Goal: Task Accomplishment & Management: Complete application form

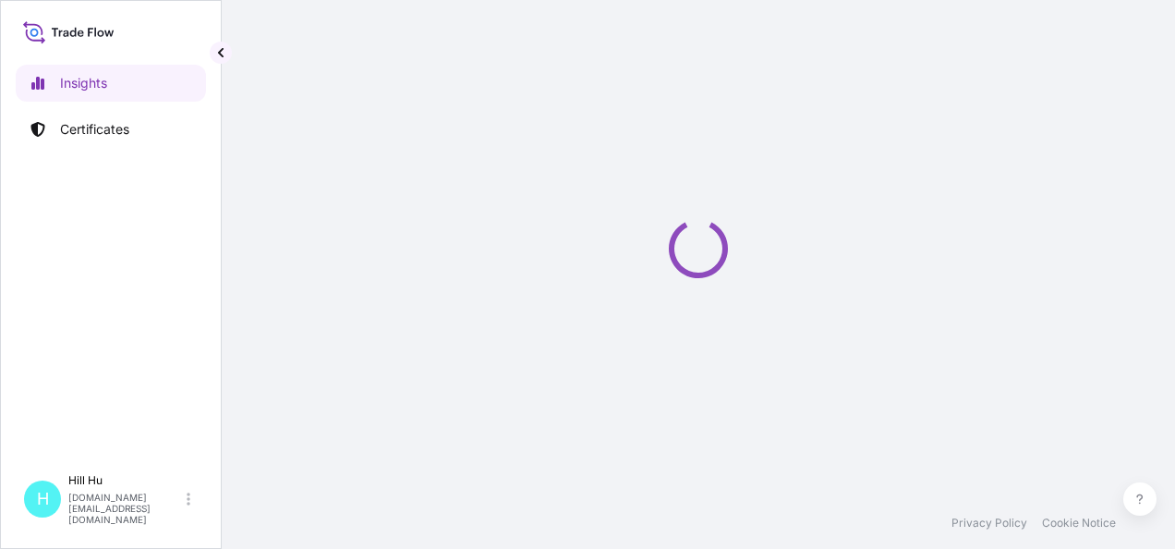
select select "2025"
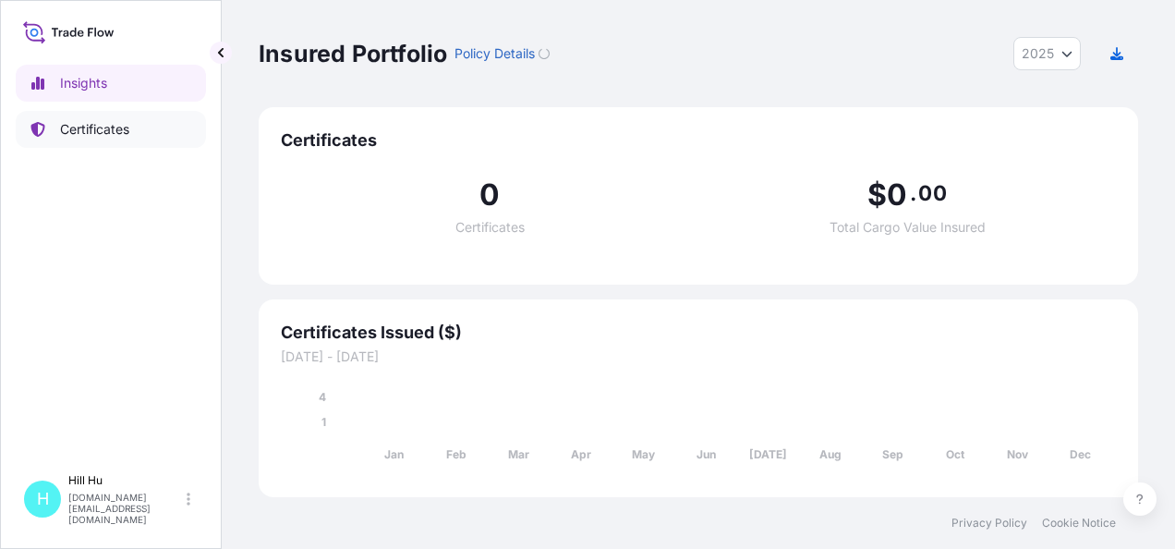
click at [94, 137] on p "Certificates" at bounding box center [94, 129] width 69 height 18
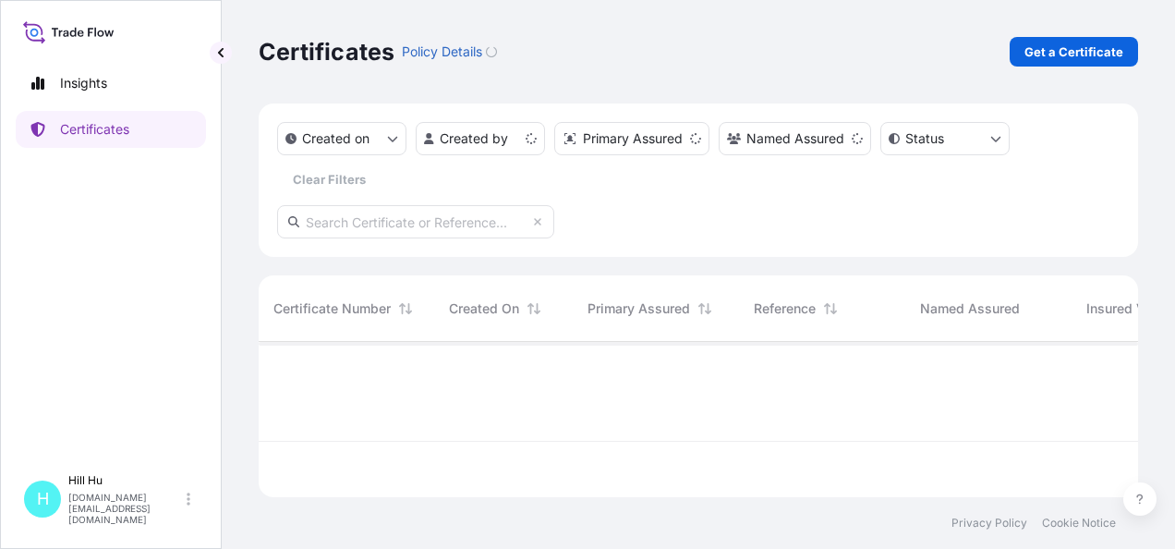
scroll to position [152, 865]
click at [1058, 48] on p "Get a Certificate" at bounding box center [1074, 52] width 99 height 18
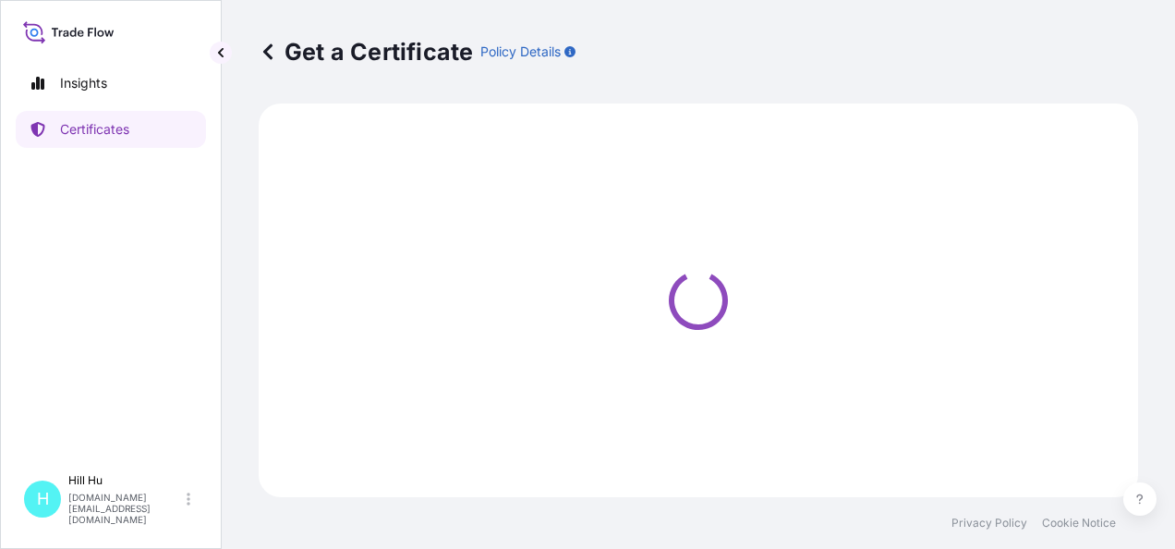
select select "Sea"
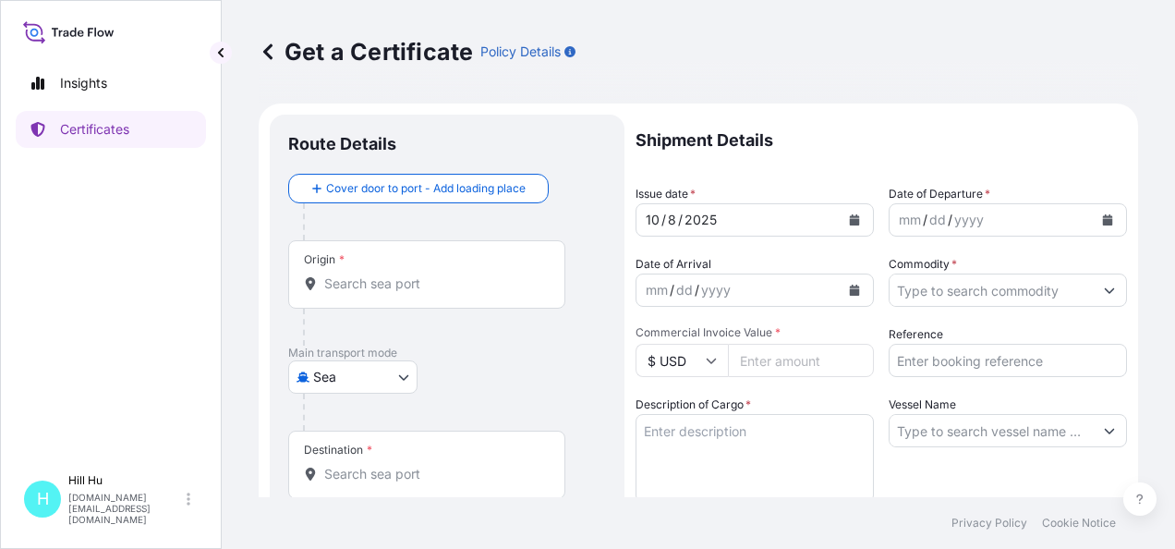
click at [383, 285] on input "Origin *" at bounding box center [433, 283] width 218 height 18
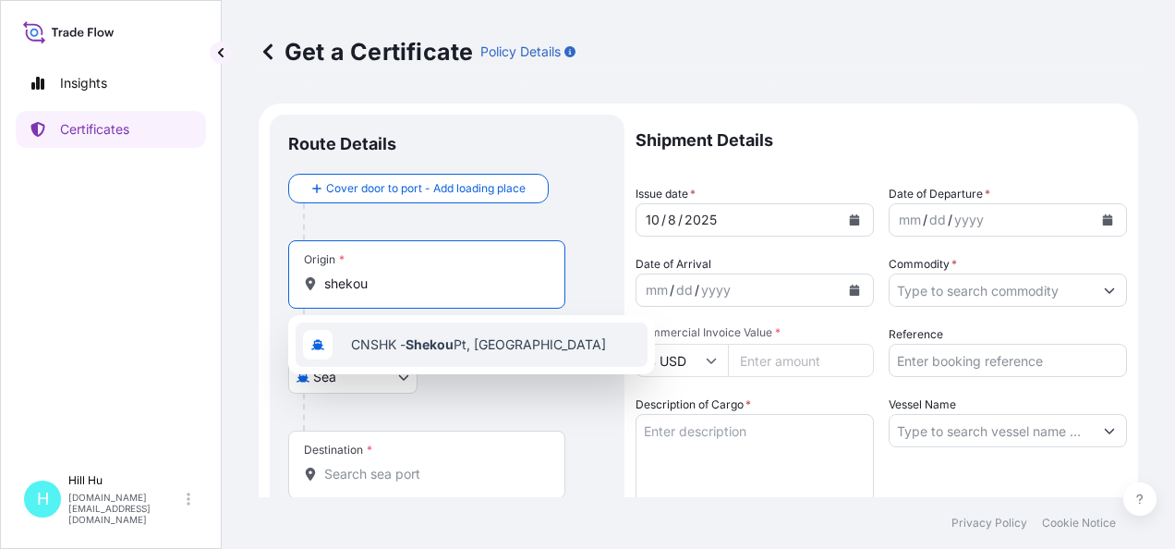
click at [380, 349] on span "CNSHK - Shekou Pt, China" at bounding box center [478, 344] width 255 height 18
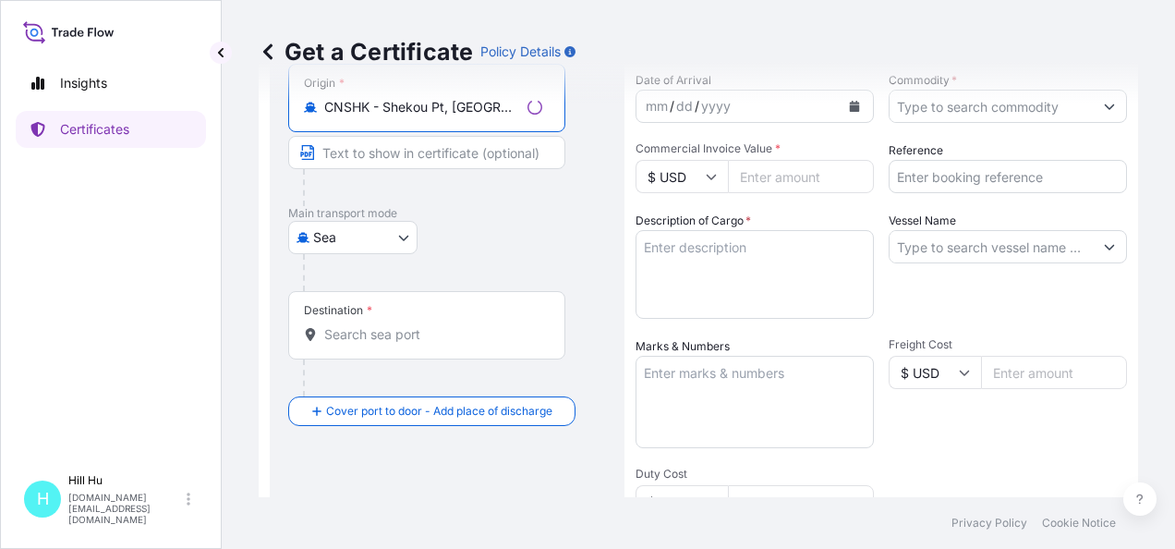
scroll to position [185, 0]
type input "CNSHK - Shekou Pt, China"
click at [393, 335] on input "Destination *" at bounding box center [433, 333] width 218 height 18
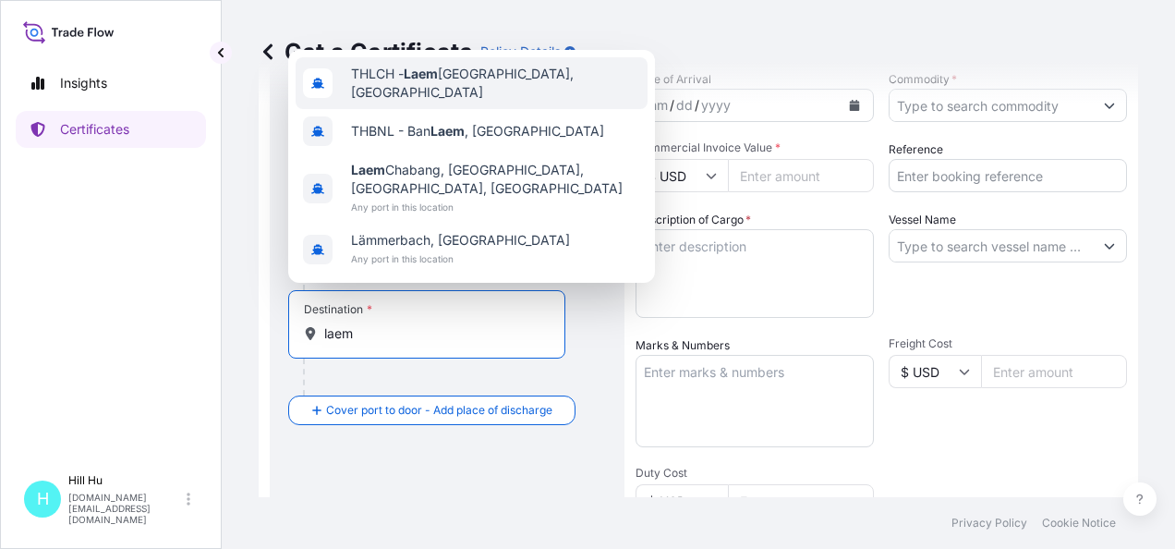
click at [456, 81] on span "THLCH - Laem Chabang, Thailand" at bounding box center [495, 83] width 289 height 37
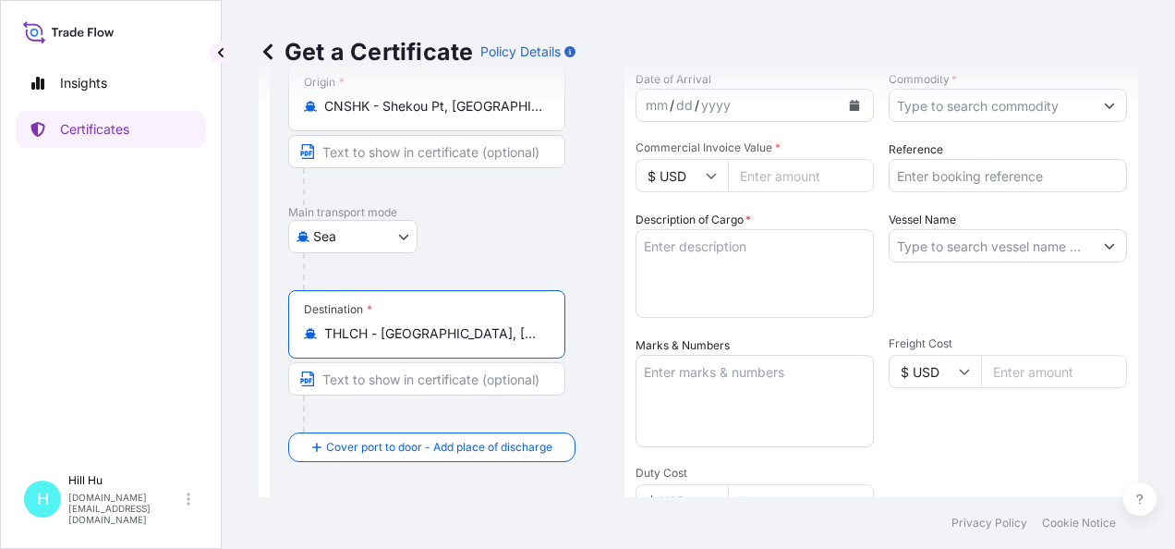
scroll to position [92, 0]
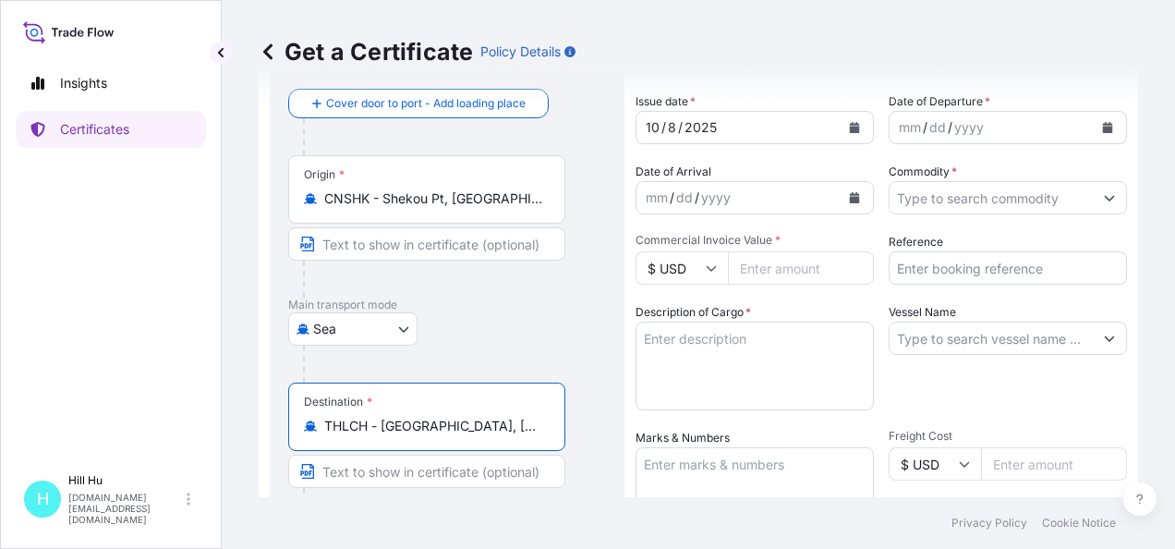
type input "THLCH - Laem Chabang, Thailand"
click at [1102, 122] on icon "Calendar" at bounding box center [1107, 127] width 11 height 11
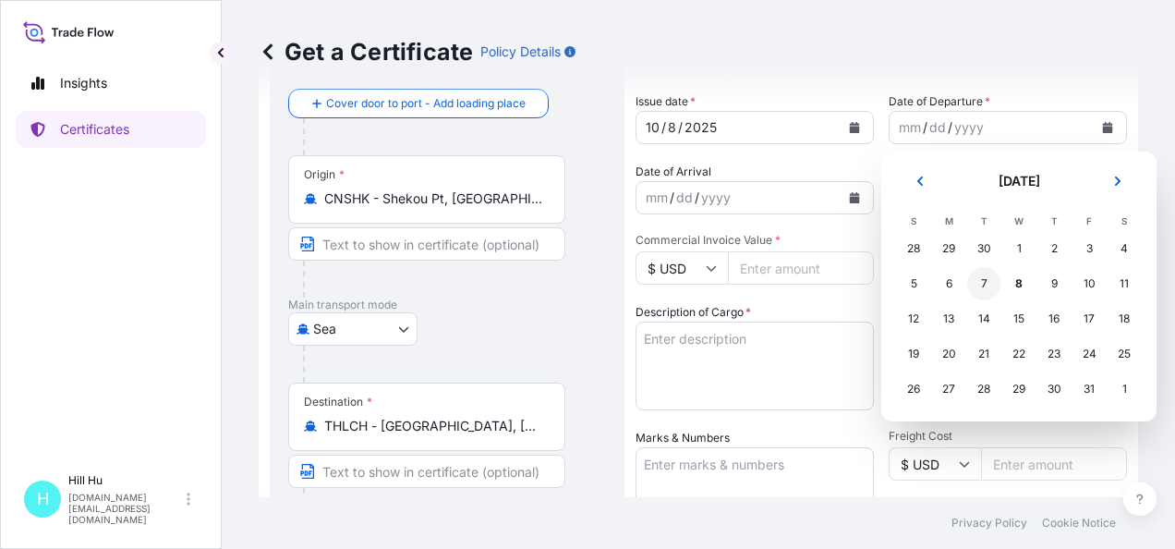
click at [990, 286] on div "7" at bounding box center [983, 283] width 33 height 33
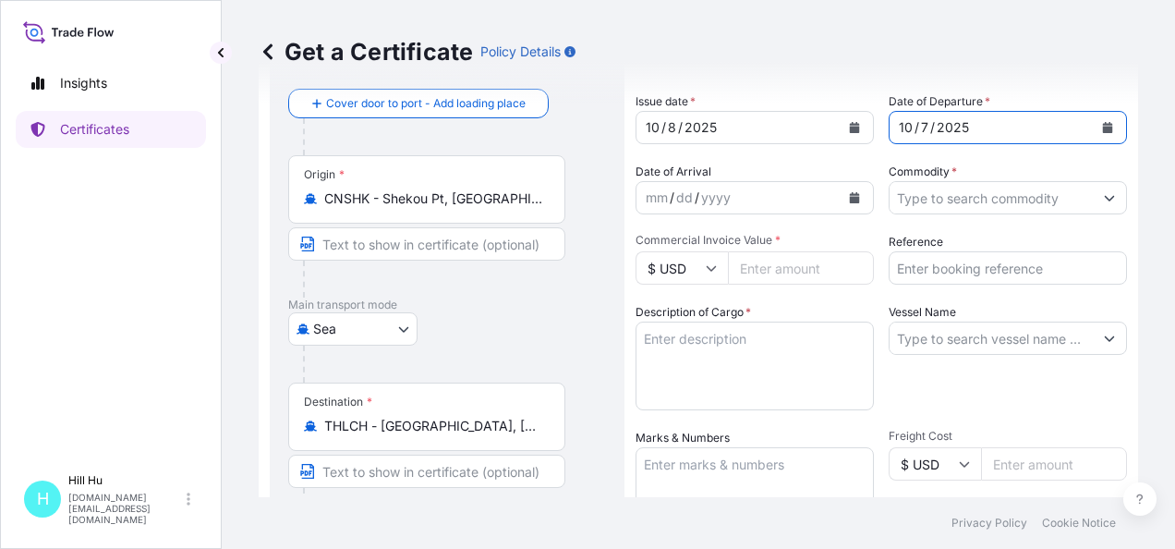
click at [711, 261] on input "$ USD" at bounding box center [682, 267] width 92 height 33
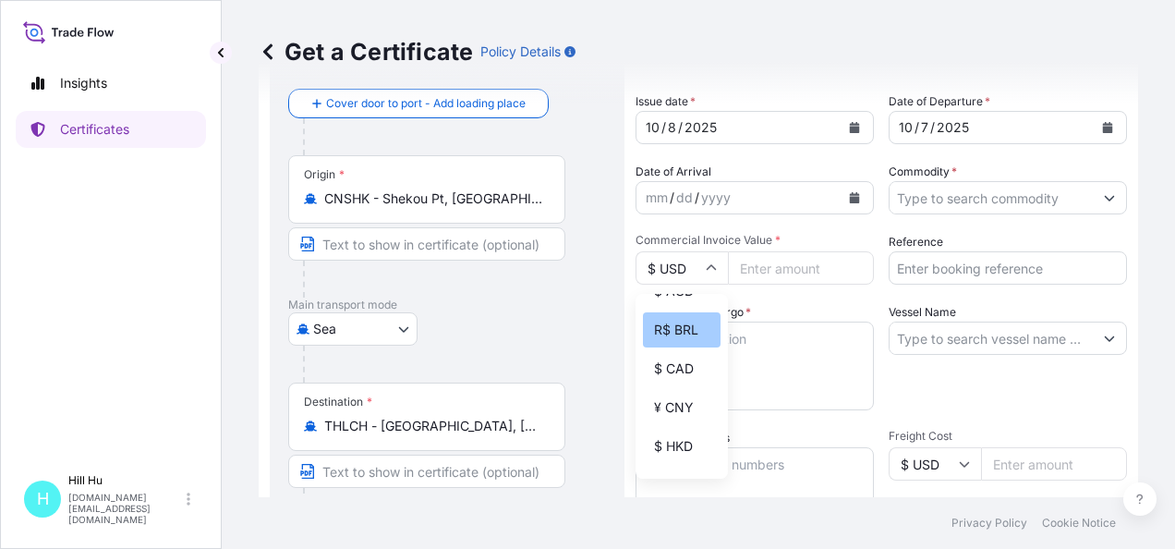
scroll to position [185, 0]
click at [678, 419] on div "¥ CNY" at bounding box center [682, 405] width 78 height 35
type input "¥ CNY"
click at [803, 275] on input "Commercial Invoice Value *" at bounding box center [801, 267] width 146 height 33
paste input "865831.50"
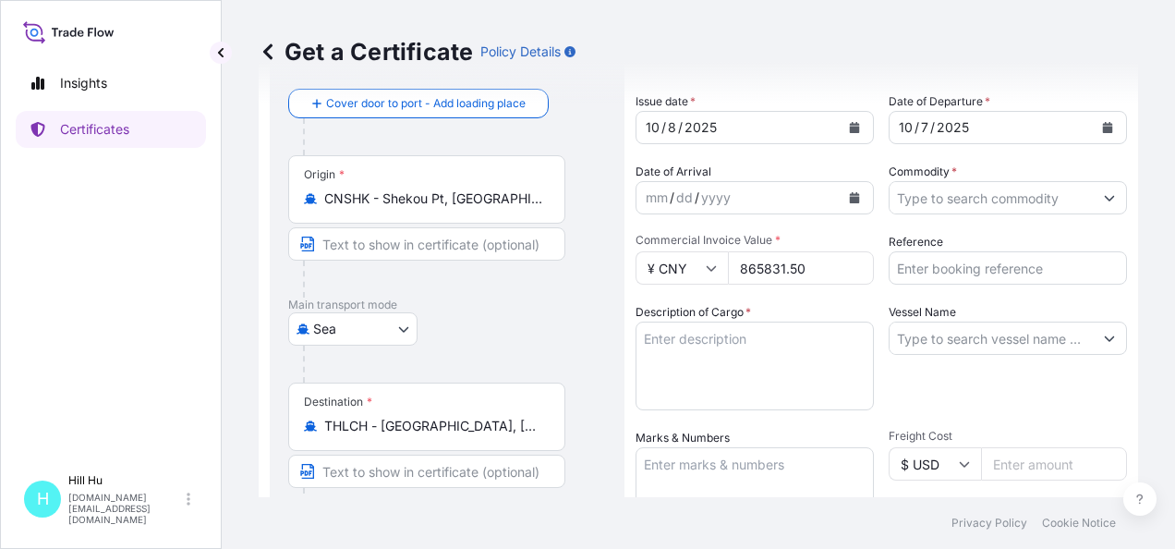
type input "865831.50"
click at [713, 343] on textarea "Description of Cargo *" at bounding box center [755, 366] width 238 height 89
paste textarea "SCHULAMID 66 SK 1000 BLK 968001, BG25HT"
click at [758, 358] on textarea "SCHULAMID 66 SK 1000 BLK 968001, BG25HT" at bounding box center [755, 366] width 238 height 89
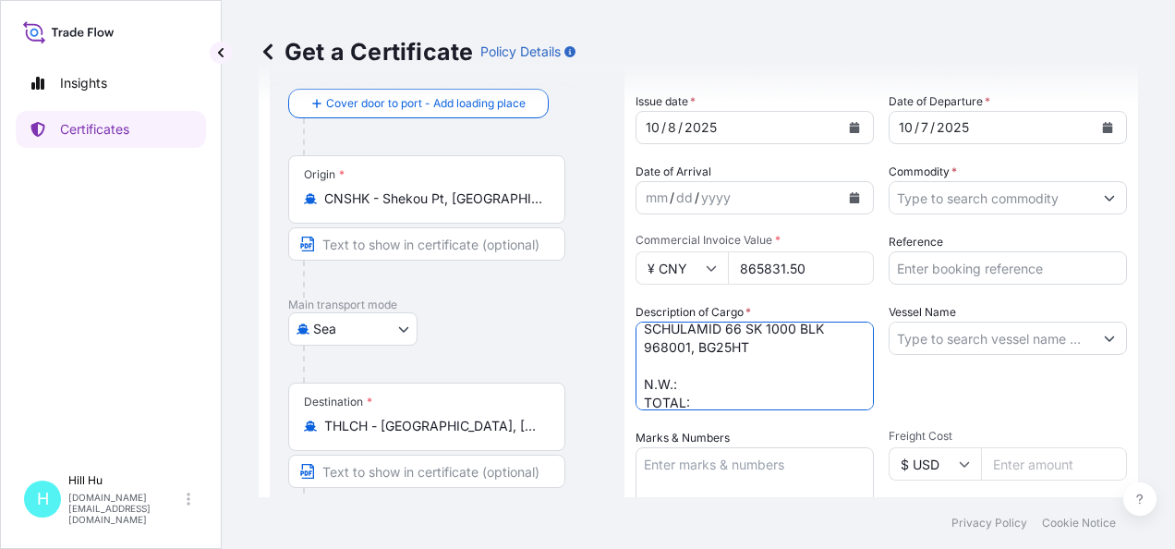
scroll to position [29, 0]
click at [719, 359] on textarea "SCHULAMID 66 SK 1000 BLK 968001, BG25HT N.W.: TOTAL:" at bounding box center [755, 366] width 238 height 89
click at [735, 388] on textarea "SCHULAMID 66 SK 1000 BLK 968001, BG25HT N.W.: 45000KGS TOTAL:" at bounding box center [755, 366] width 238 height 89
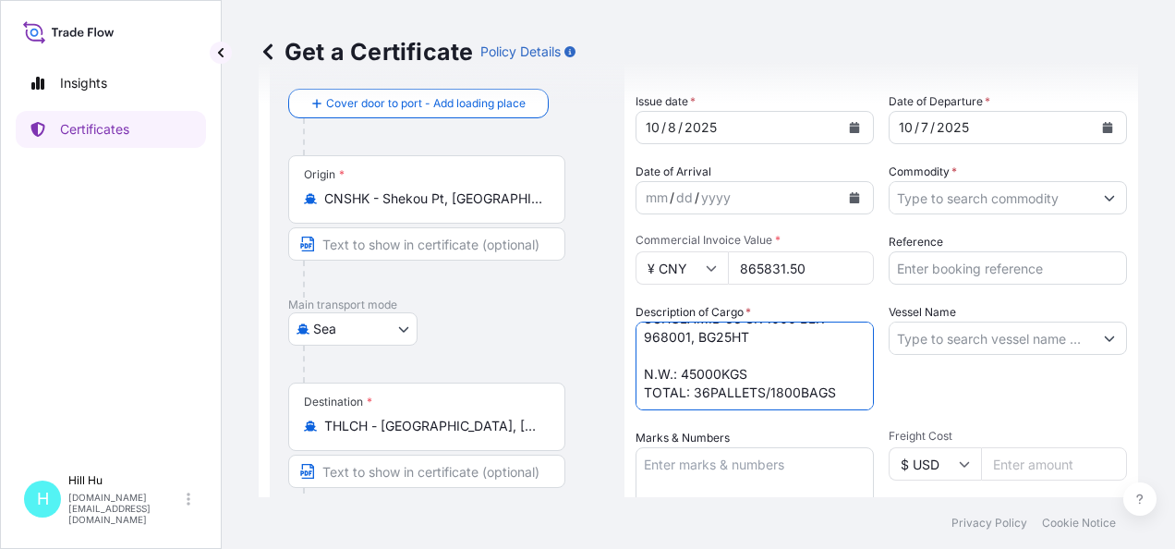
type textarea "SCHULAMID 66 SK 1000 BLK 968001, BG25HT N.W.: 45000KGS TOTAL: 36PALLETS/1800BAGS"
click at [729, 459] on textarea "Marks & Numbers" at bounding box center [755, 493] width 238 height 92
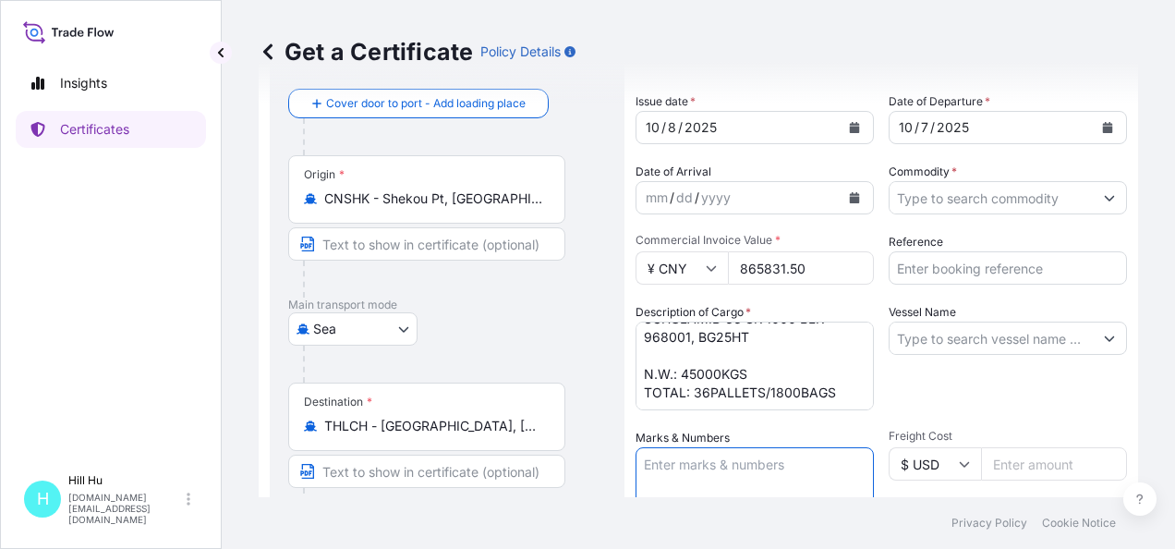
paste textarea "LyondellBasell"
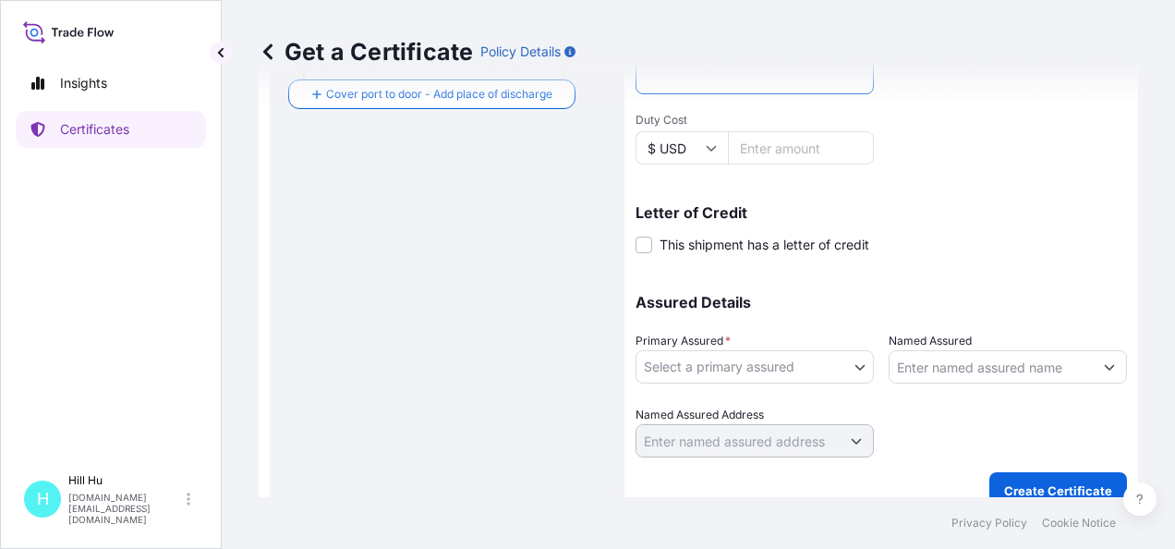
scroll to position [554, 0]
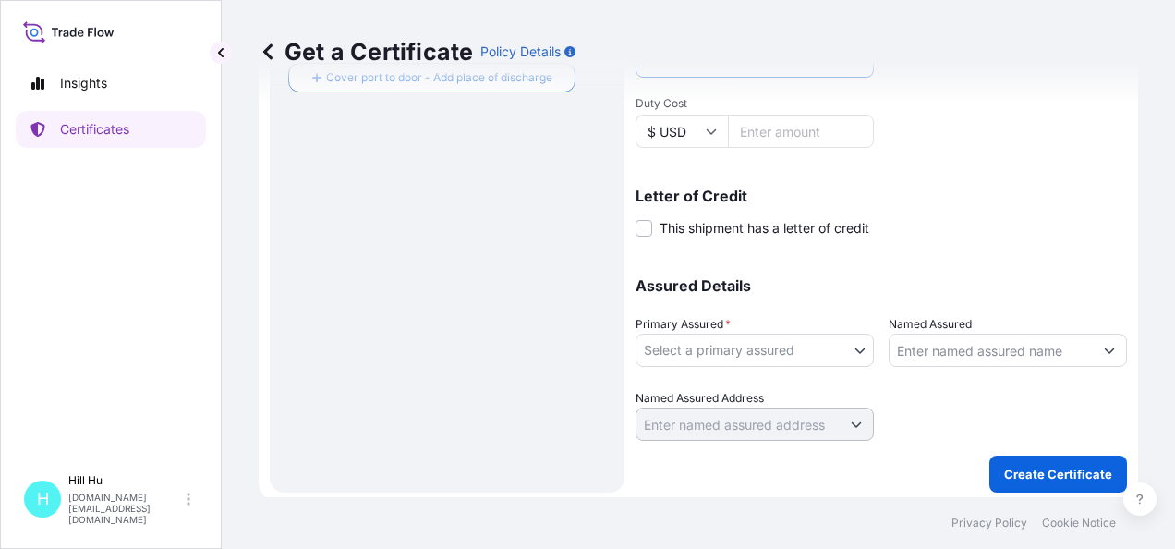
type textarea "LyondellBasell"
click at [752, 337] on body "Insights Certificates H Hill Hu hill.hu@lyondellbasell.com Get a Certificate Po…" at bounding box center [587, 274] width 1175 height 549
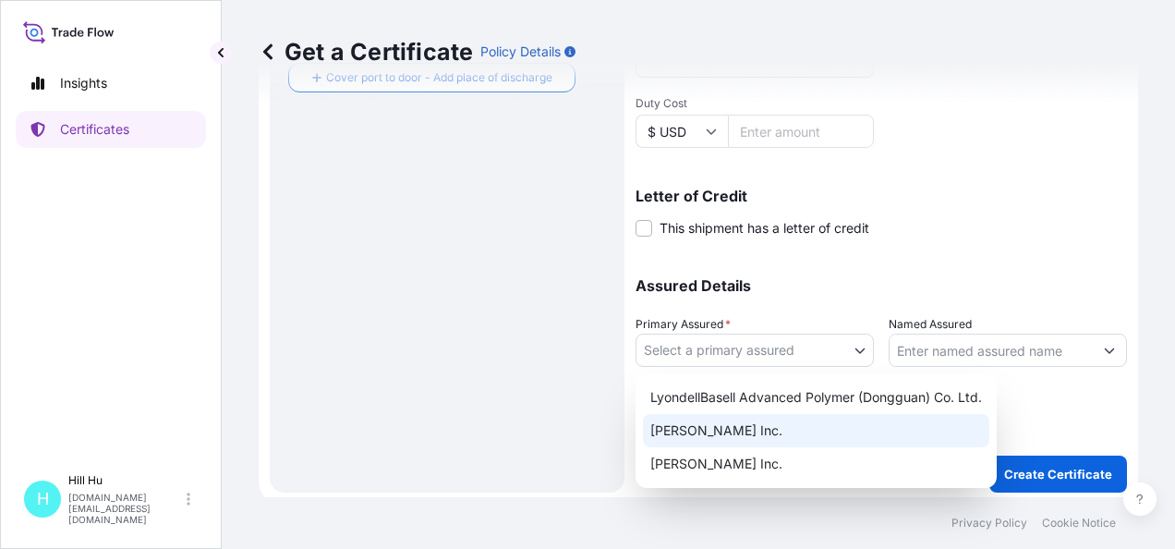
click at [717, 422] on div "A. Schulman Inc." at bounding box center [816, 430] width 346 height 33
select select "32057"
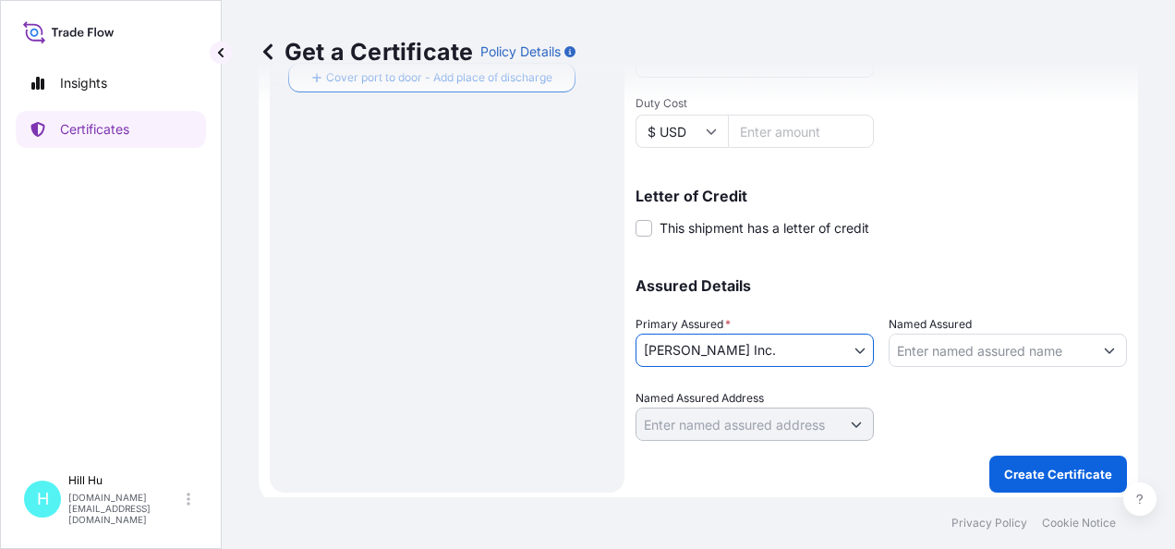
click at [956, 356] on input "Named Assured" at bounding box center [991, 350] width 203 height 33
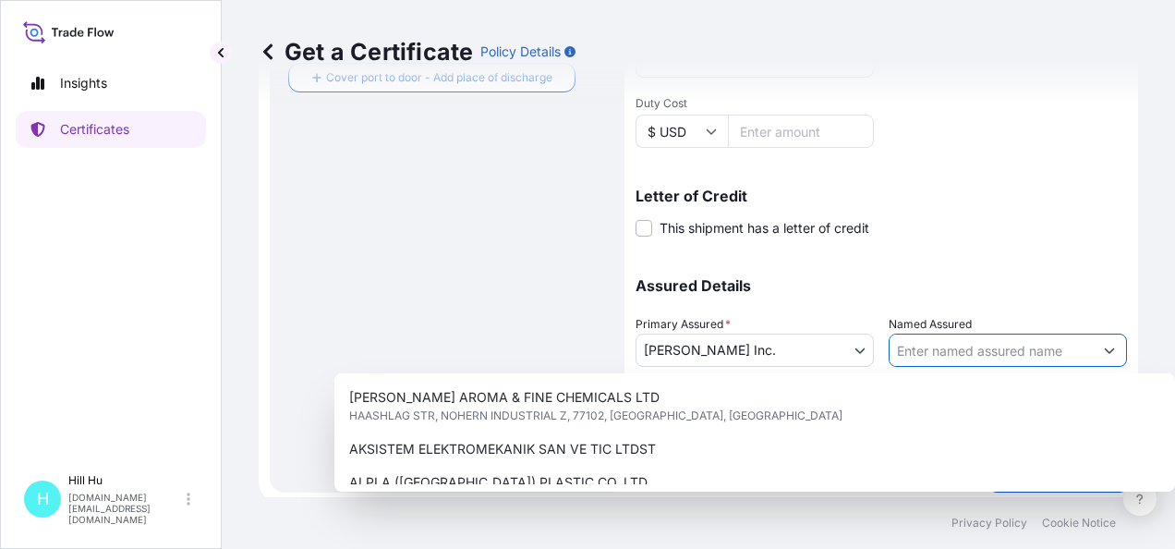
paste input "LyondellBasell Advanced Polymer (Dongguan) Co. Ltd."
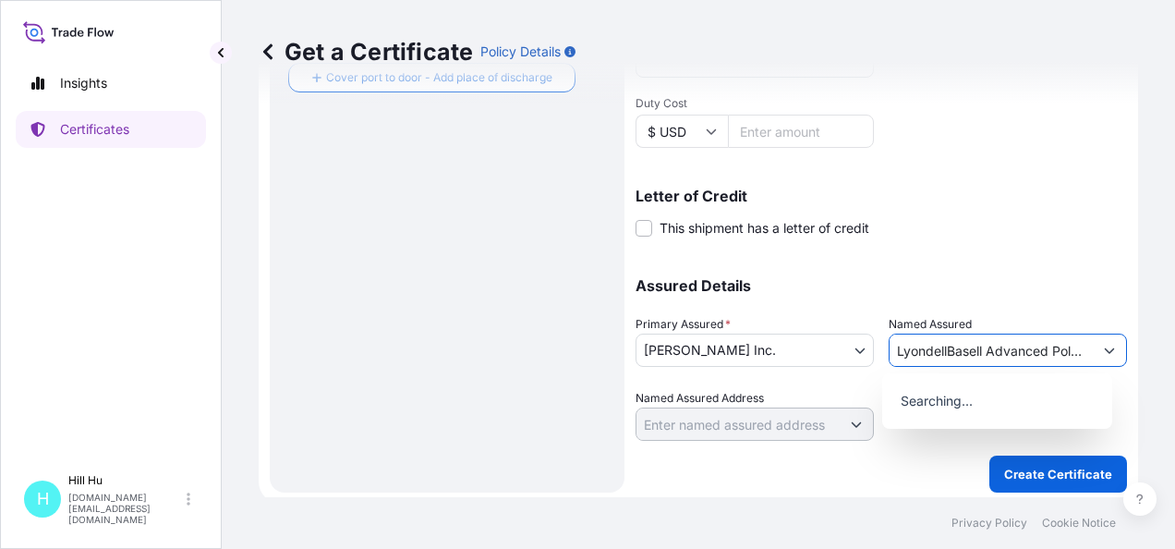
scroll to position [0, 151]
type input "LyondellBasell Advanced Polymer (Dongguan) Co. Ltd."
click at [1024, 248] on div "Shipment Details Issue date * 10 / 8 / 2025 Date of Departure * 10 / 7 / 2025 D…" at bounding box center [882, 0] width 492 height 880
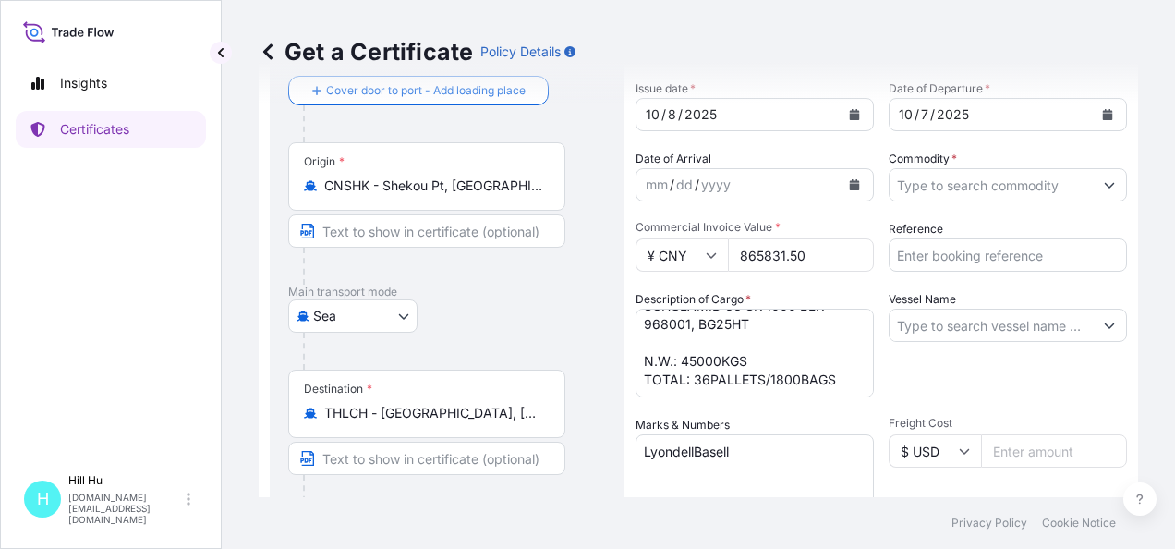
scroll to position [92, 0]
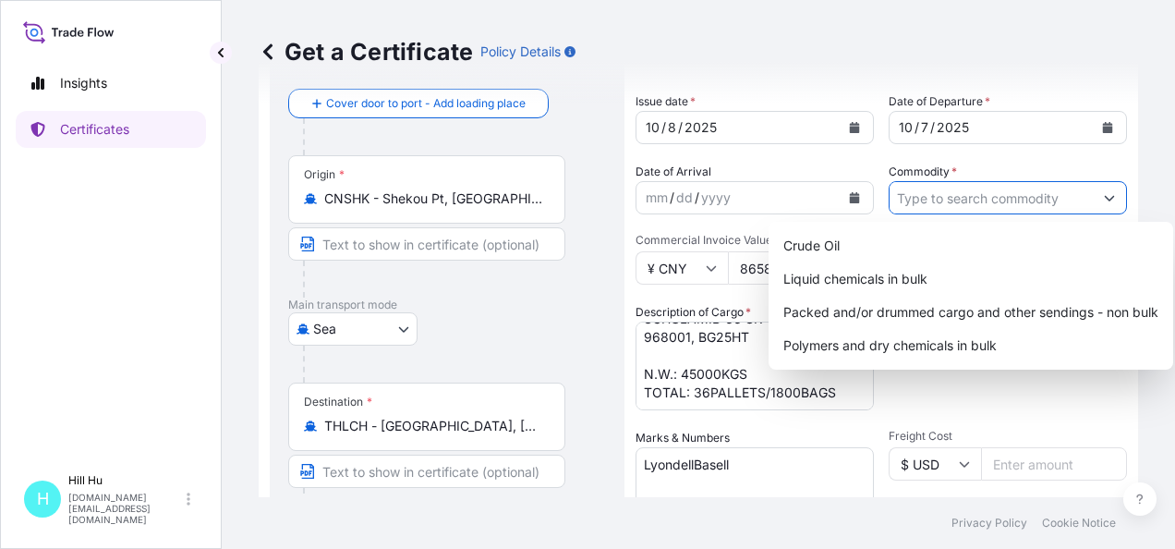
click at [1065, 205] on input "Commodity *" at bounding box center [991, 197] width 203 height 33
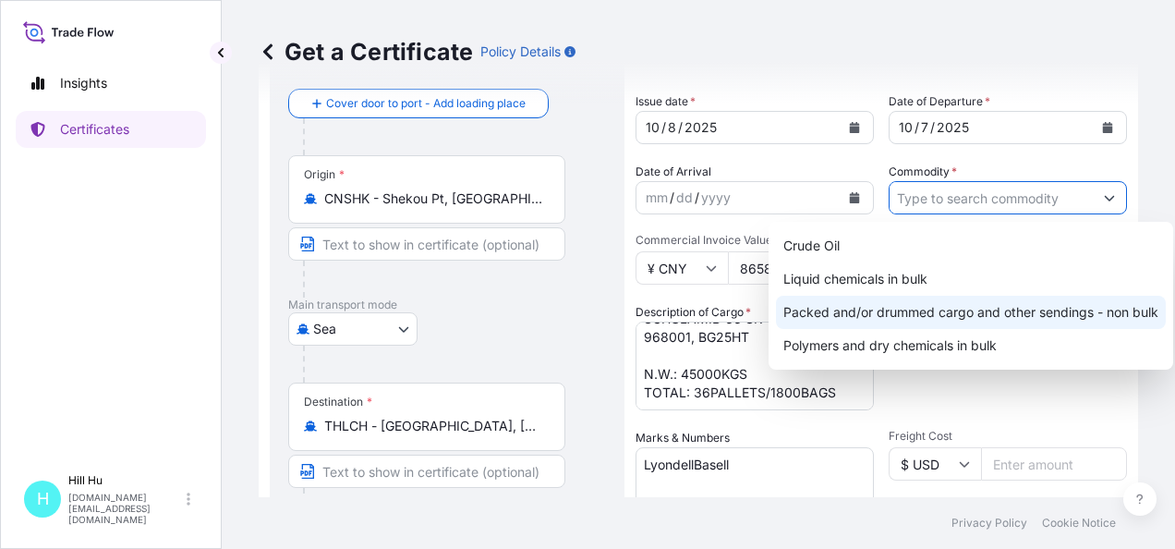
click at [894, 320] on div "Packed and/or drummed cargo and other sendings - non bulk" at bounding box center [971, 312] width 390 height 33
type input "Packed and/or drummed cargo and other sendings - non bulk"
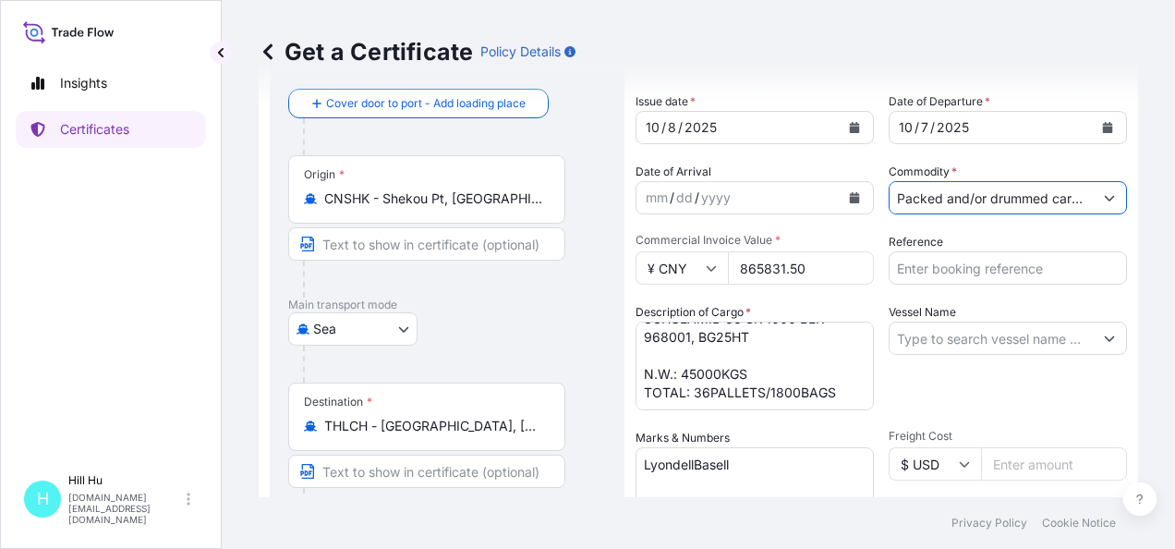
click at [974, 270] on input "Reference" at bounding box center [1008, 267] width 238 height 33
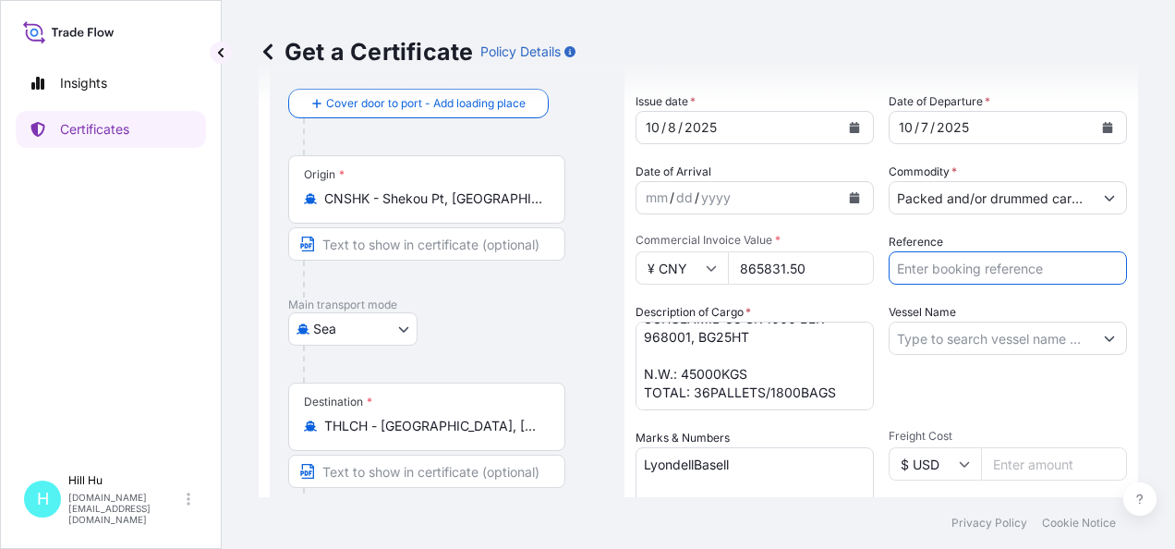
click at [951, 268] on input "Reference" at bounding box center [1008, 267] width 238 height 33
paste input "5013249943&5013249944"
type input "5013249943&5013249944"
click at [959, 341] on input "Vessel Name" at bounding box center [991, 338] width 203 height 33
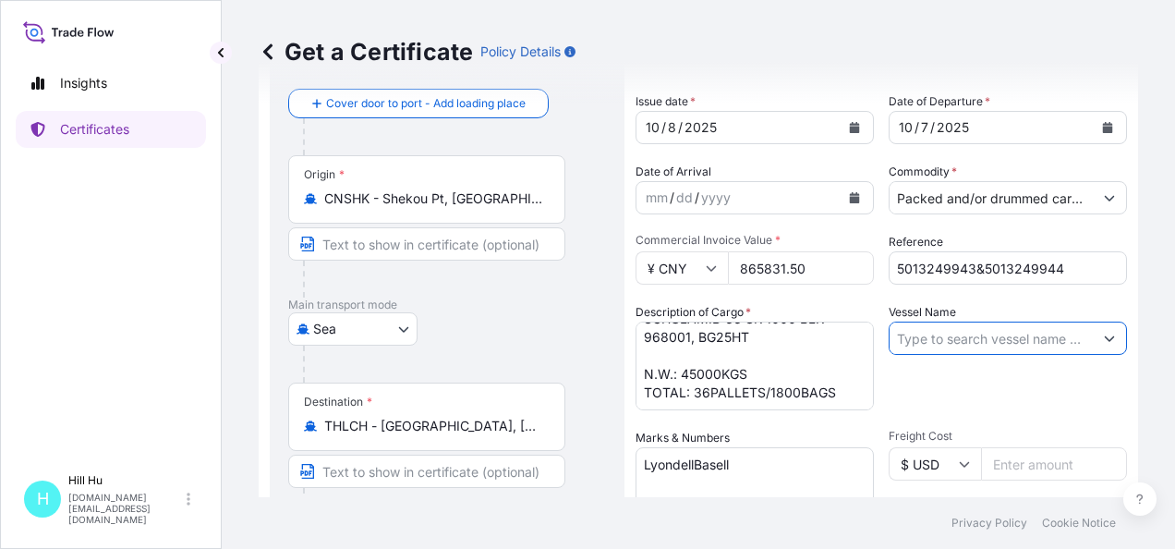
paste input "ANBIEN SKY"
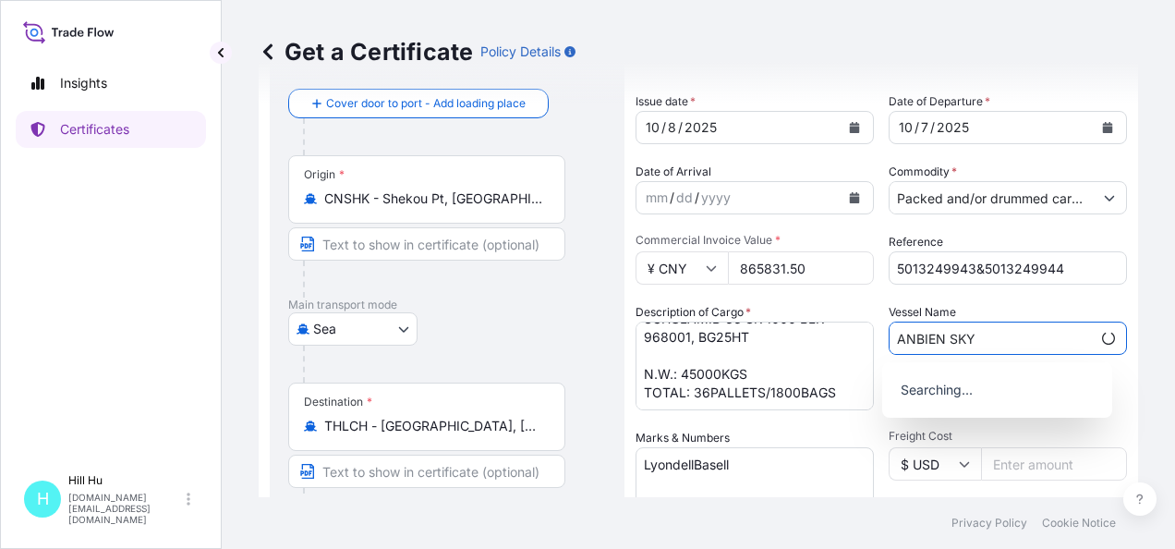
type input "ANBIEN SKY"
click at [1113, 292] on form "Route Details Reset Route Details Cover door to port - Add loading place Place …" at bounding box center [699, 488] width 880 height 954
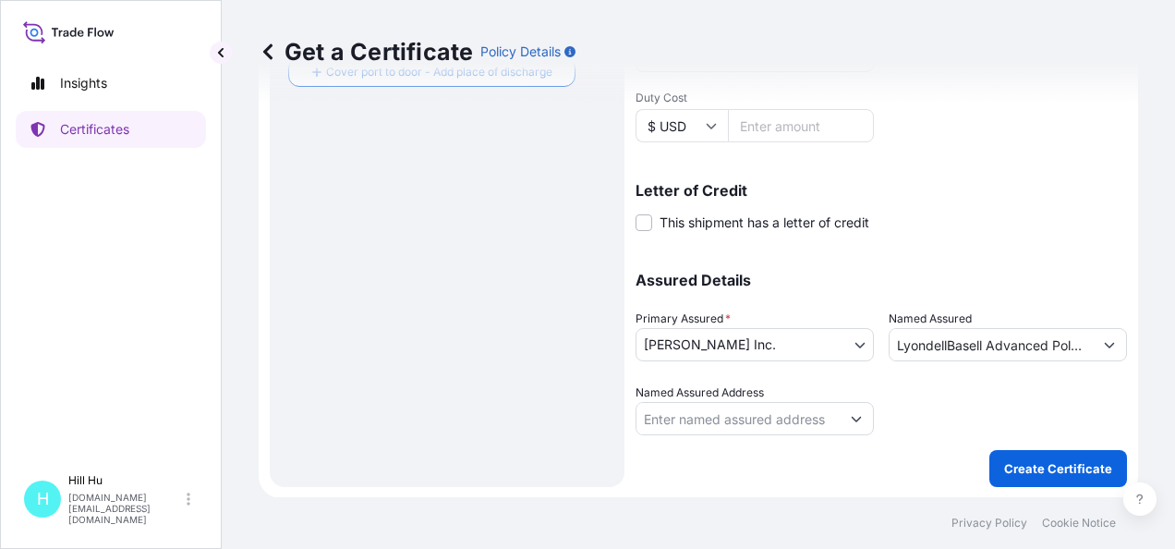
scroll to position [560, 0]
click at [1026, 461] on p "Create Certificate" at bounding box center [1058, 468] width 108 height 18
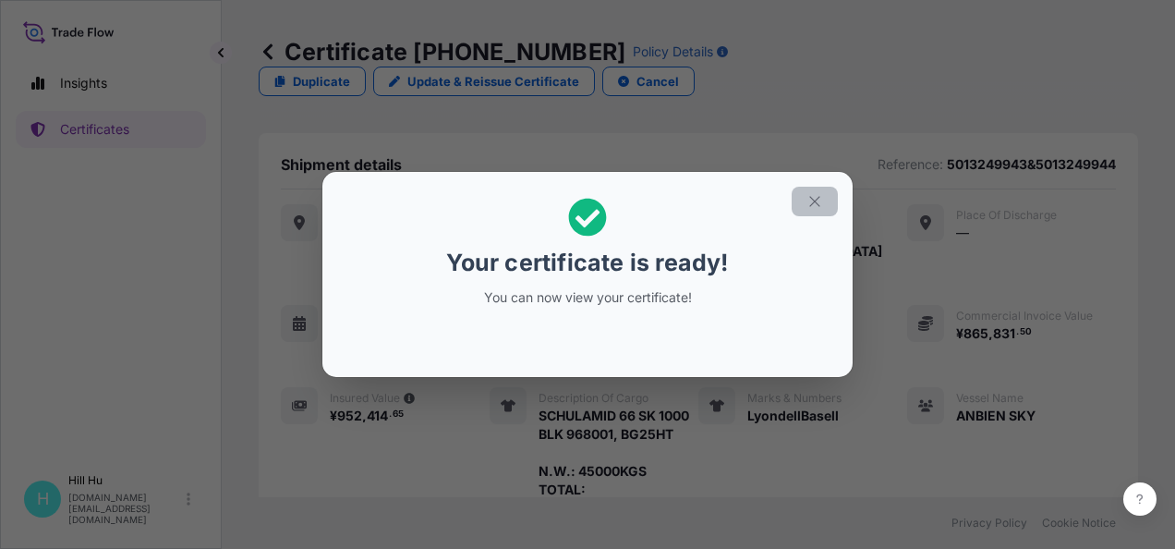
click at [811, 199] on icon "button" at bounding box center [815, 201] width 17 height 17
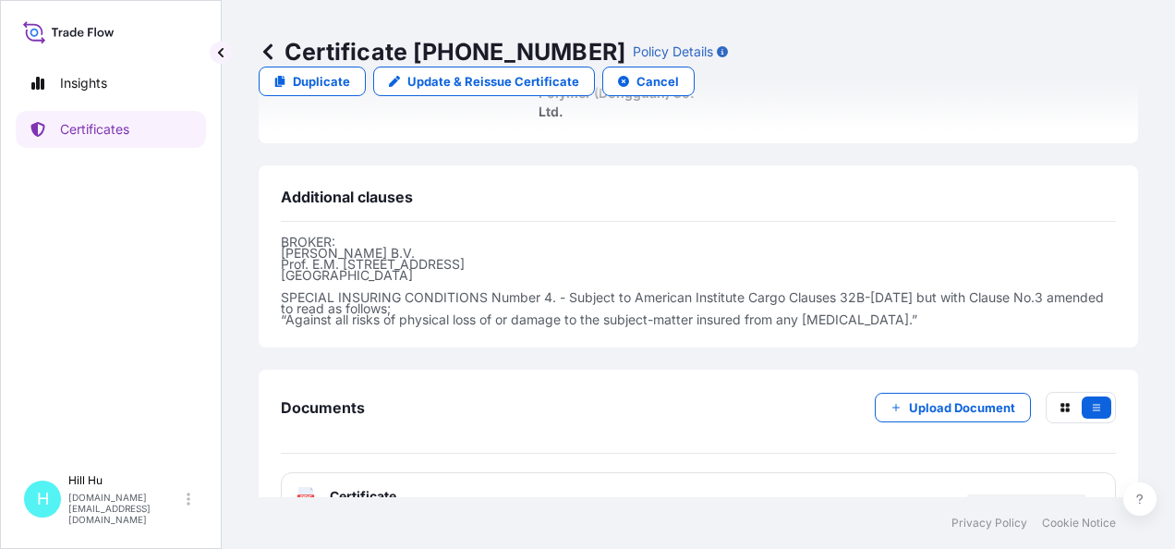
scroll to position [681, 0]
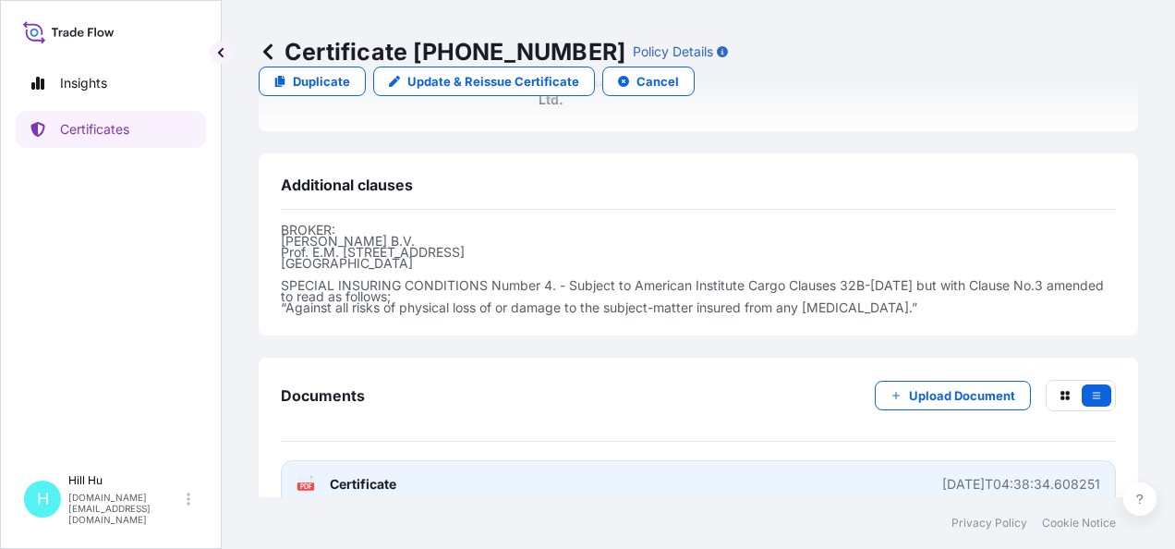
click at [394, 475] on span "Certificate" at bounding box center [363, 484] width 67 height 18
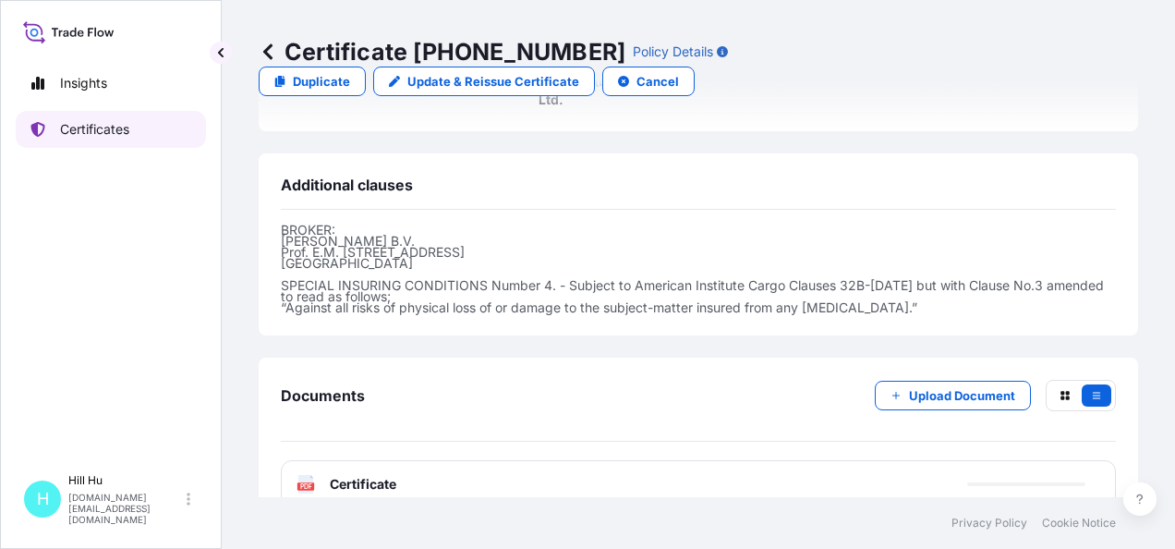
click at [110, 127] on p "Certificates" at bounding box center [94, 129] width 69 height 18
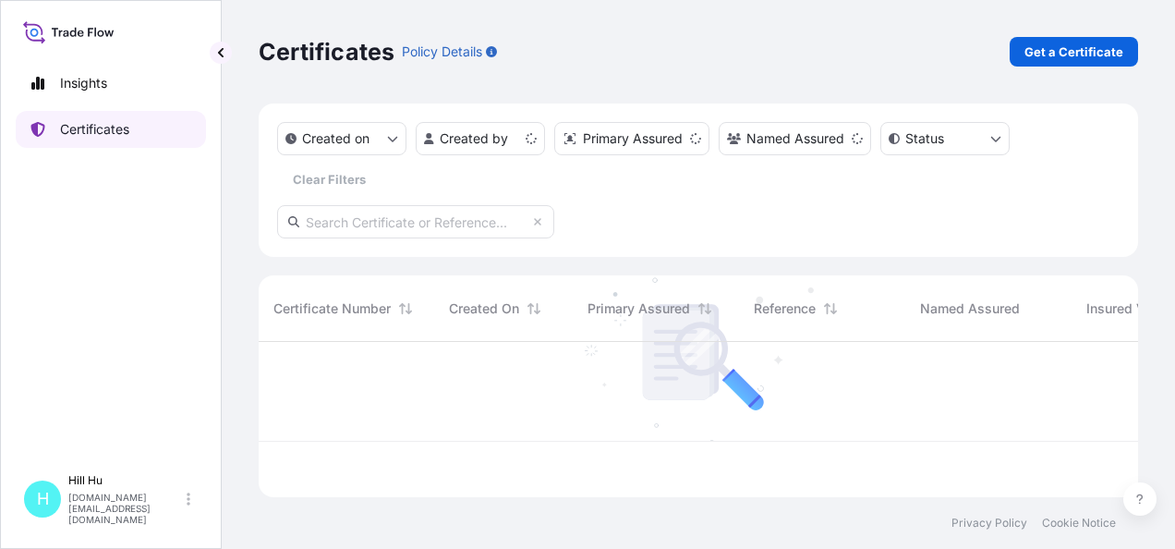
scroll to position [152, 865]
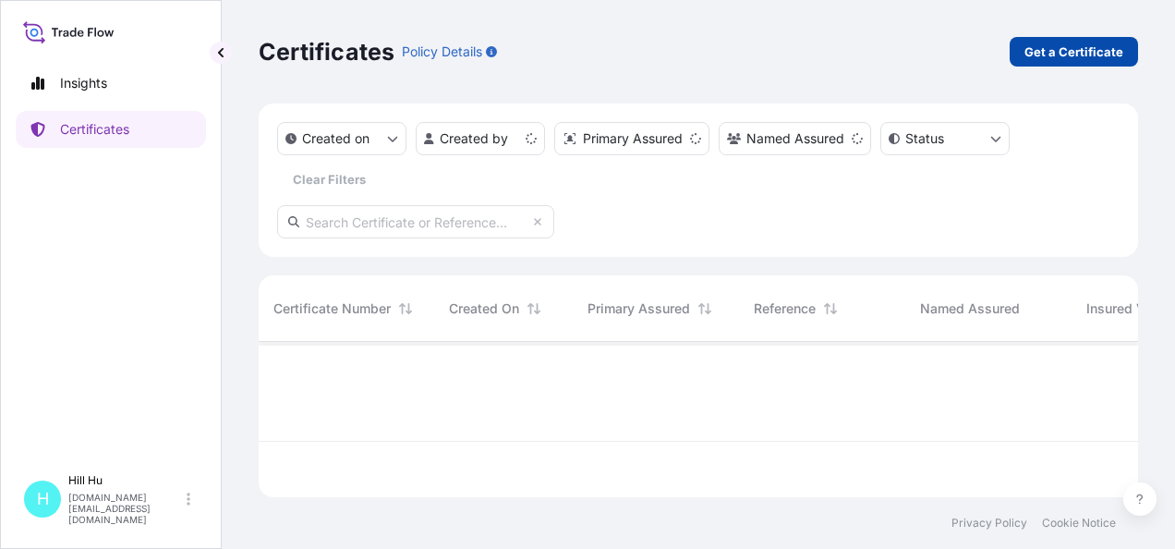
click at [1044, 60] on p "Get a Certificate" at bounding box center [1074, 52] width 99 height 18
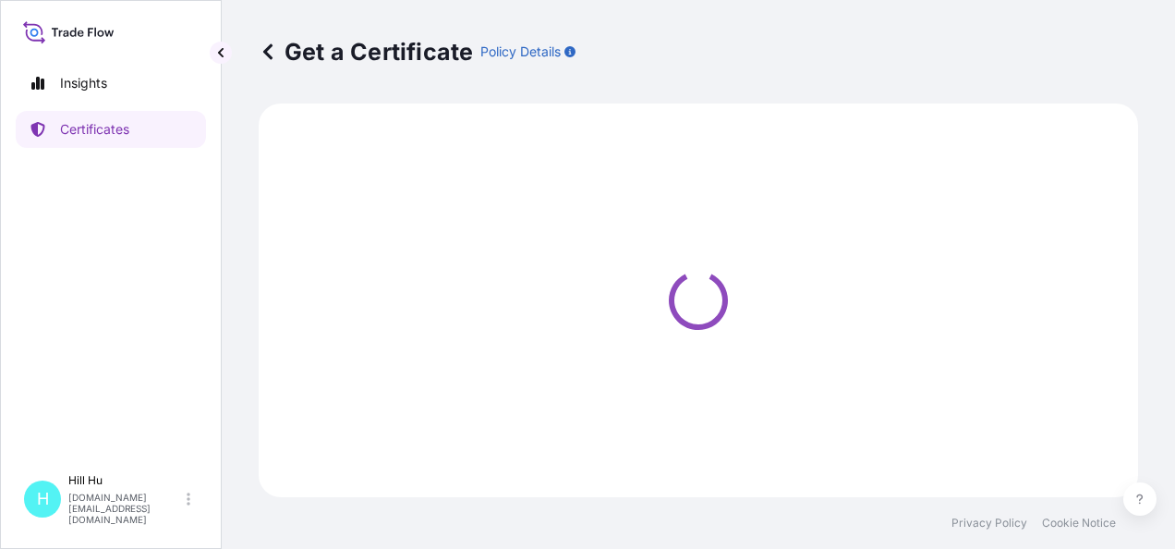
select select "Sea"
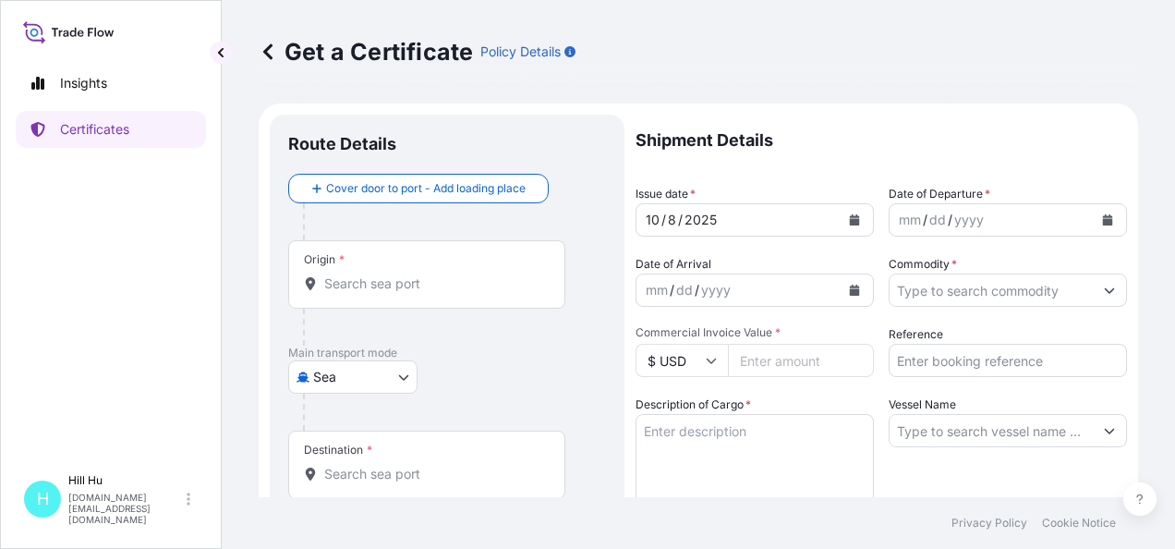
click at [383, 272] on div "Origin *" at bounding box center [426, 274] width 277 height 68
click at [383, 274] on input "Origin *" at bounding box center [433, 283] width 218 height 18
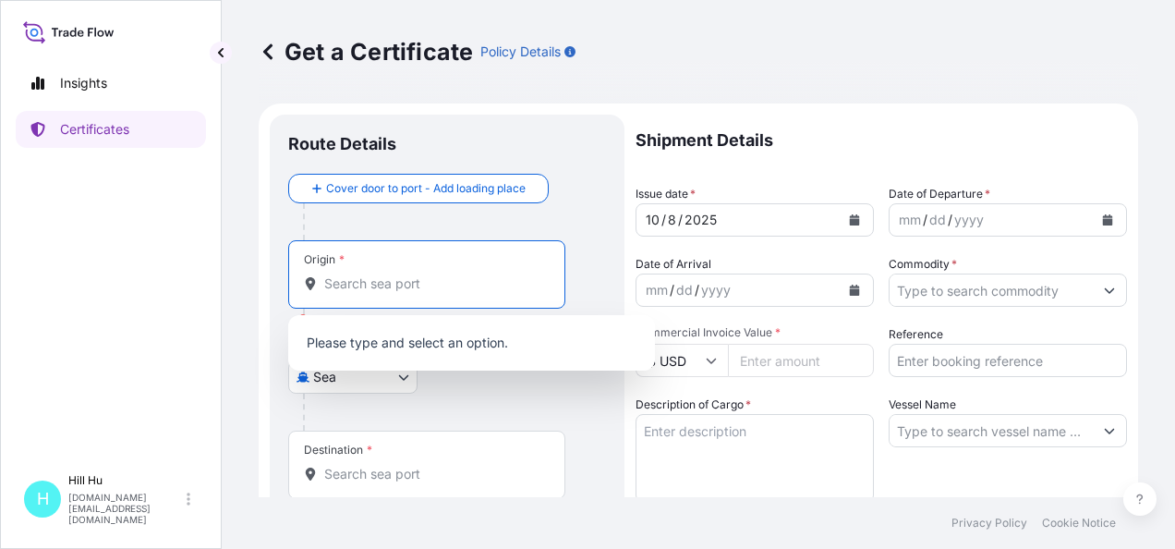
click at [384, 284] on input "Origin * Please select an origin" at bounding box center [433, 283] width 218 height 18
type input "s"
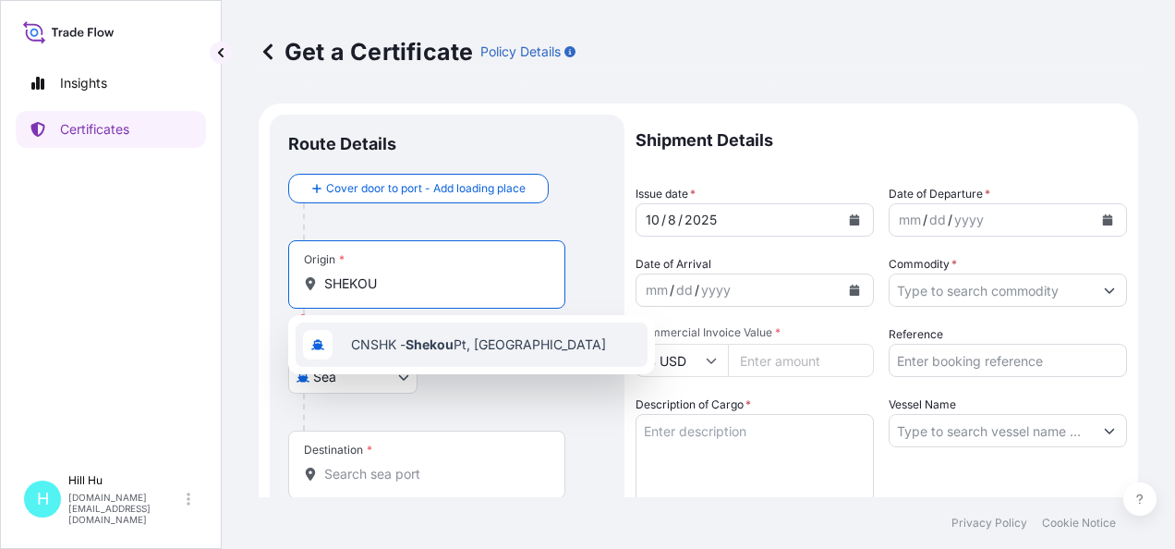
click at [392, 346] on span "CNSHK - Shekou Pt, China" at bounding box center [478, 344] width 255 height 18
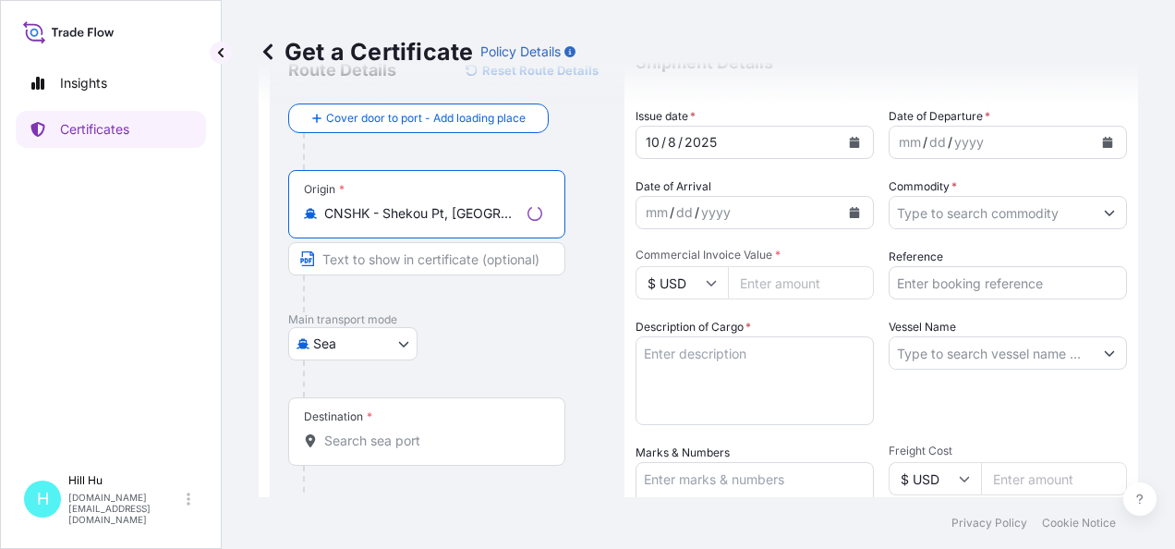
scroll to position [185, 0]
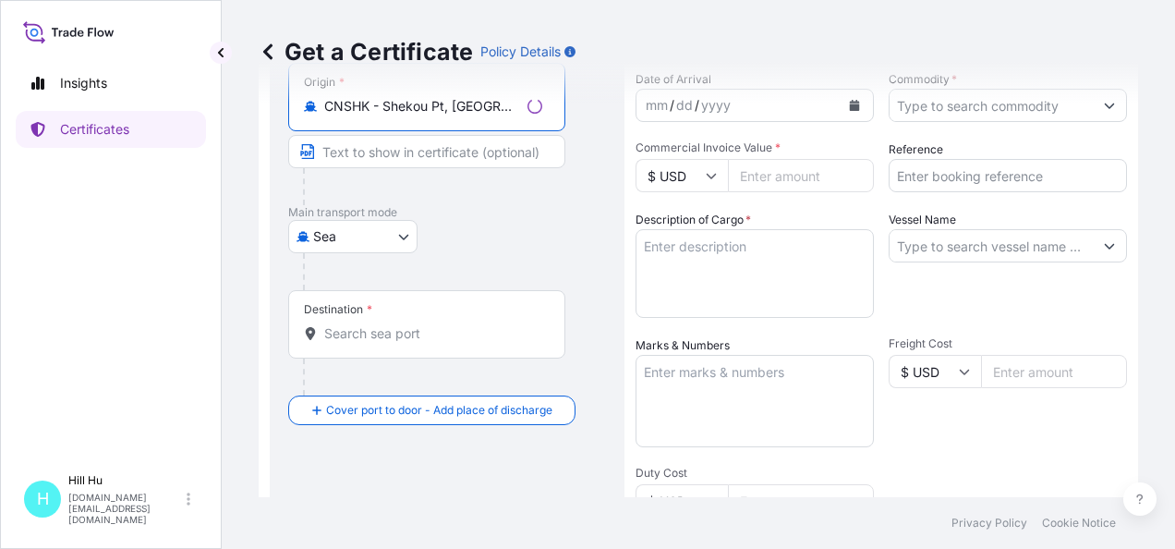
type input "CNSHK - Shekou Pt, China"
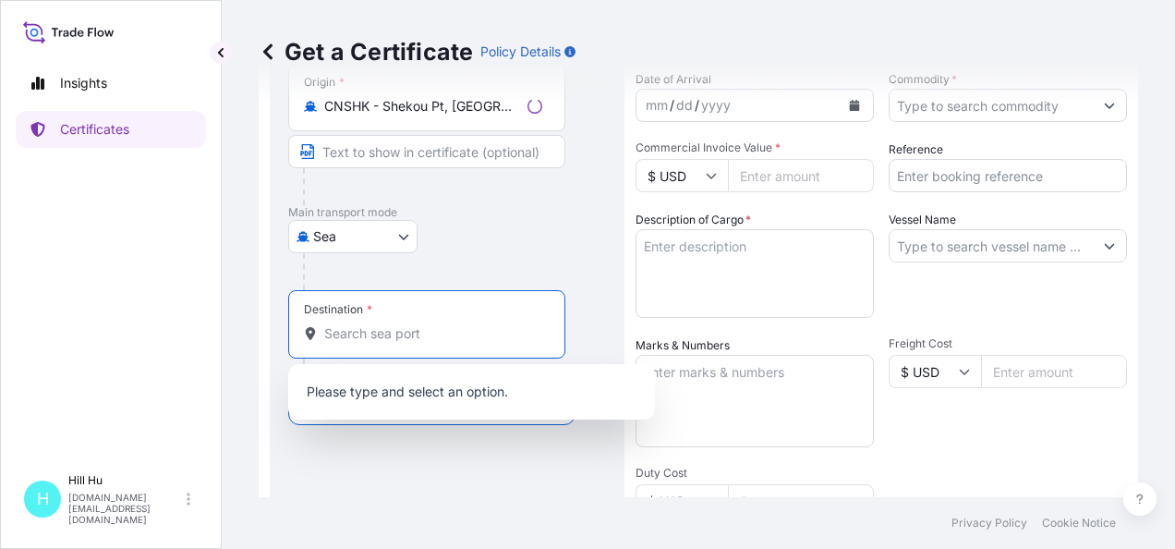
click at [358, 336] on input "Destination *" at bounding box center [433, 333] width 218 height 18
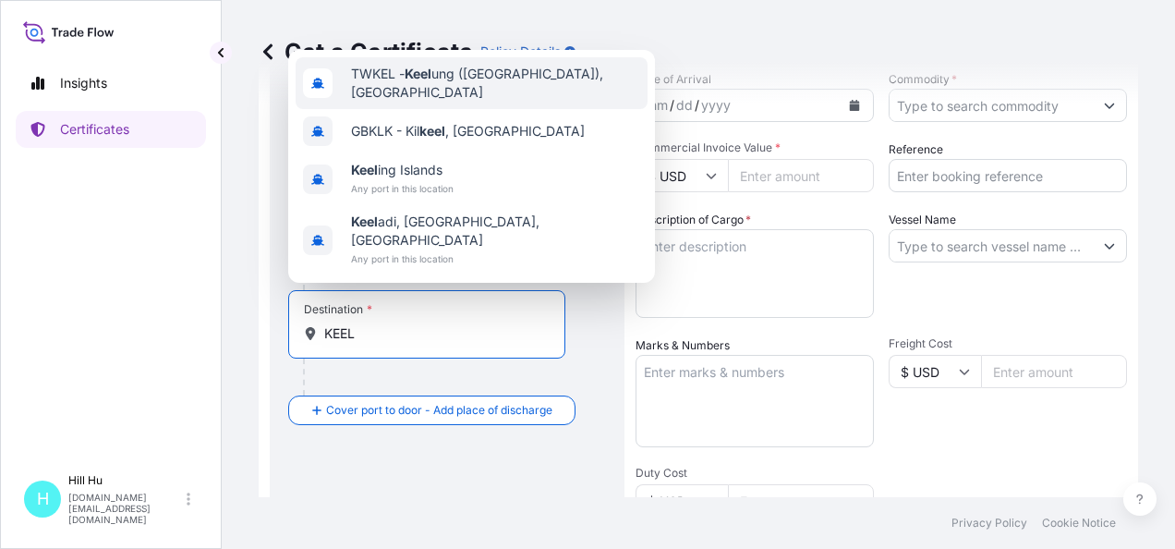
click at [450, 109] on div "TWKEL - Keel ung (Chilung), Taiwan" at bounding box center [472, 83] width 352 height 52
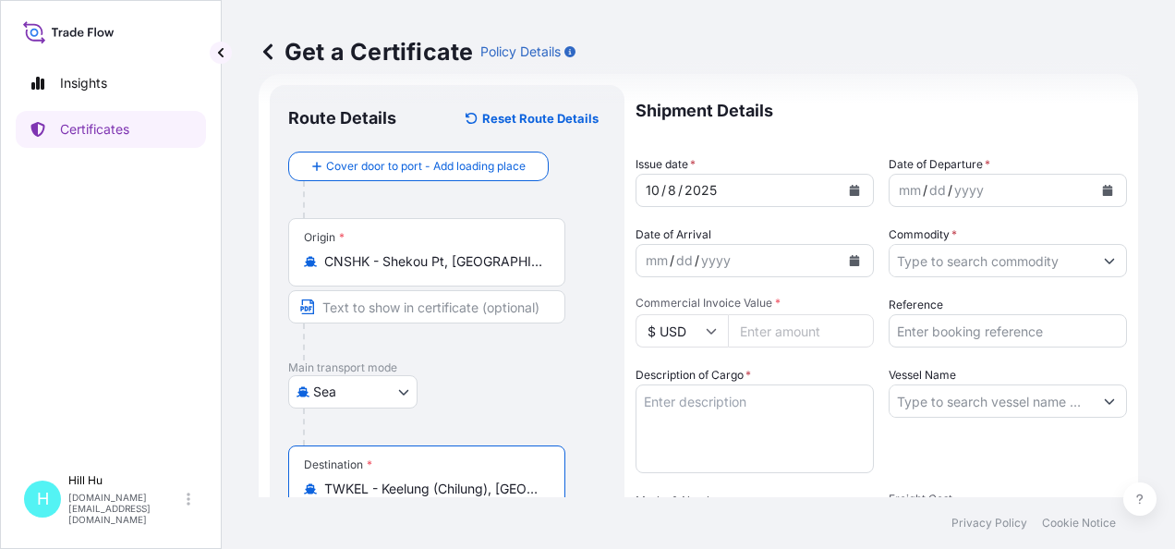
scroll to position [0, 0]
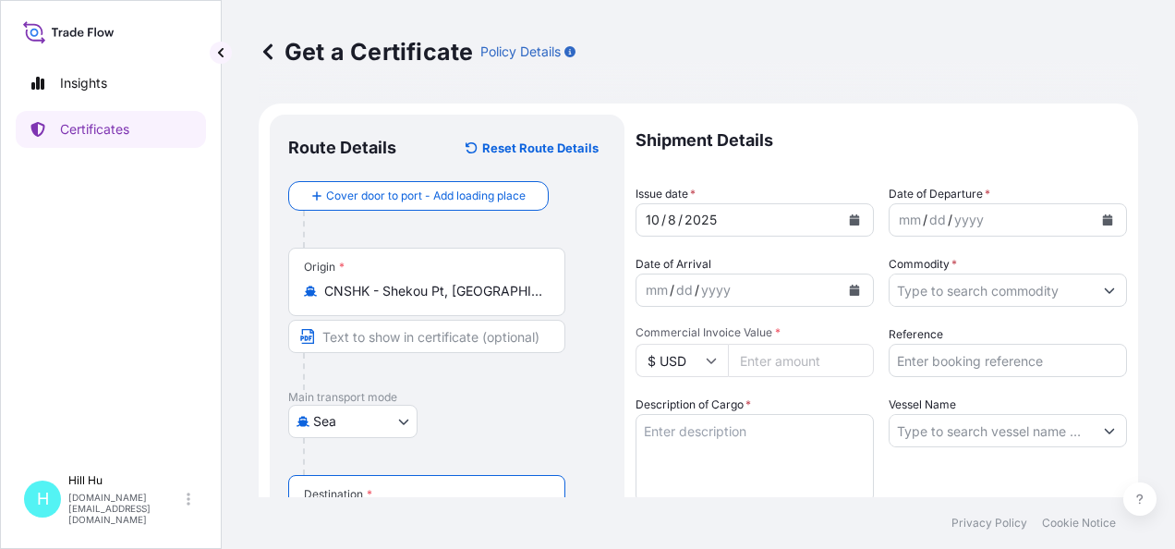
type input "TWKEL - Keelung (Chilung), Taiwan"
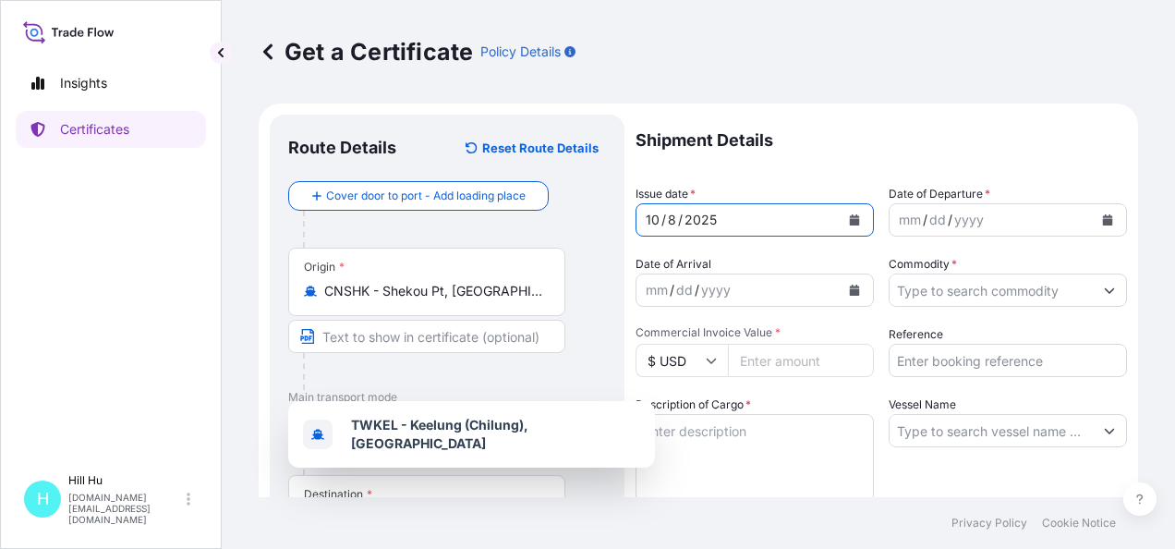
click at [735, 216] on div "10 / 8 / 2025" at bounding box center [738, 219] width 203 height 33
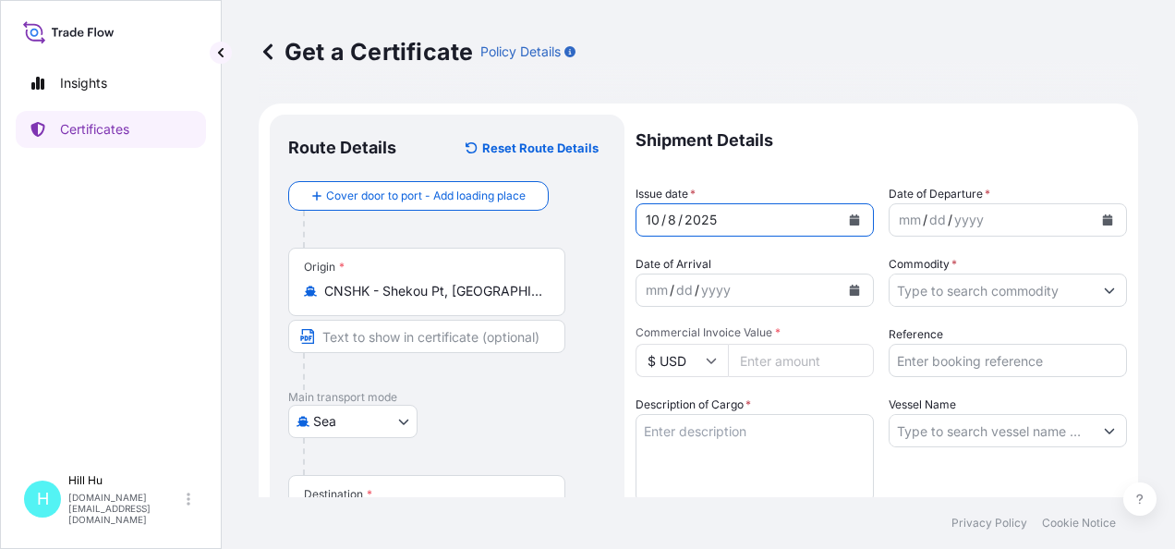
click at [849, 220] on icon "Calendar" at bounding box center [854, 219] width 11 height 11
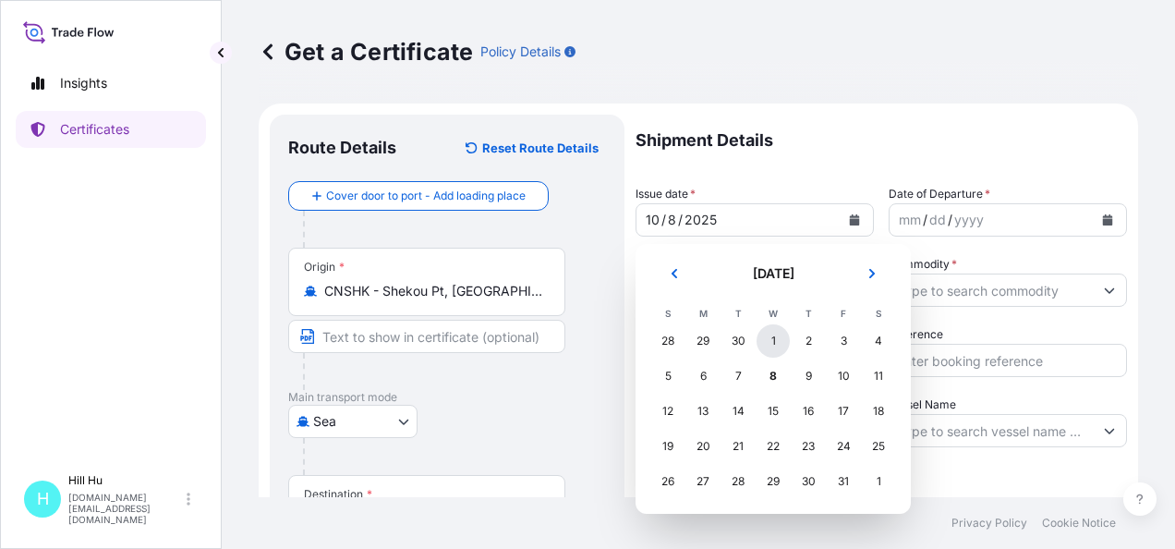
click at [781, 337] on div "1" at bounding box center [773, 340] width 33 height 33
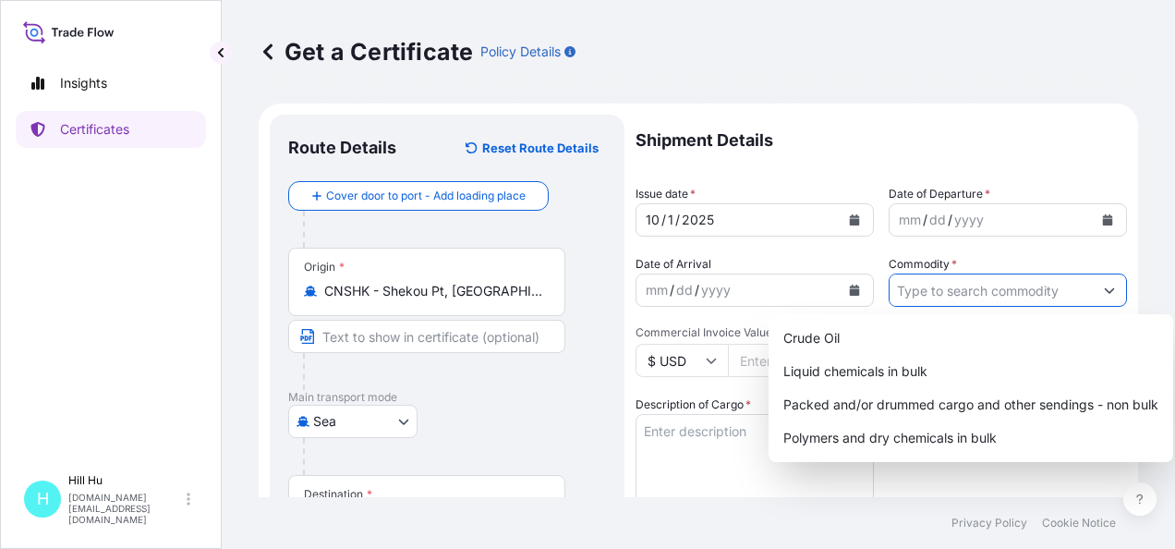
click at [994, 294] on input "Commodity *" at bounding box center [991, 289] width 203 height 33
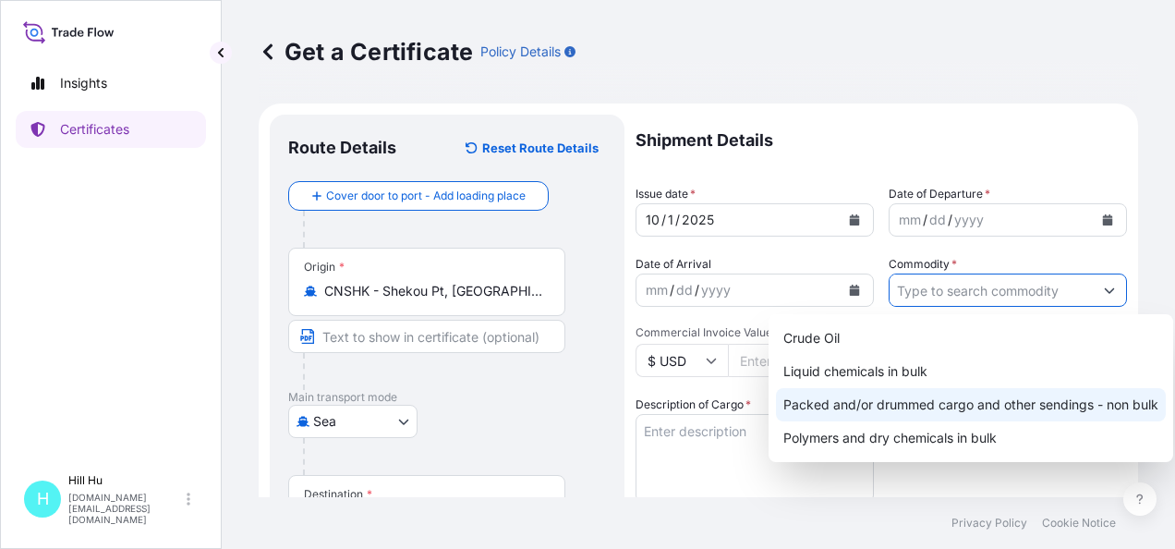
click at [964, 412] on div "Packed and/or drummed cargo and other sendings - non bulk" at bounding box center [971, 404] width 390 height 33
type input "Packed and/or drummed cargo and other sendings - non bulk"
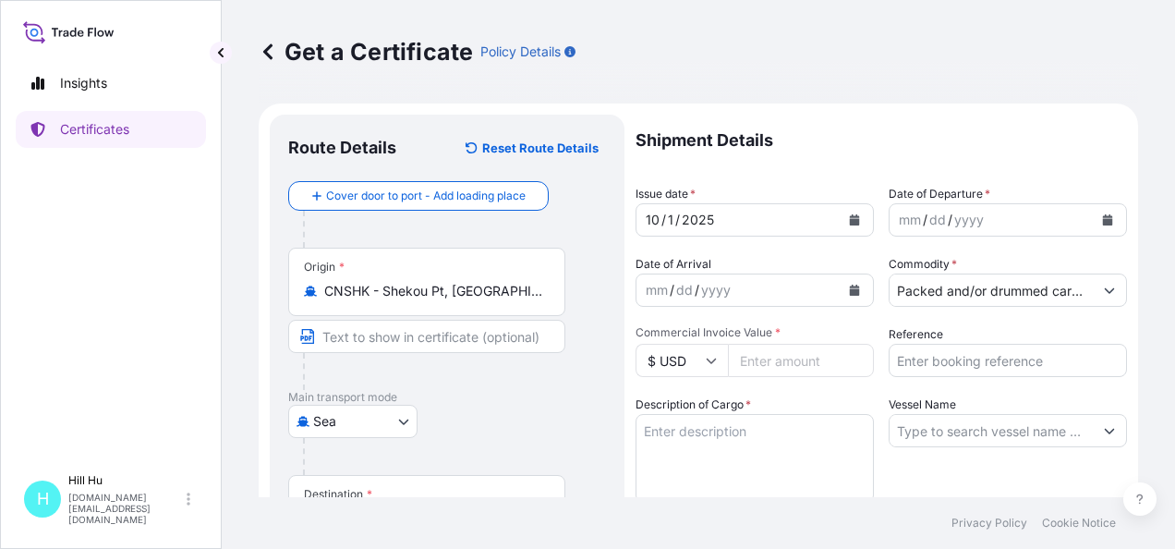
click at [715, 370] on input "$ USD" at bounding box center [682, 360] width 92 height 33
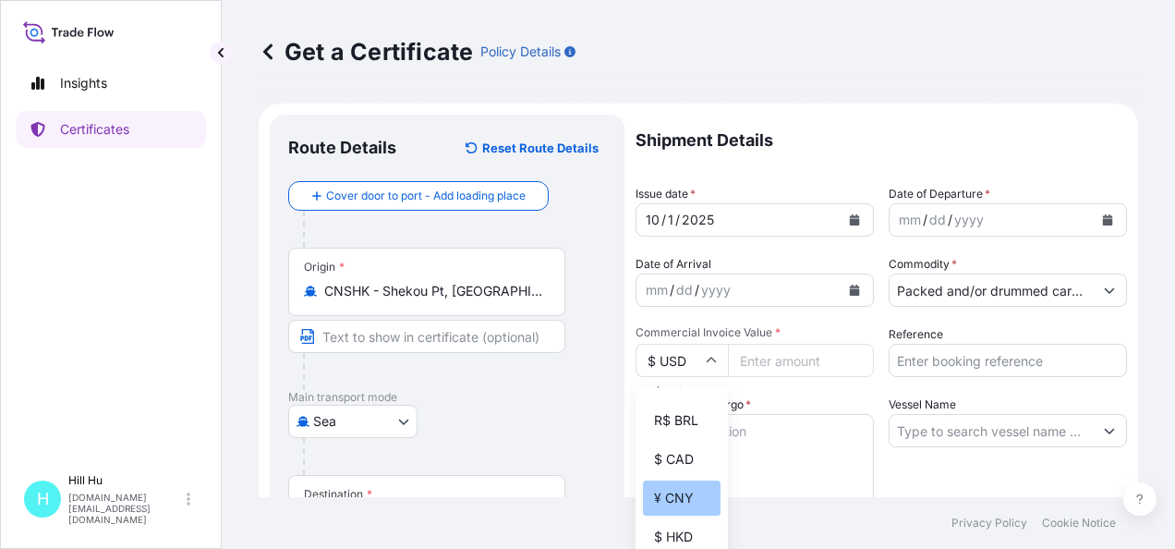
click at [662, 512] on div "¥ CNY" at bounding box center [682, 497] width 78 height 35
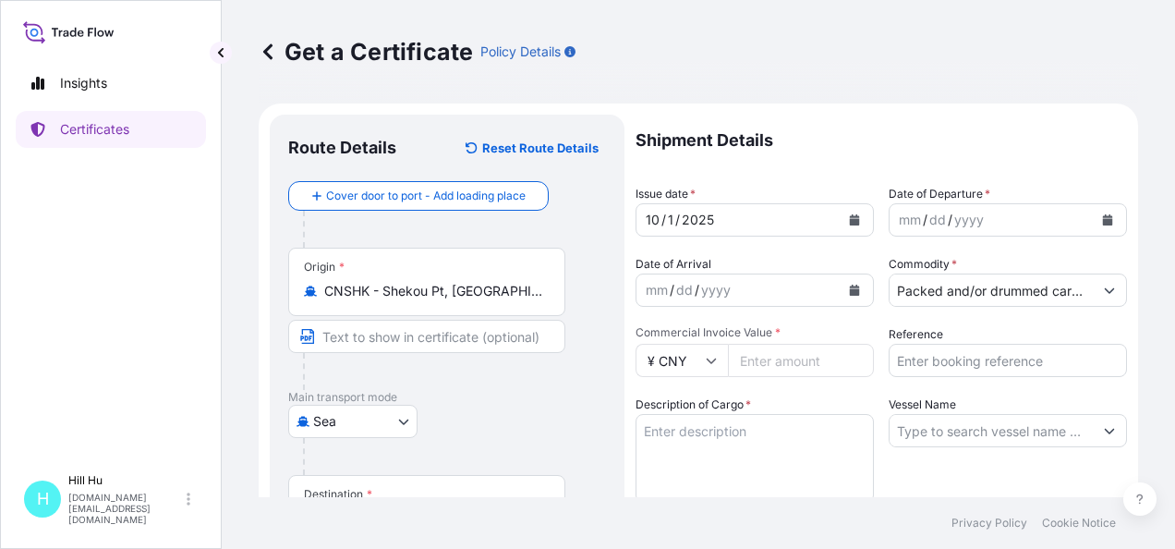
type input "¥ CNY"
click at [779, 360] on input "Commercial Invoice Value *" at bounding box center [801, 360] width 146 height 33
click at [763, 354] on input "Commercial Invoice Value *" at bounding box center [801, 360] width 146 height 33
paste input "165608.80"
type input "165608.80"
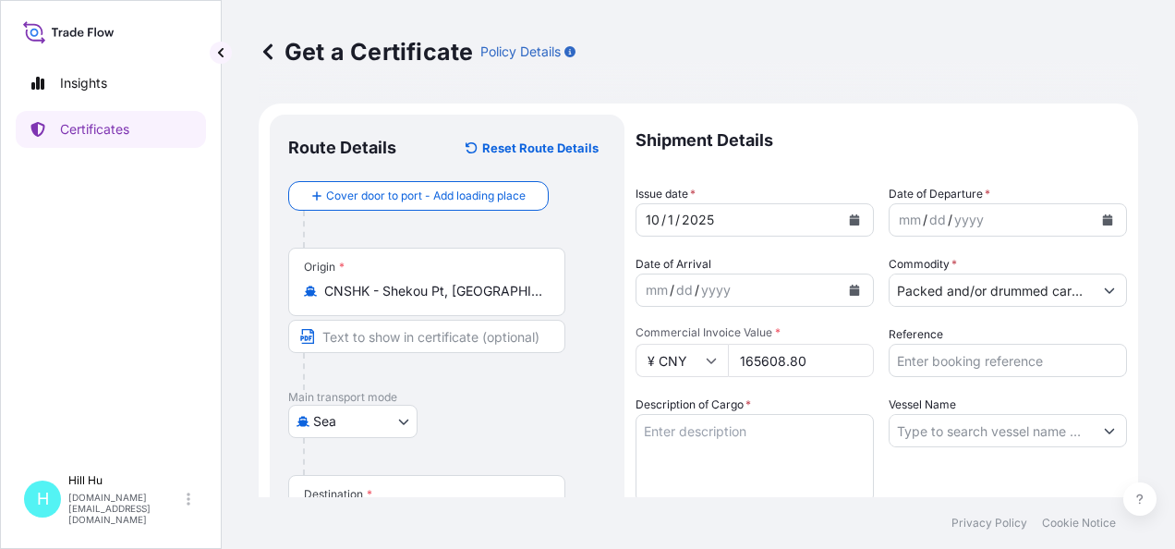
click at [704, 445] on textarea "Description of Cargo *" at bounding box center [755, 458] width 238 height 89
paste textarea "SCHULABLEND(ABS/PA) M/MK 6501 NAT,BG25HT"
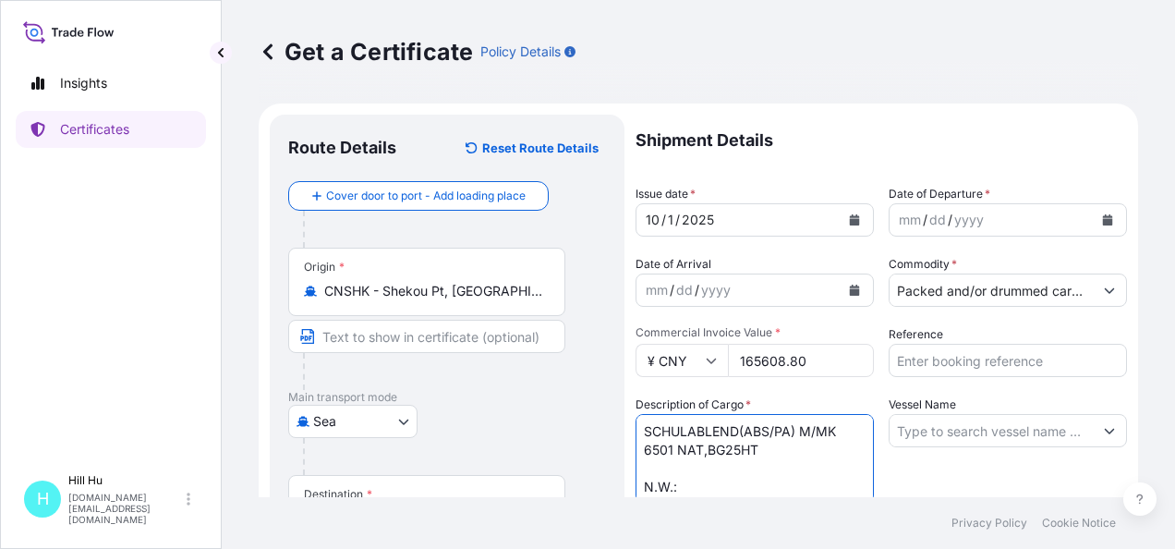
scroll to position [5, 0]
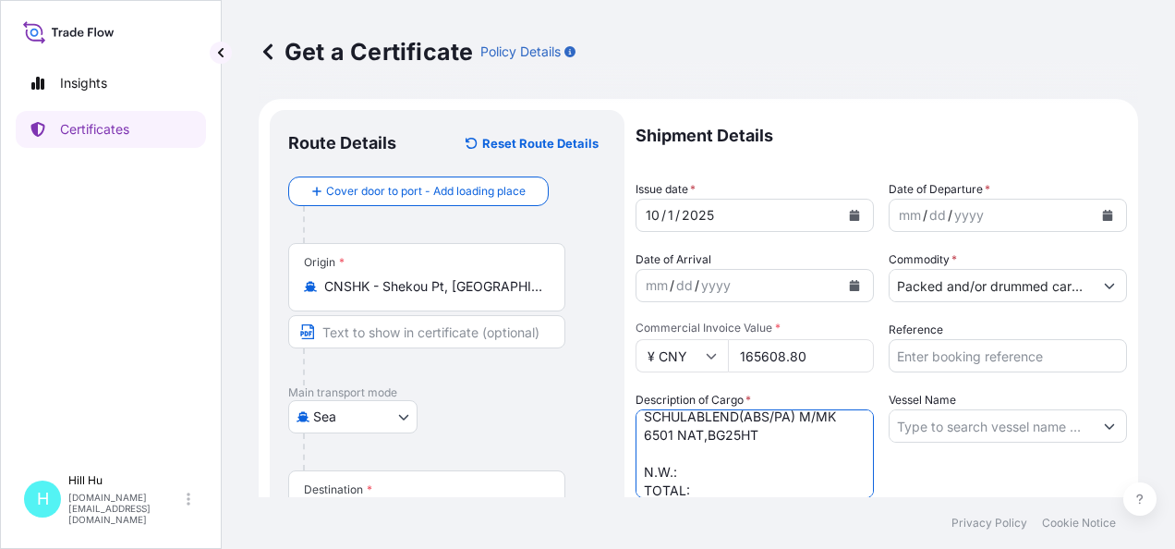
type textarea "SCHULABLEND(ABS/PA) M/MK 6501 NAT,BG25HT N.W.: TOTAL:"
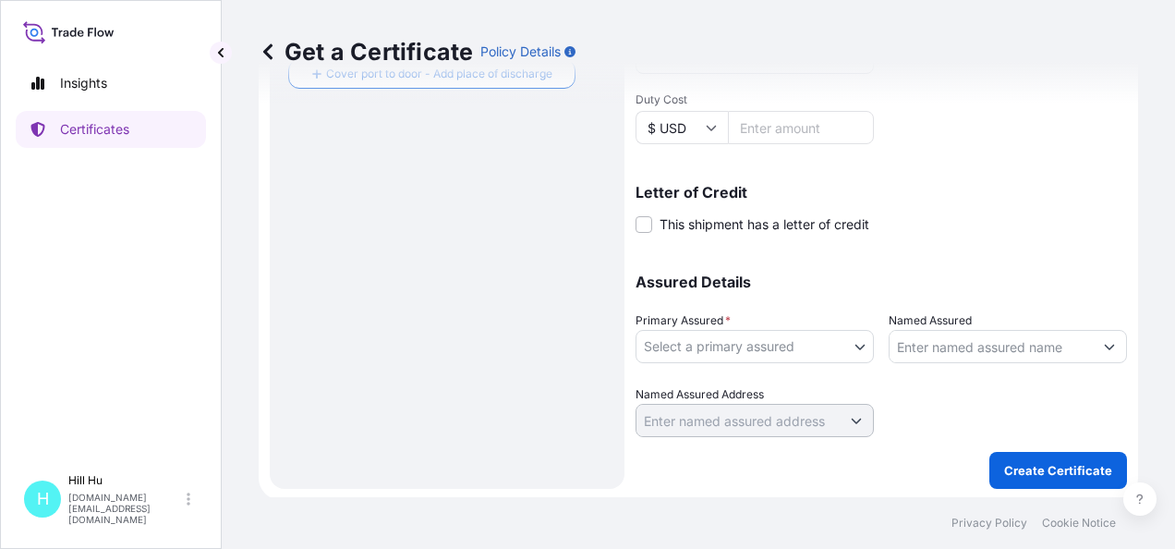
scroll to position [560, 0]
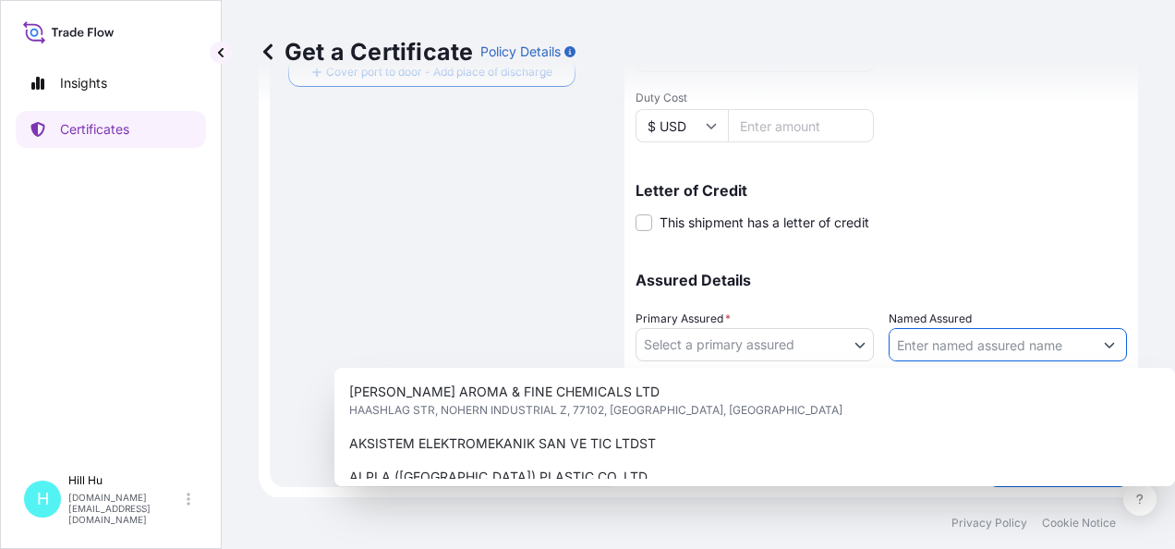
click at [950, 345] on input "Named Assured" at bounding box center [991, 344] width 203 height 33
paste input "LyondellBasell Advanced Polymer (Dongguan) Co. Ltd."
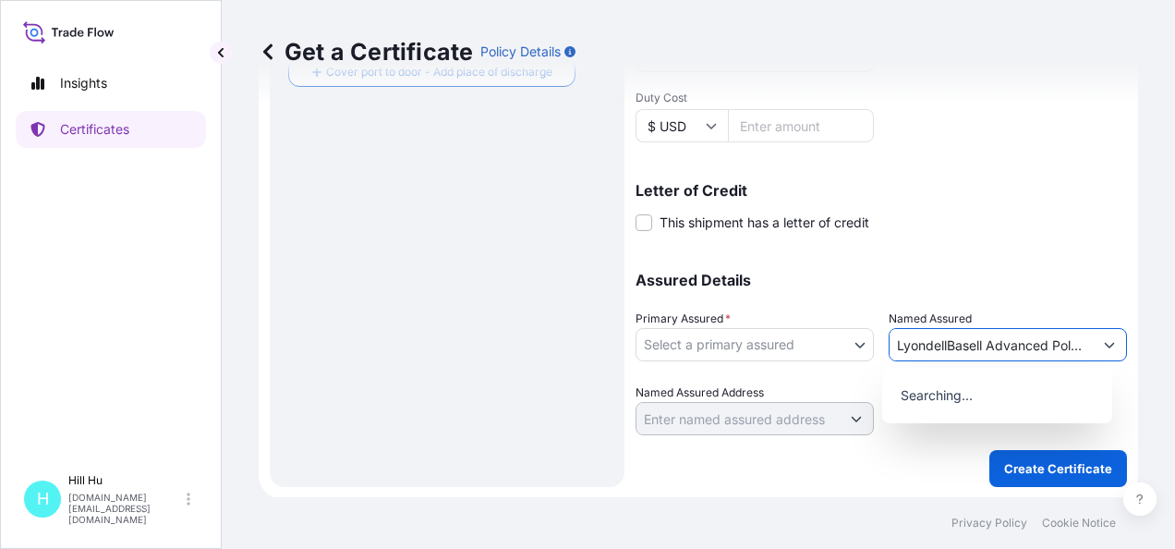
scroll to position [0, 151]
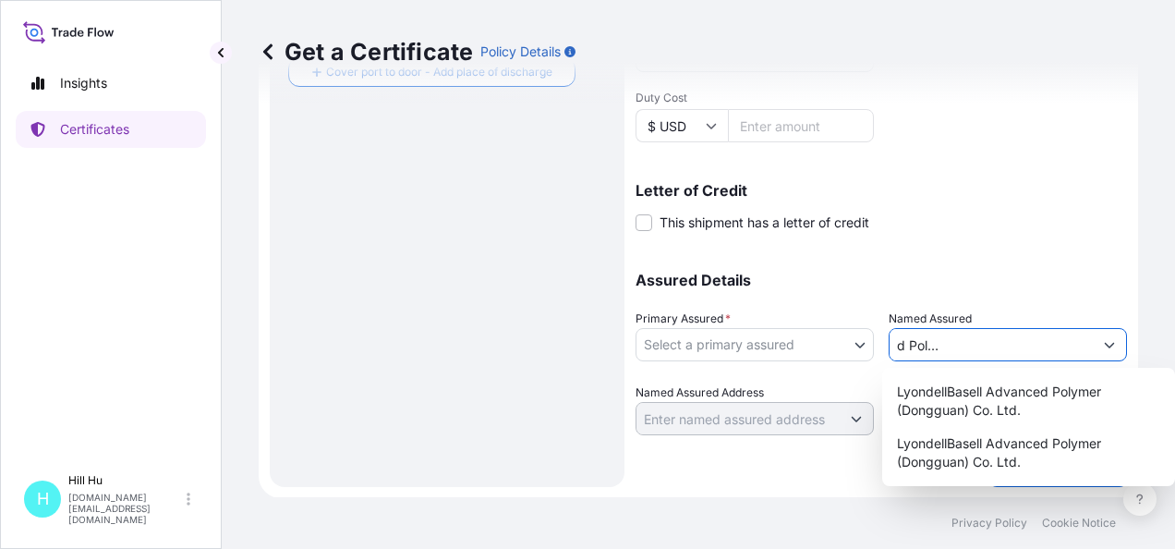
type input "LyondellBasell Advanced Polymer (Dongguan) Co. Ltd."
click at [854, 346] on body "8 options available. 0 options available. 15 options available. Insights Certif…" at bounding box center [587, 274] width 1175 height 549
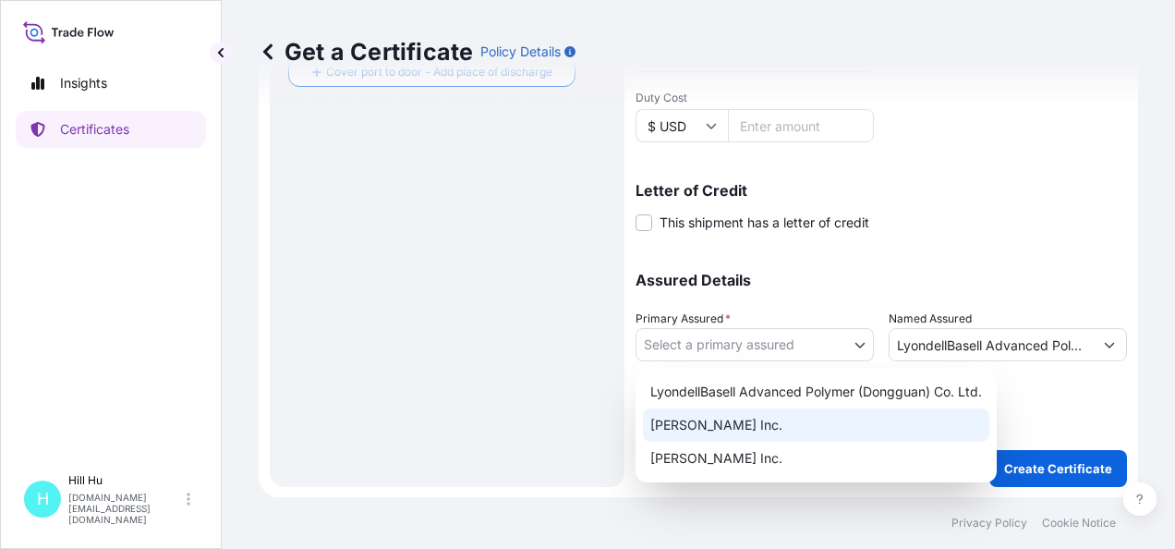
click at [778, 428] on div "A. Schulman Inc." at bounding box center [816, 424] width 346 height 33
select select "32057"
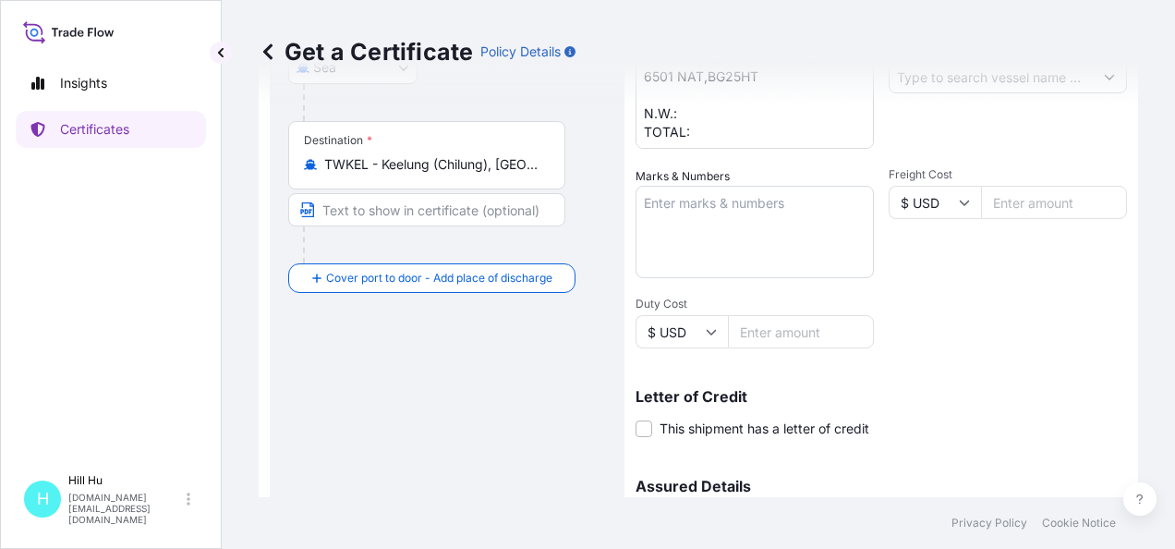
scroll to position [190, 0]
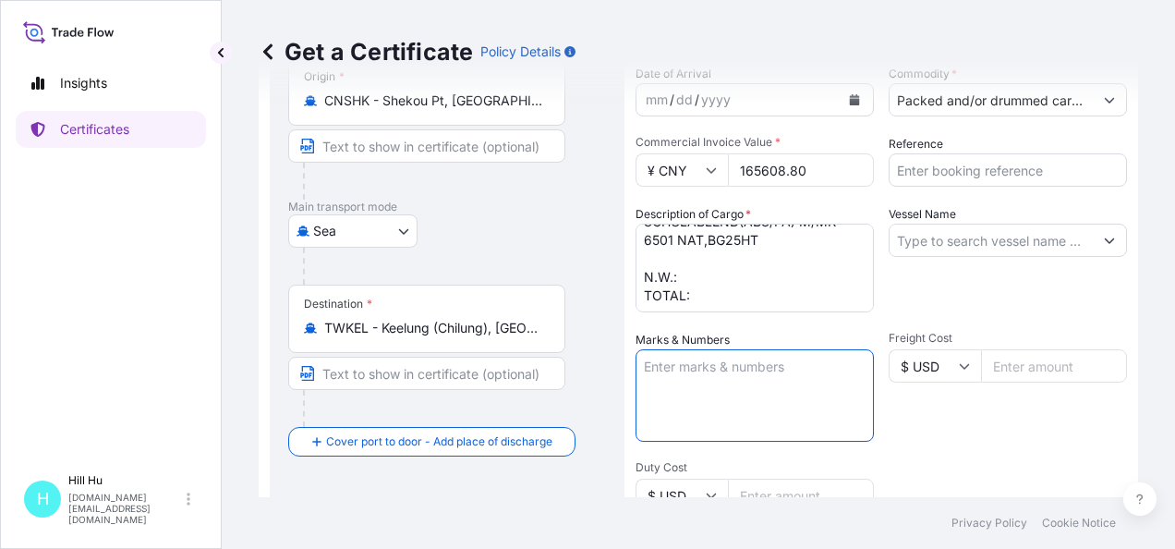
click at [701, 385] on textarea "Marks & Numbers" at bounding box center [755, 395] width 238 height 92
paste textarea "LyondellBasell Advanced Polymer (Dongguan) Co. Ltd."
drag, startPoint x: 737, startPoint y: 365, endPoint x: 772, endPoint y: 397, distance: 47.7
click at [772, 397] on textarea "LyondellBasell Advanced Polymer (Dongguan) Co. Ltd." at bounding box center [755, 395] width 238 height 92
type textarea "LyondellBasell"
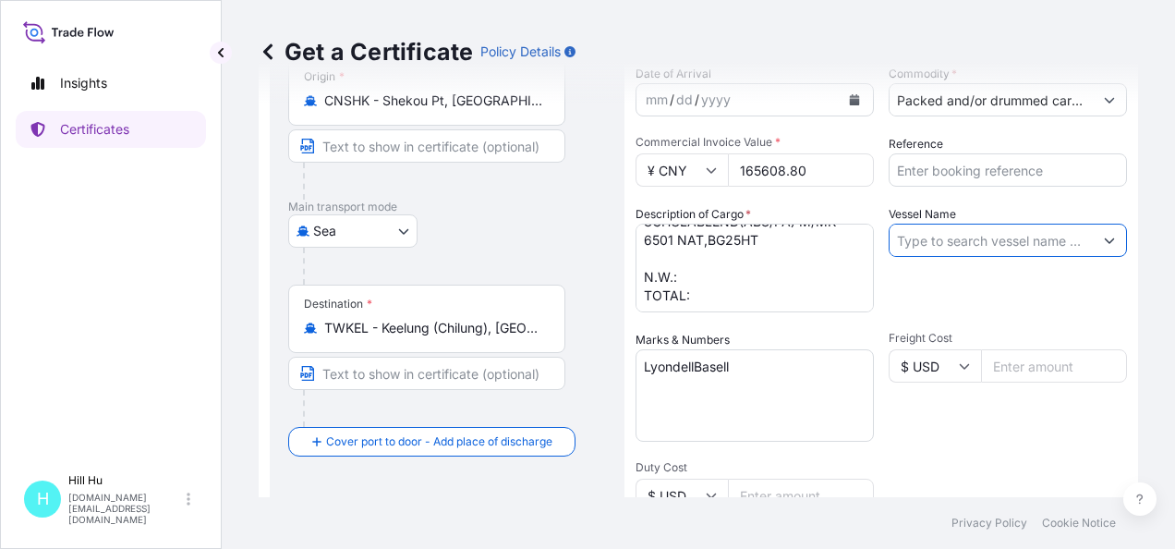
click at [957, 235] on input "Vessel Name" at bounding box center [991, 240] width 203 height 33
click at [947, 240] on input "Vessel Name" at bounding box center [991, 240] width 203 height 33
paste input "HUAN BAO 516"
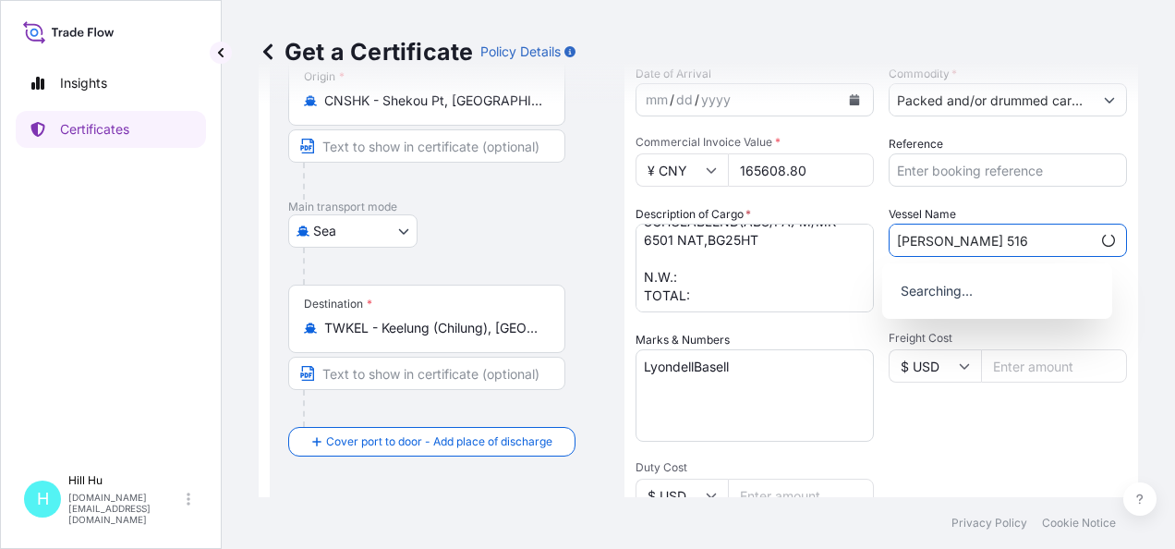
type input "HUAN BAO 516"
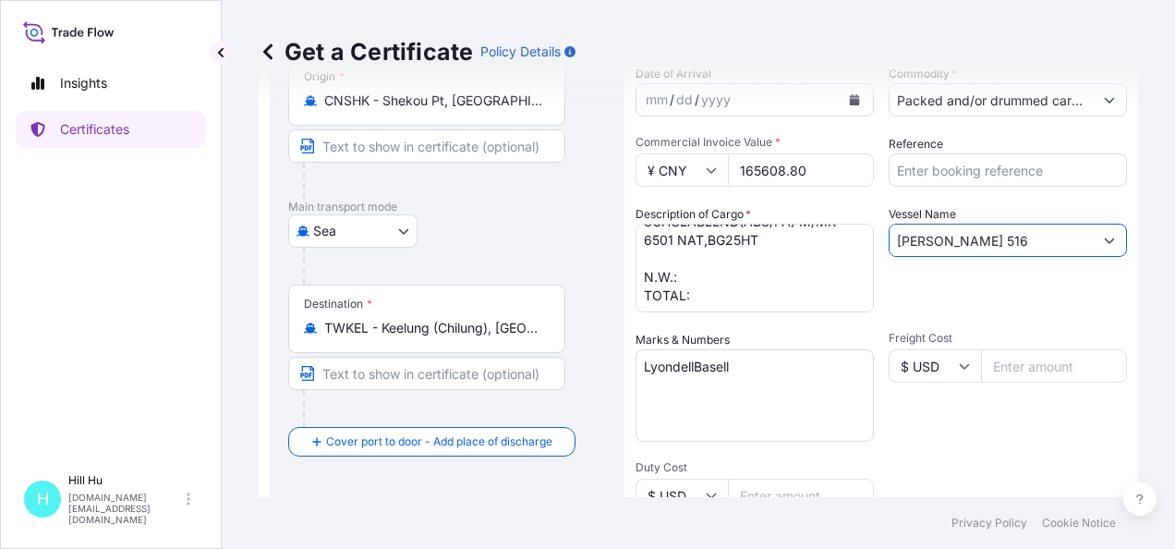
click at [965, 175] on input "Reference" at bounding box center [1008, 169] width 238 height 33
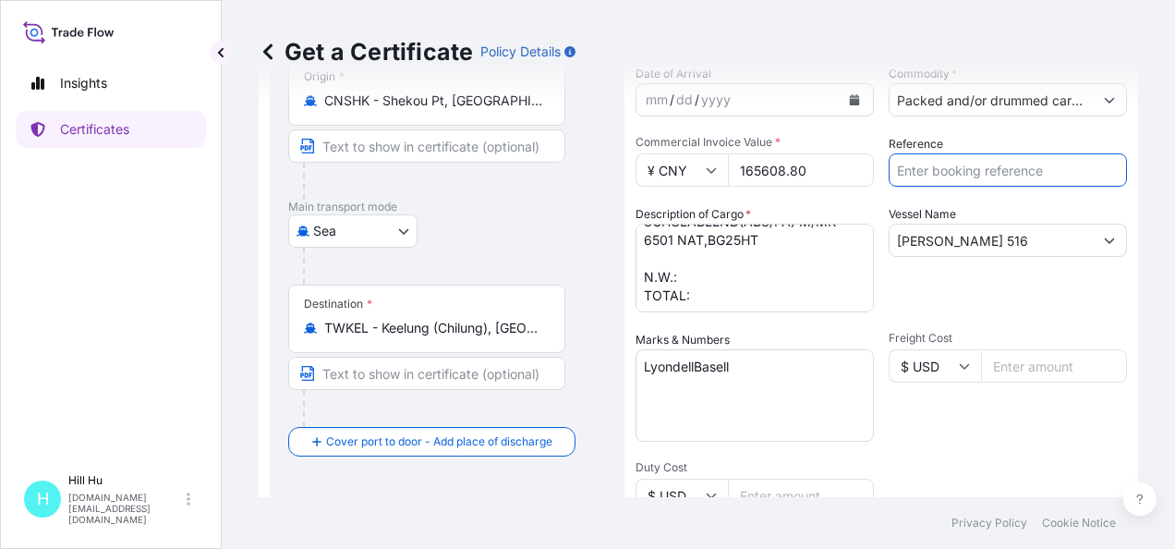
paste input "5013213677"
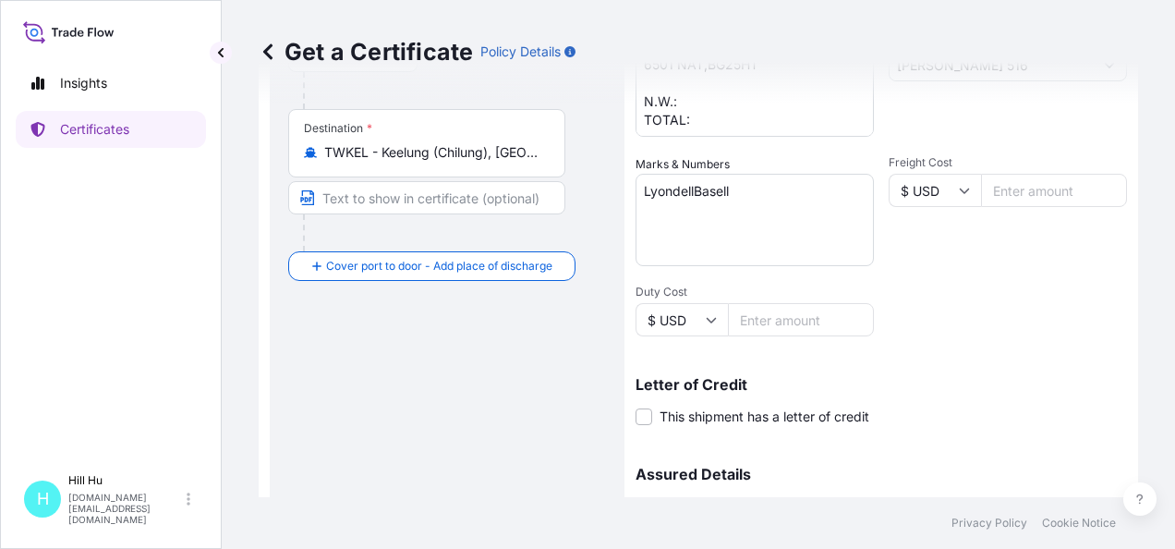
scroll to position [560, 0]
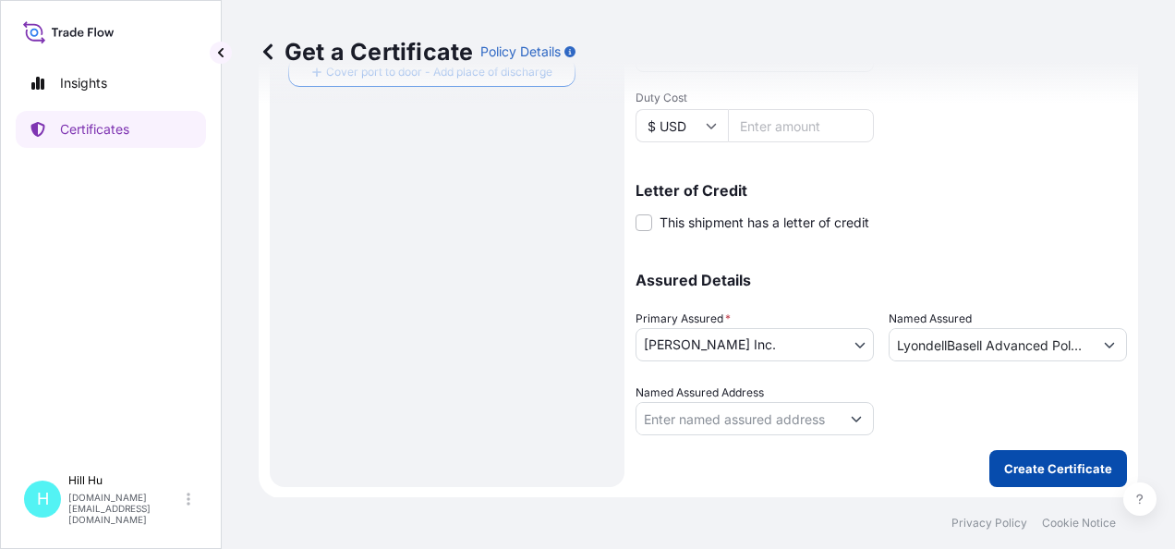
type input "5013213677"
click at [1051, 464] on p "Create Certificate" at bounding box center [1058, 468] width 108 height 18
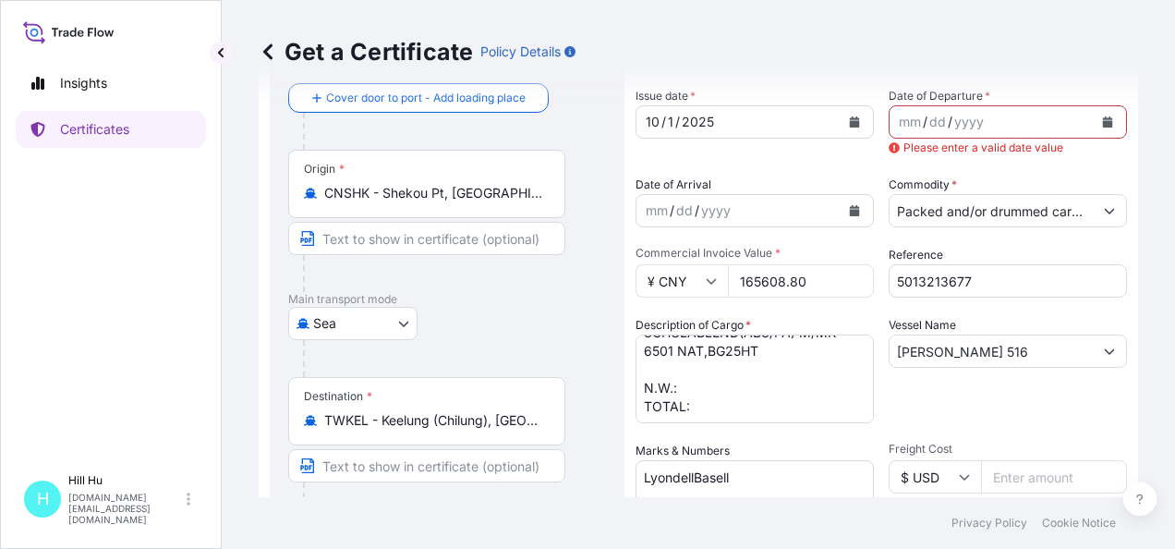
scroll to position [0, 0]
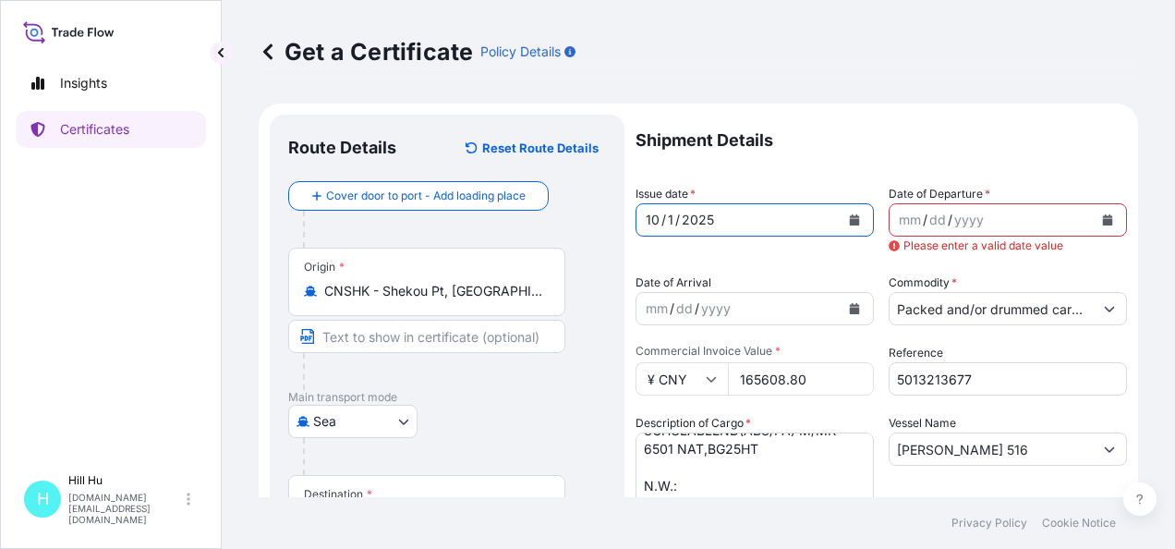
click at [854, 220] on button "Calendar" at bounding box center [855, 220] width 30 height 30
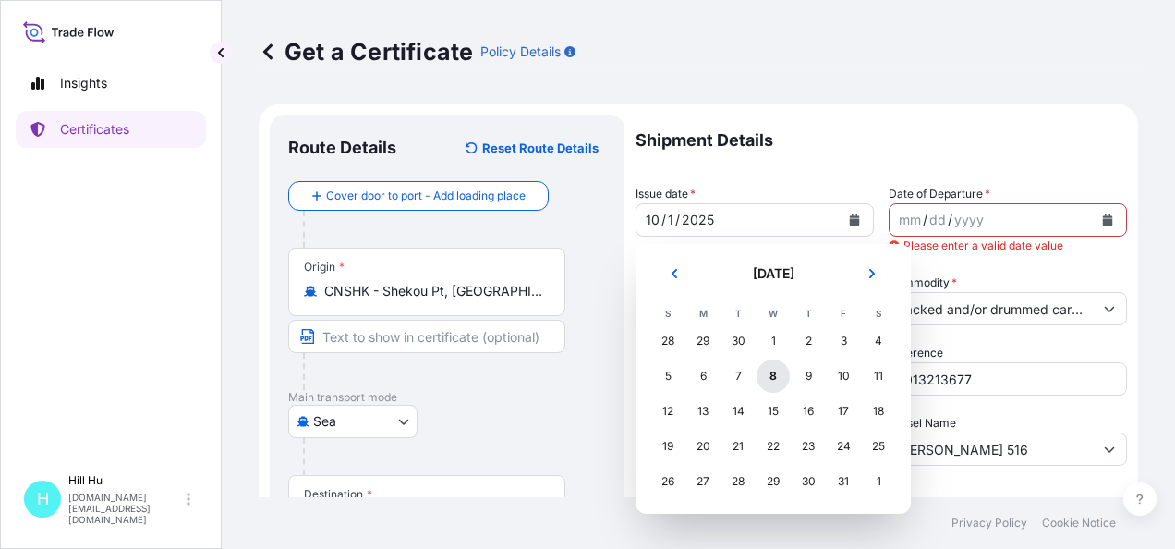
click at [774, 373] on div "8" at bounding box center [773, 375] width 33 height 33
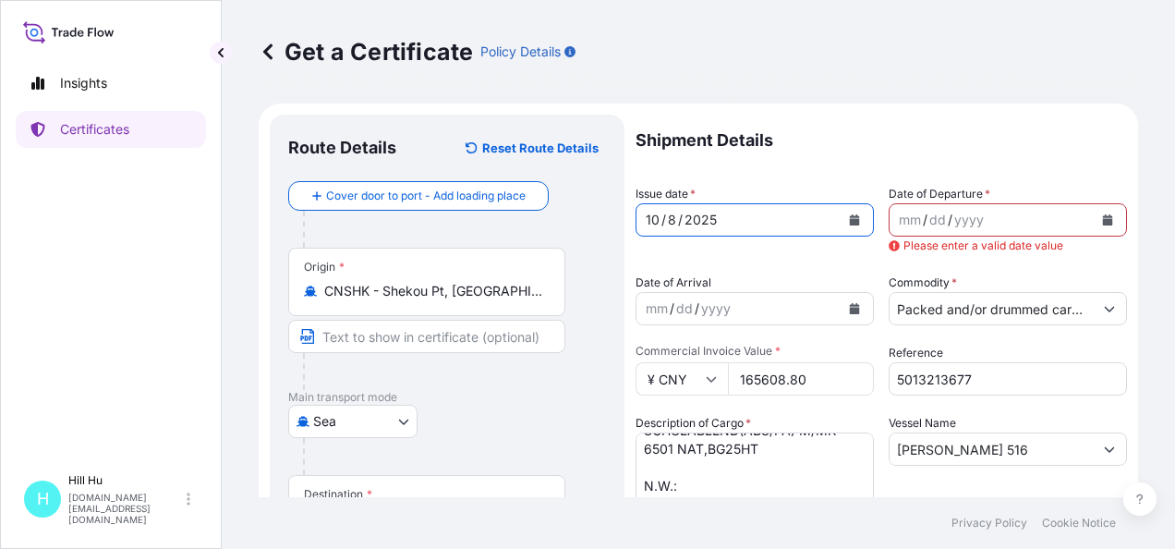
click at [1103, 223] on icon "Calendar" at bounding box center [1108, 219] width 10 height 11
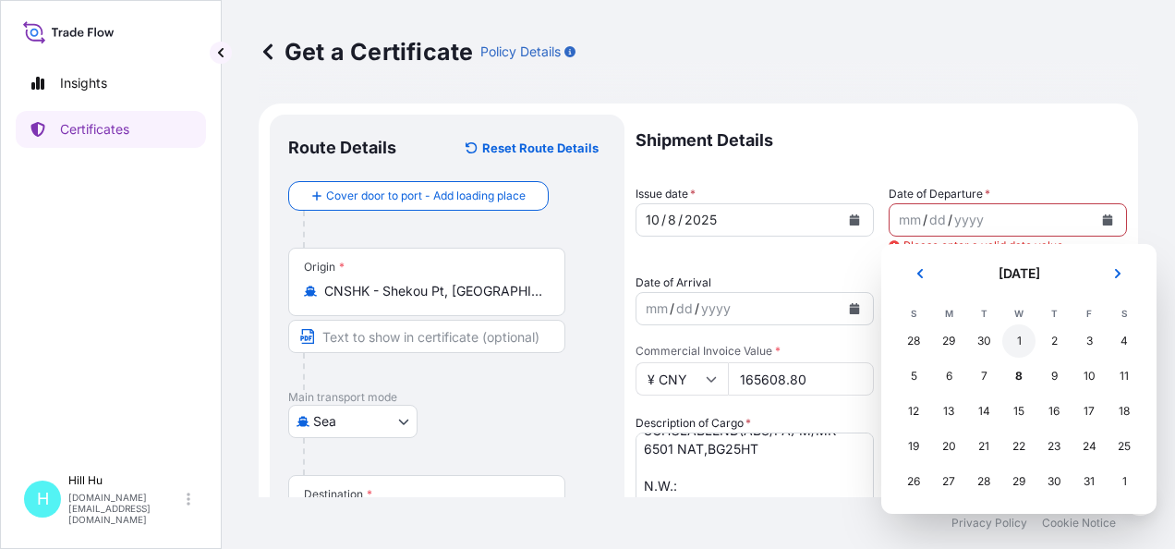
click at [1008, 346] on div "1" at bounding box center [1018, 340] width 33 height 33
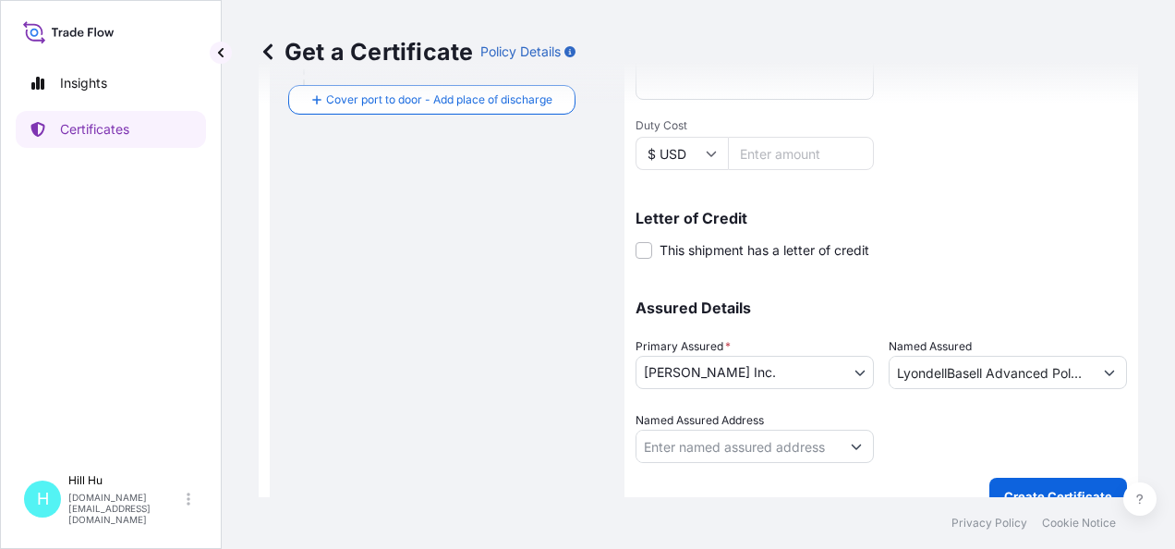
scroll to position [560, 0]
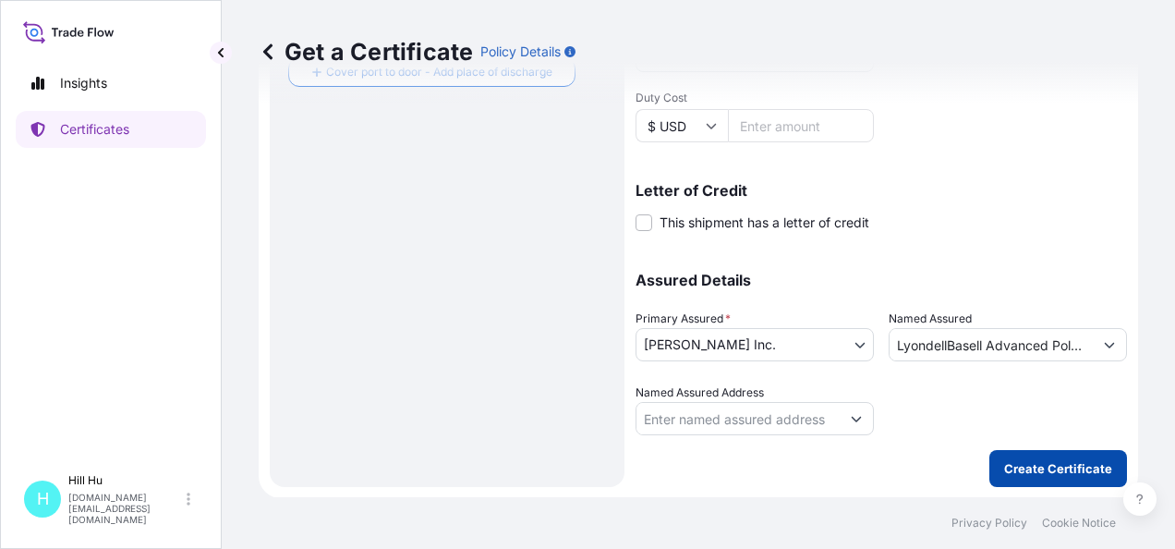
click at [1035, 457] on button "Create Certificate" at bounding box center [1059, 468] width 138 height 37
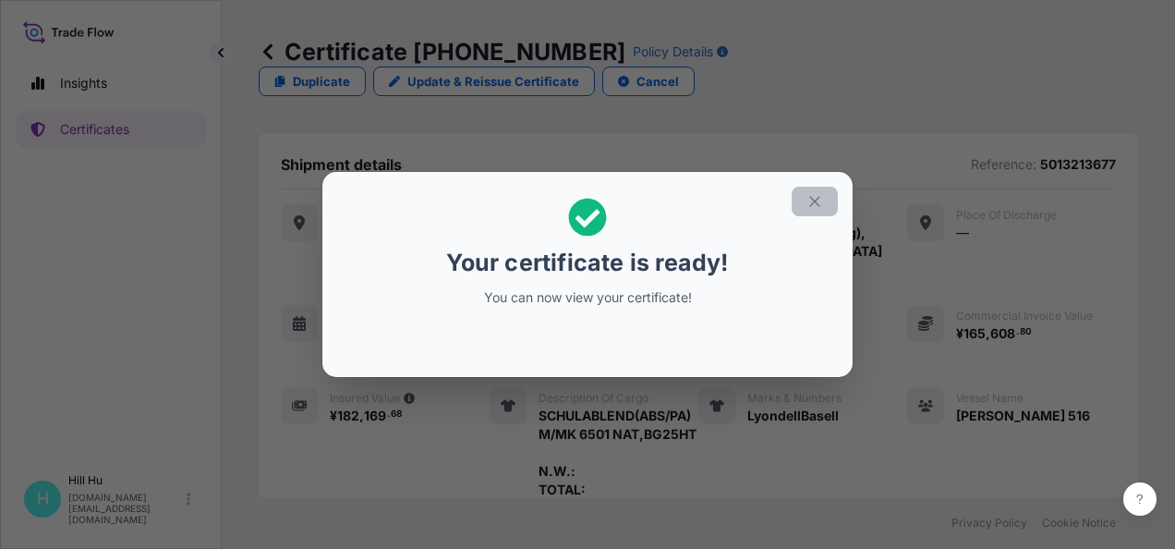
click at [814, 203] on icon "button" at bounding box center [815, 201] width 17 height 17
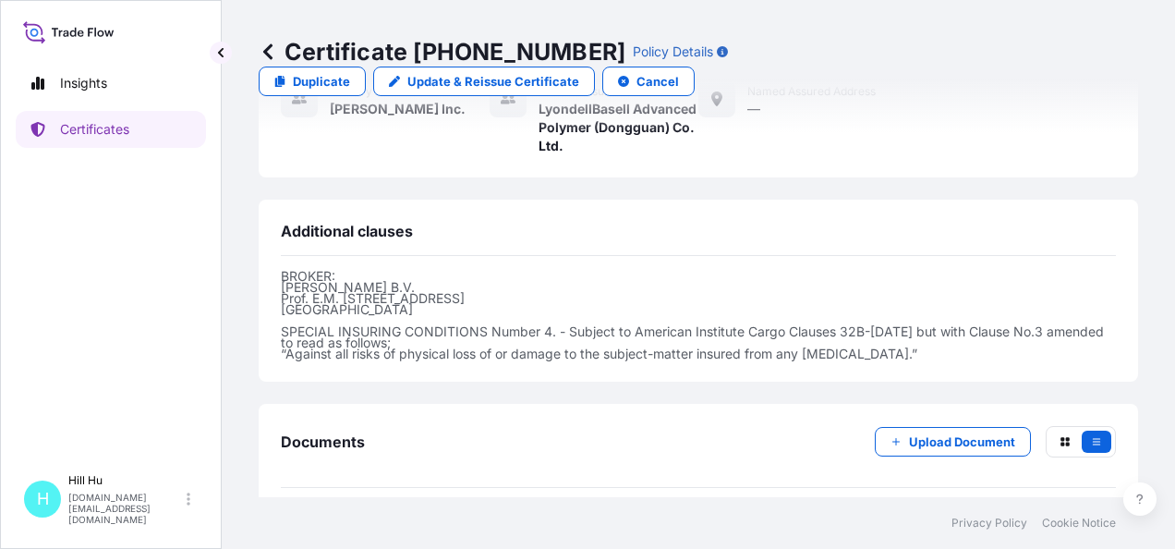
scroll to position [681, 0]
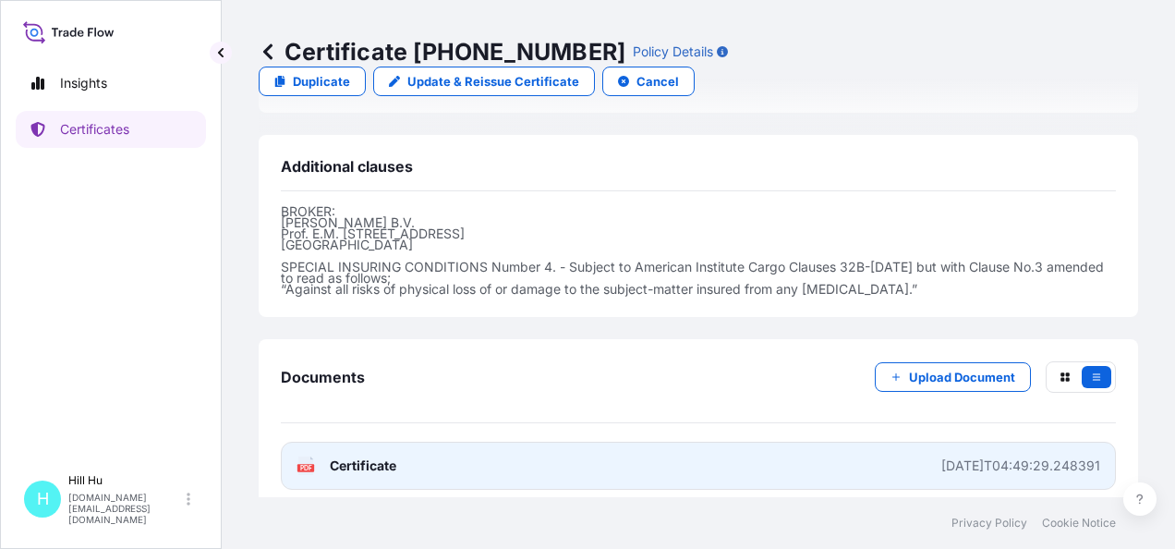
click at [373, 442] on link "PDF Certificate 2025-10-08T04:49:29.248391" at bounding box center [698, 466] width 835 height 48
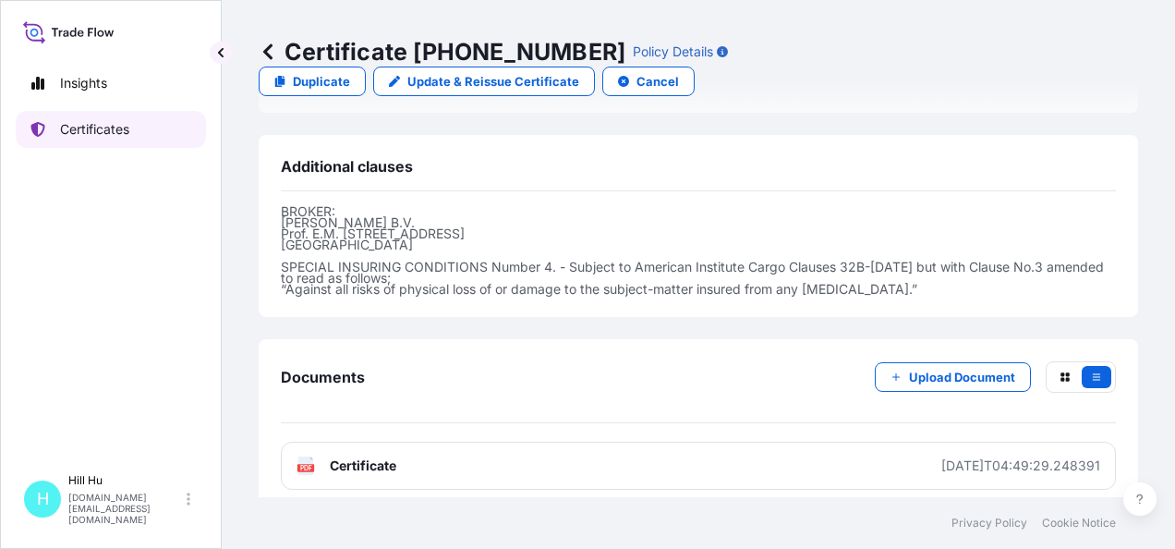
click at [72, 124] on p "Certificates" at bounding box center [94, 129] width 69 height 18
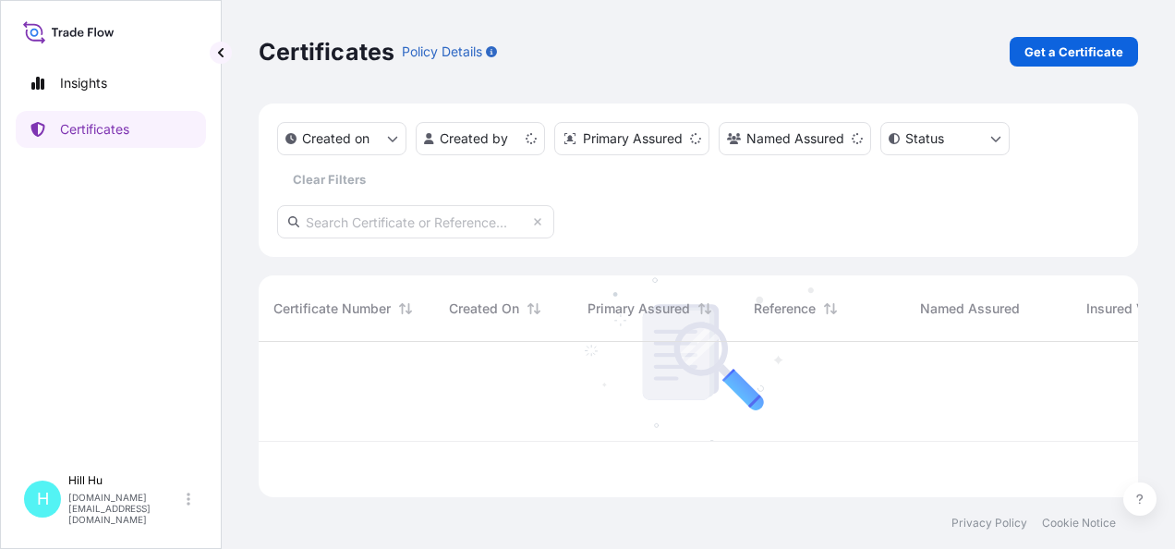
scroll to position [152, 865]
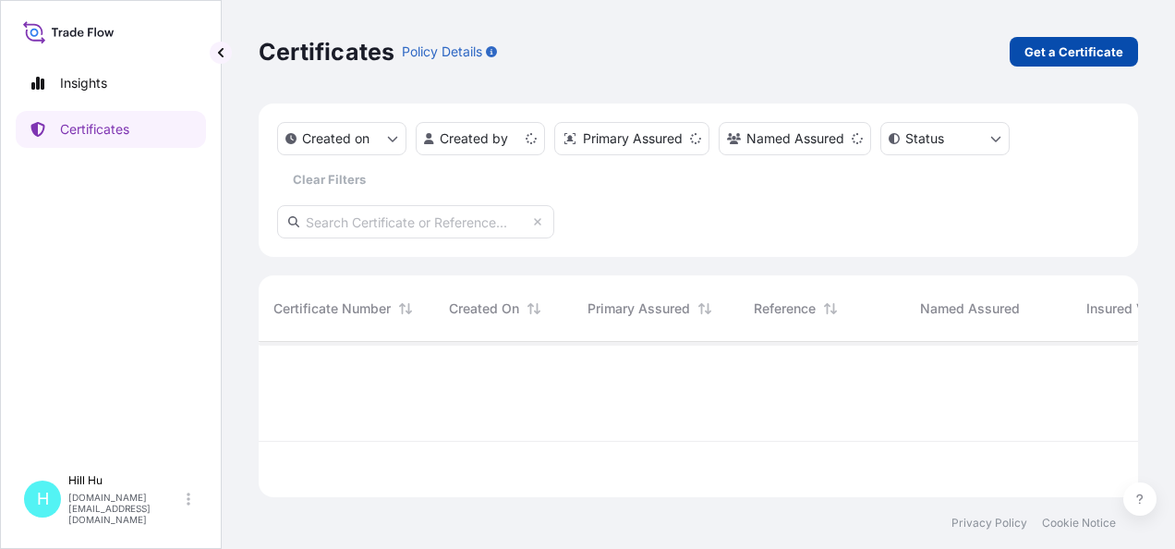
click at [1037, 55] on p "Get a Certificate" at bounding box center [1074, 52] width 99 height 18
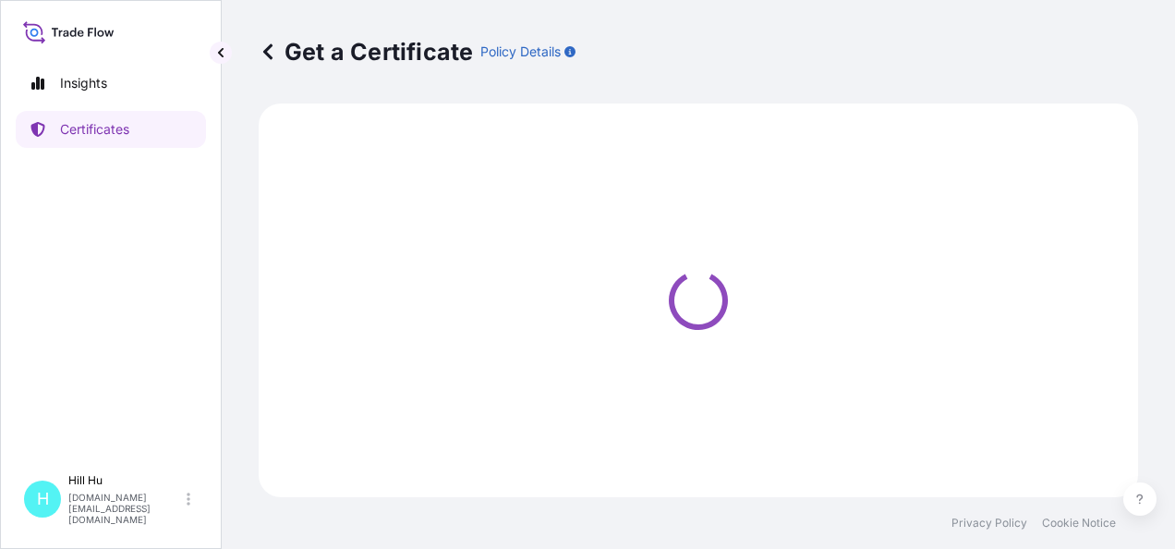
select select "Sea"
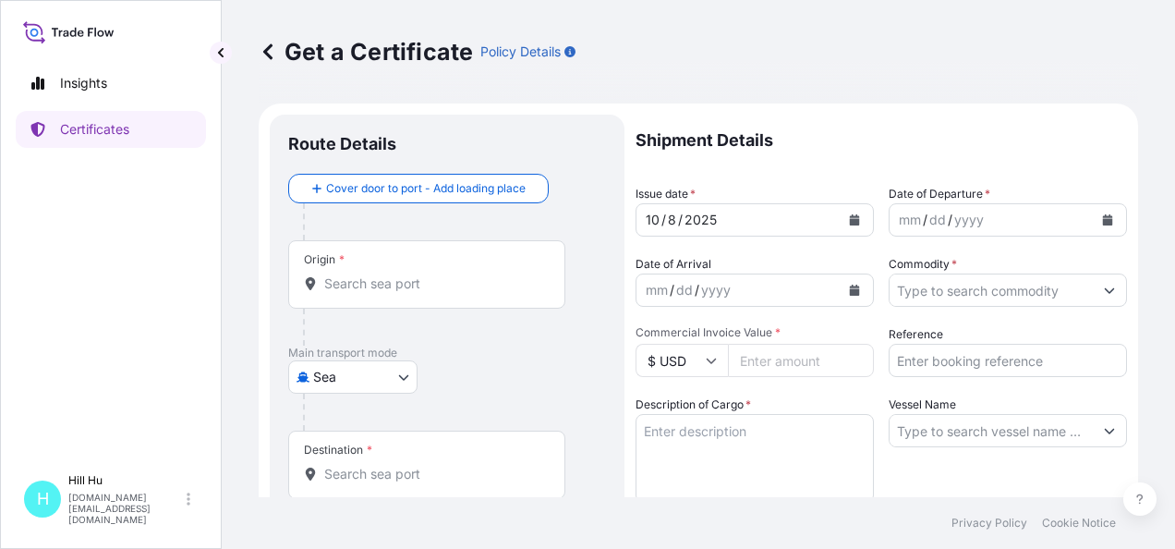
click at [336, 292] on div "Origin *" at bounding box center [426, 274] width 277 height 68
click at [336, 292] on input "Origin *" at bounding box center [433, 283] width 218 height 18
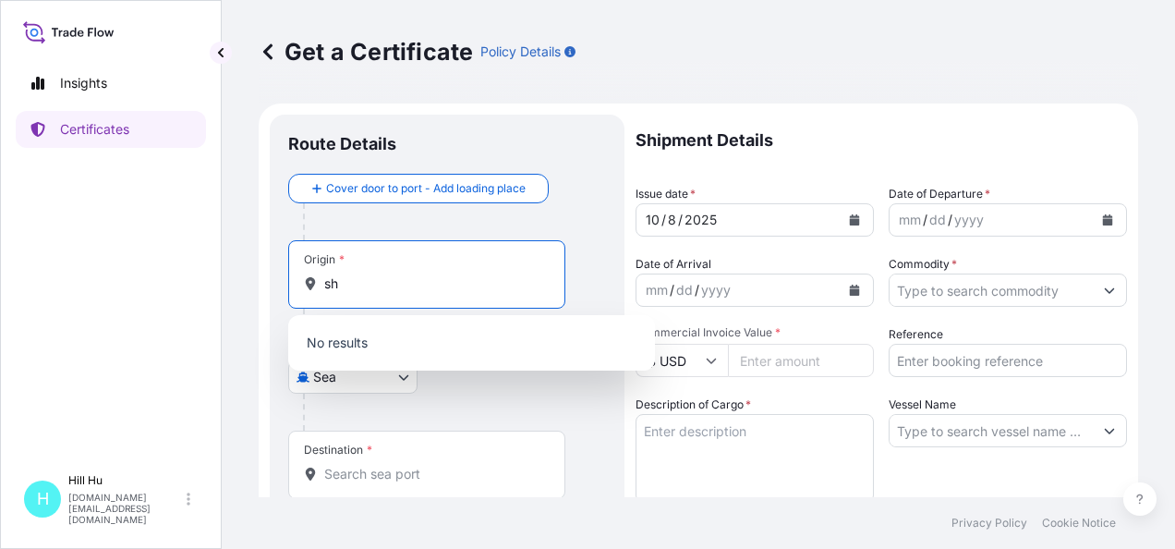
type input "s"
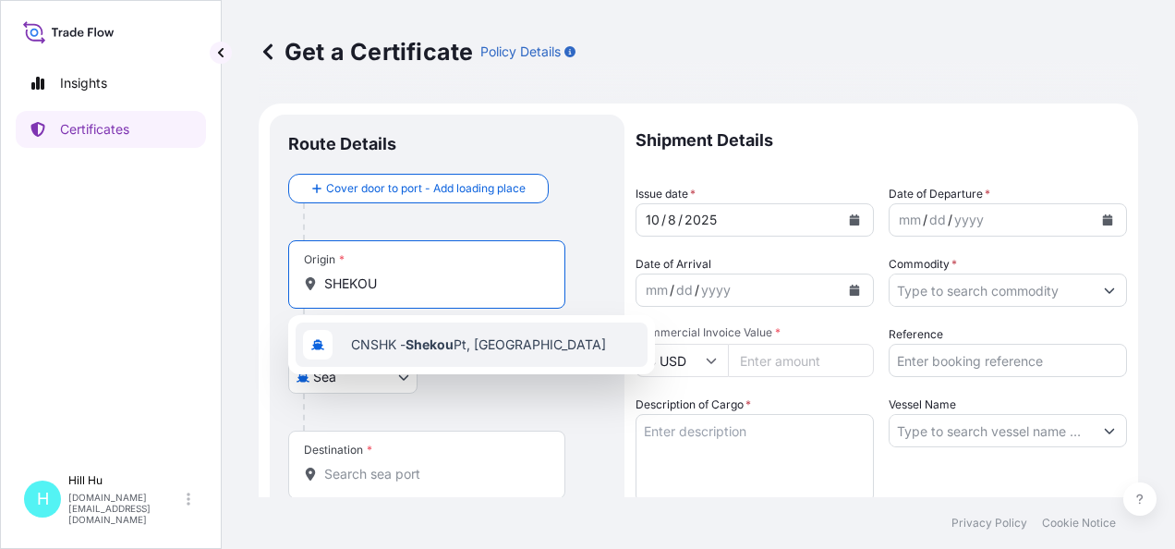
click at [395, 356] on div "CNSHK - Shekou Pt, China" at bounding box center [472, 344] width 352 height 44
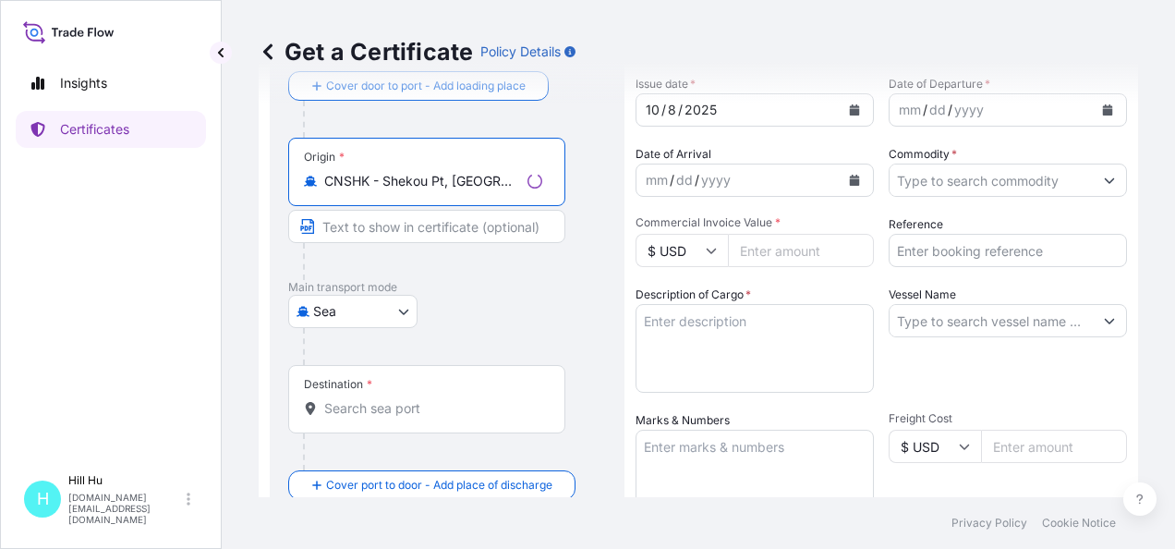
scroll to position [277, 0]
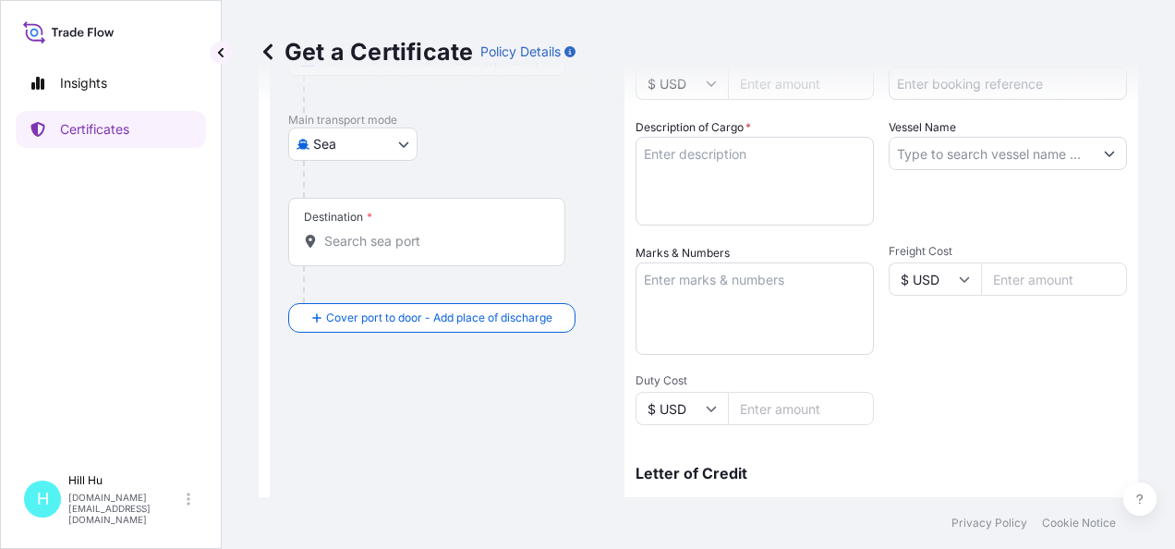
type input "CNSHK - Shekou Pt, China"
click at [385, 249] on input "Destination *" at bounding box center [433, 241] width 218 height 18
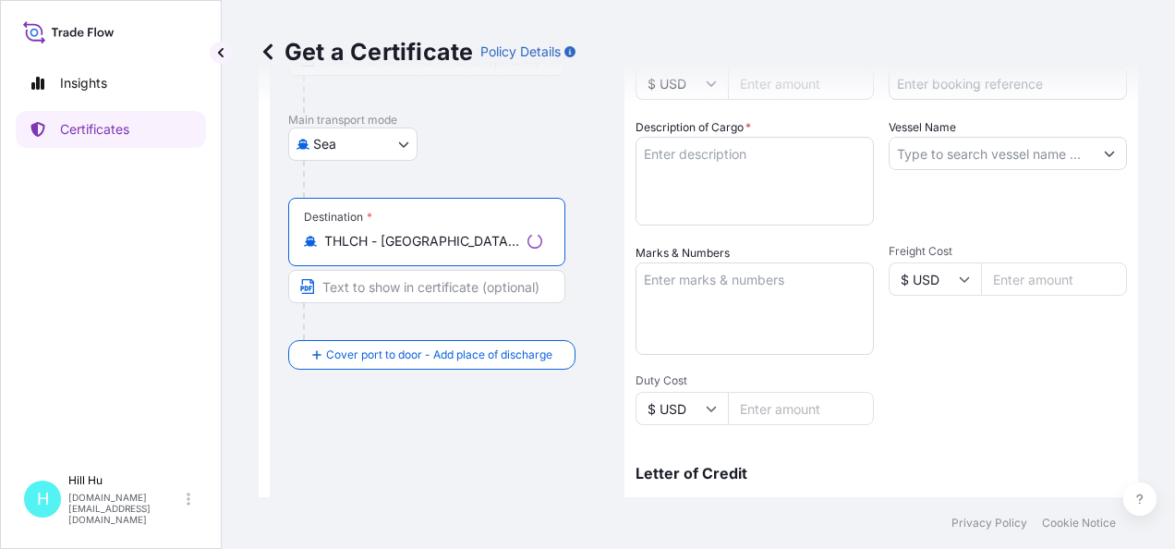
scroll to position [0, 0]
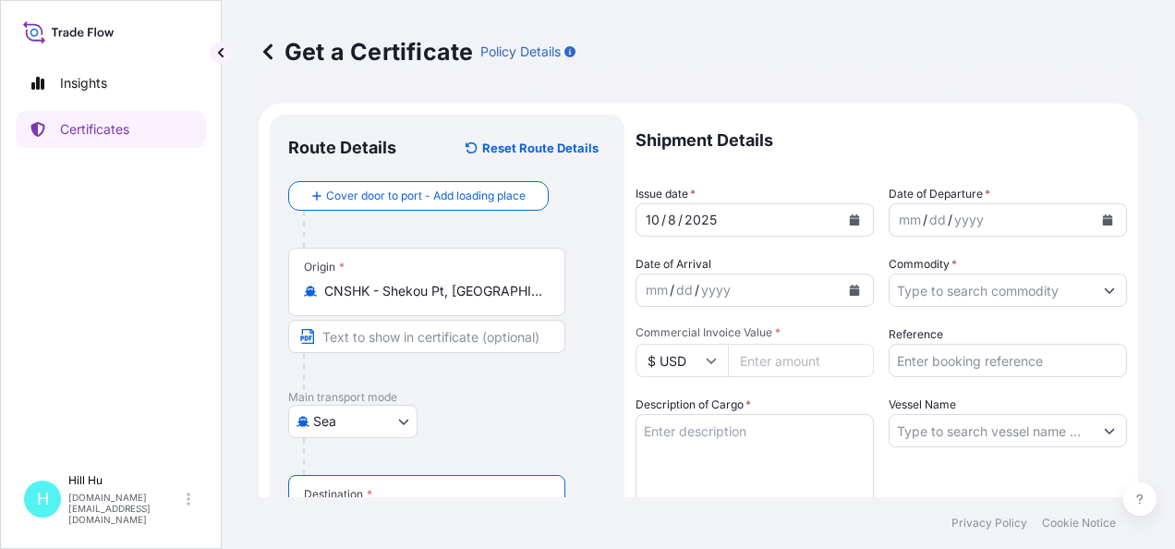
type input "THLCH - Laem Chabang, Thailand"
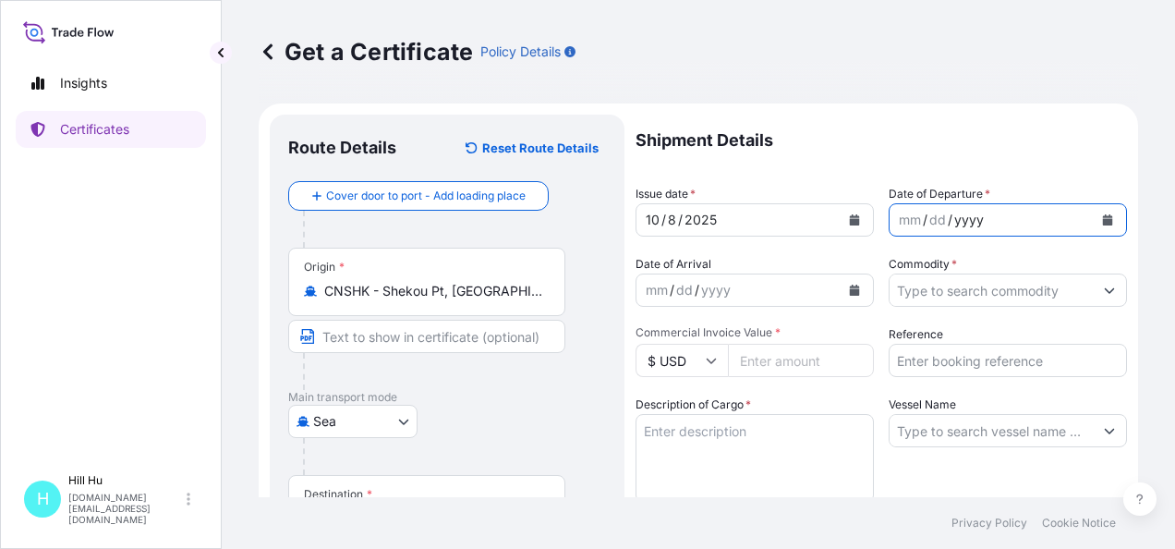
click at [953, 216] on div "yyyy" at bounding box center [969, 220] width 33 height 22
click at [1093, 226] on button "Calendar" at bounding box center [1108, 220] width 30 height 30
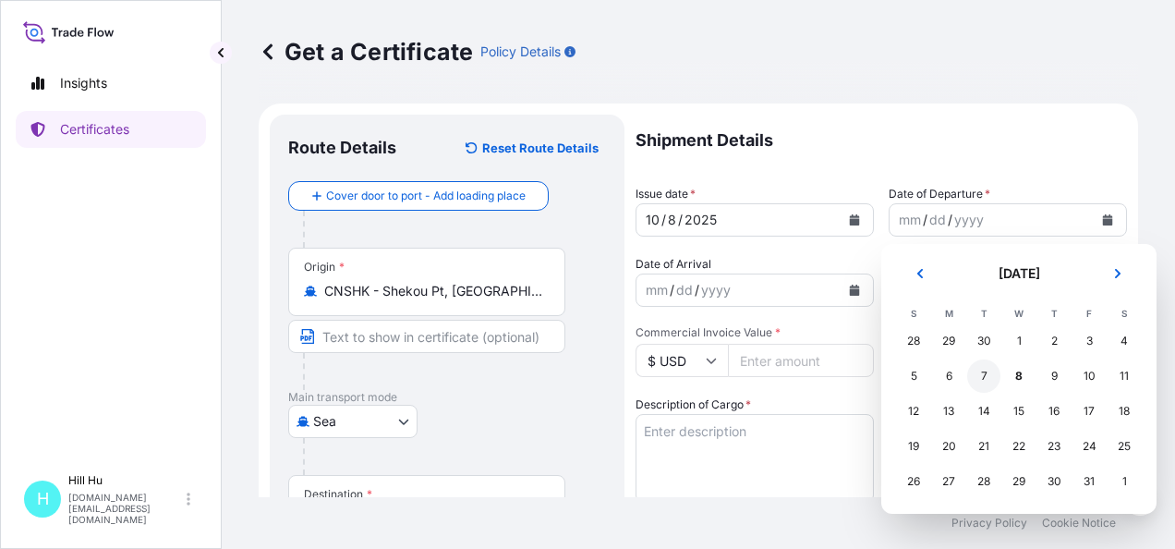
click at [985, 377] on div "7" at bounding box center [983, 375] width 33 height 33
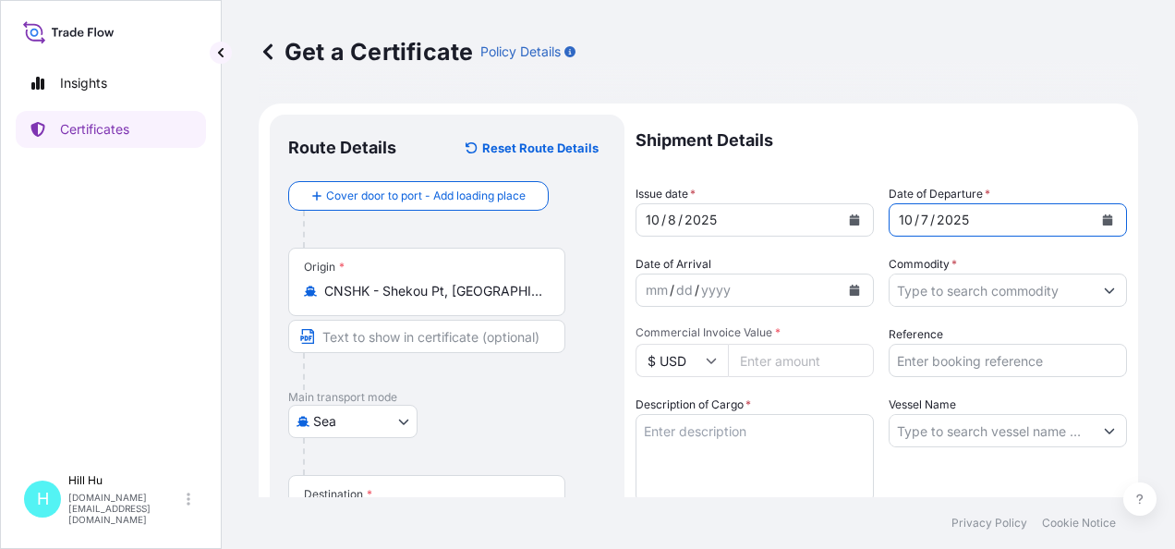
click at [963, 288] on input "Commodity *" at bounding box center [991, 289] width 203 height 33
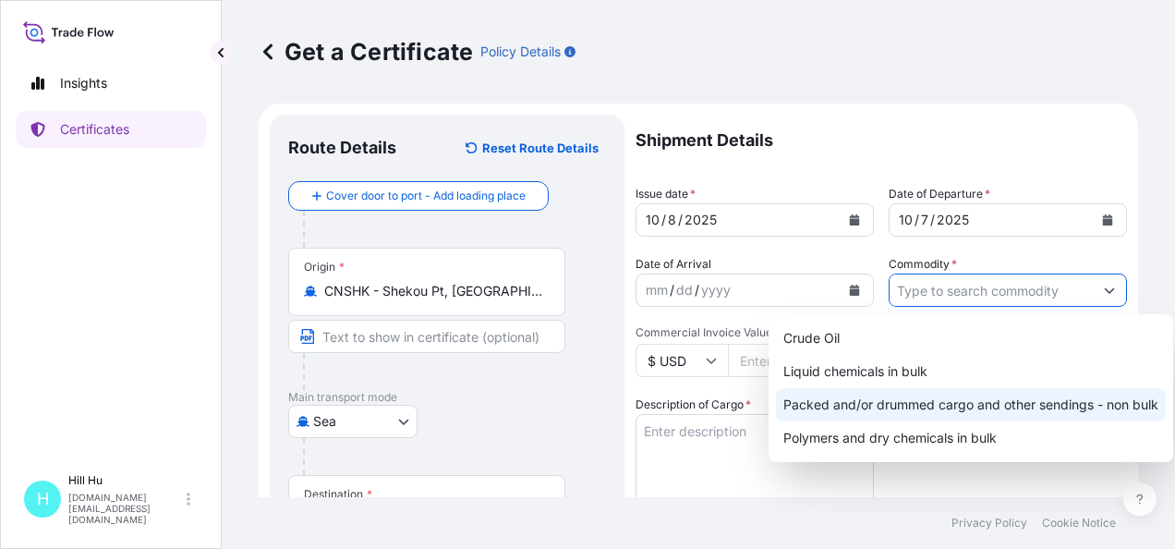
click at [945, 401] on div "Packed and/or drummed cargo and other sendings - non bulk" at bounding box center [971, 404] width 390 height 33
type input "Packed and/or drummed cargo and other sendings - non bulk"
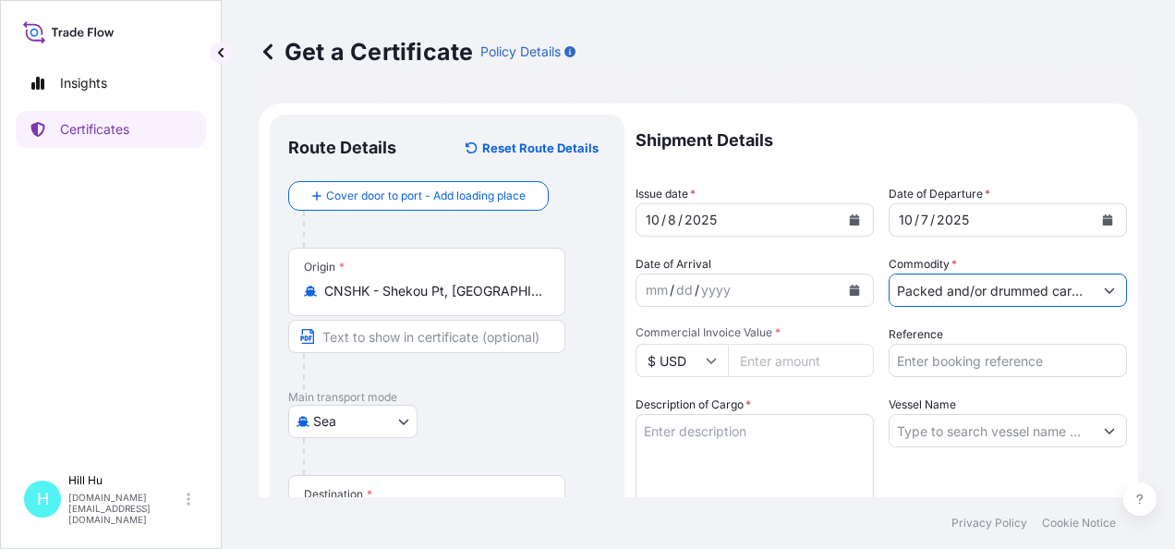
click at [715, 363] on icon at bounding box center [711, 360] width 11 height 11
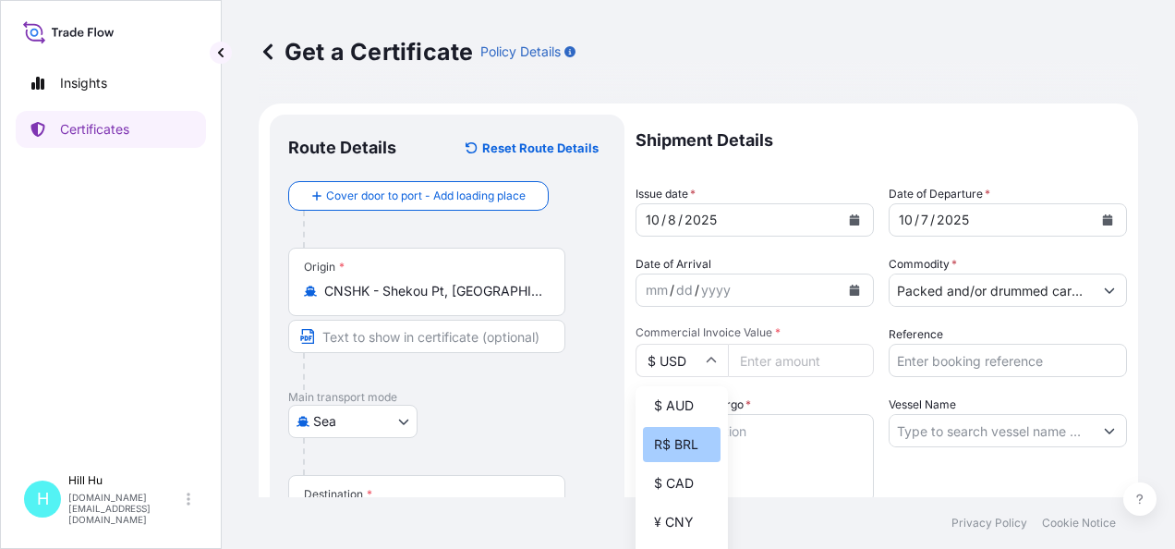
scroll to position [185, 0]
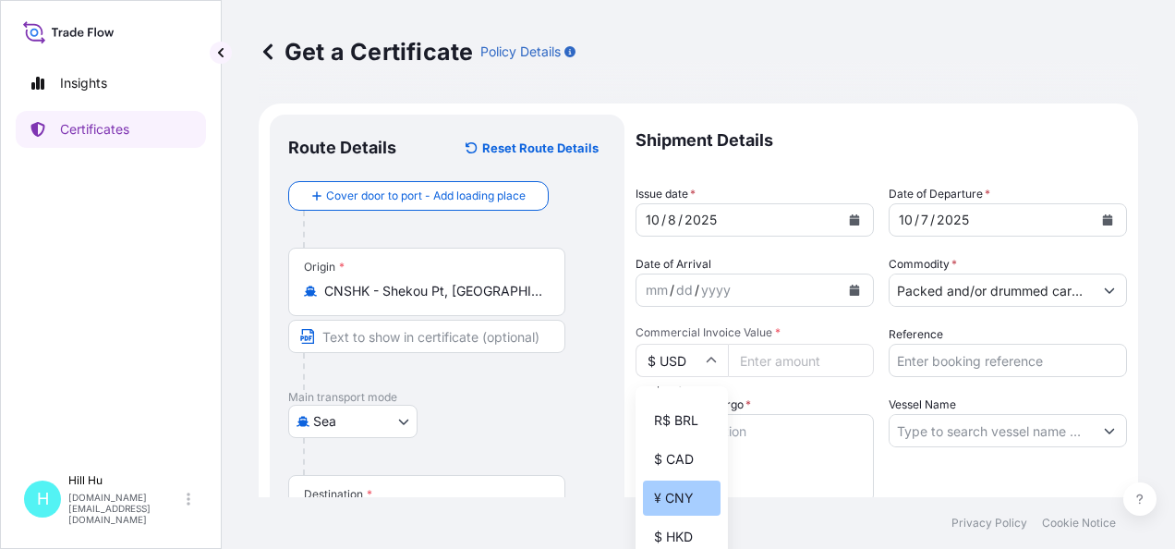
click at [676, 510] on div "¥ CNY" at bounding box center [682, 497] width 78 height 35
type input "¥ CNY"
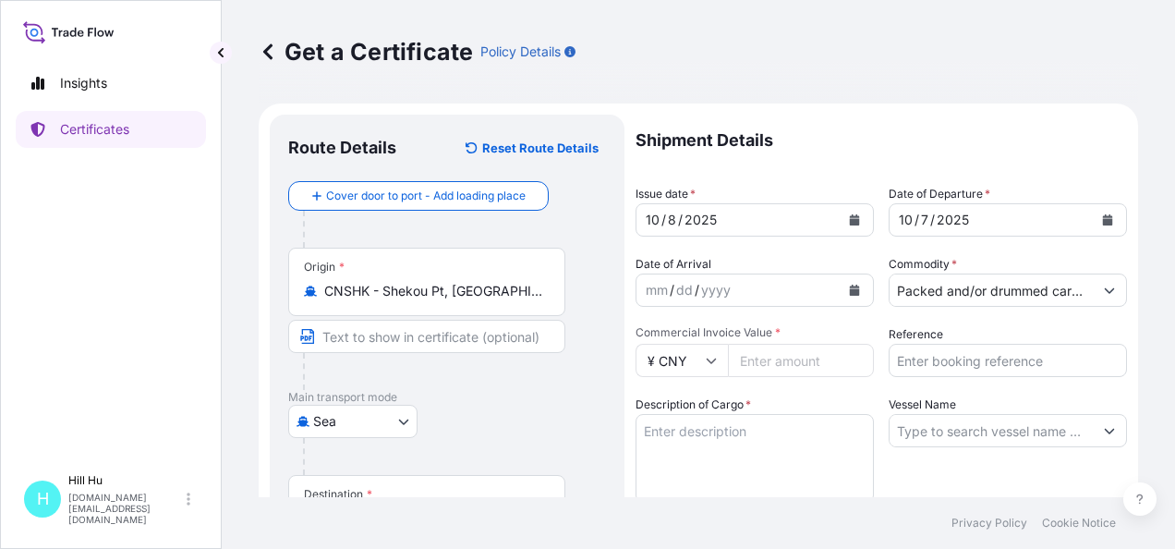
click at [767, 359] on input "Commercial Invoice Value *" at bounding box center [801, 360] width 146 height 33
paste input "194699.31"
type input "194699.31"
click at [721, 440] on textarea "Description of Cargo *" at bounding box center [755, 458] width 238 height 89
paste textarea "SCHULAMID 612 GF 33 HE BLK 968001,BG25PLBosch"
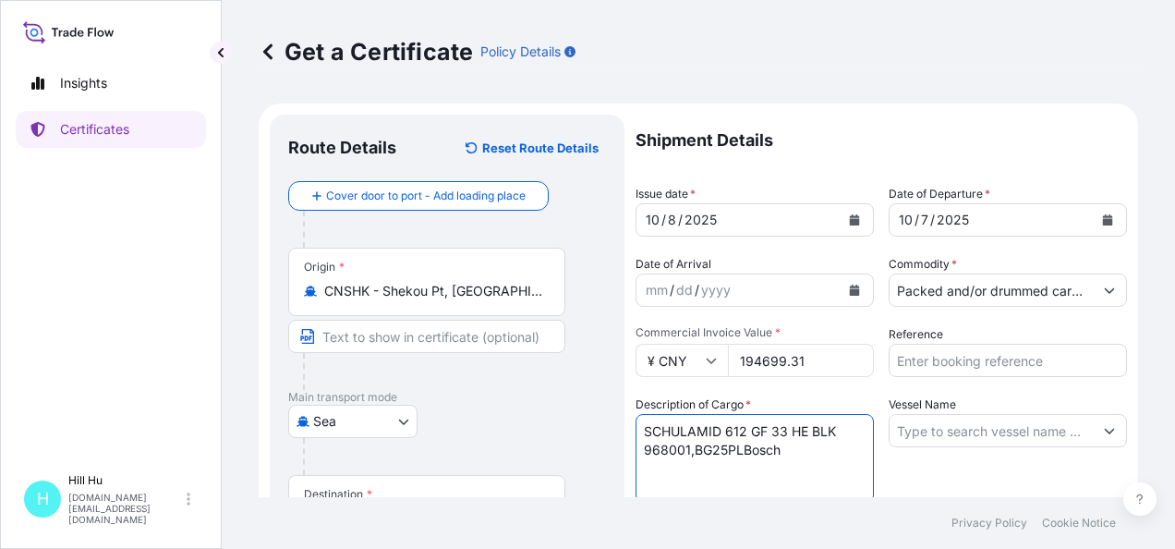
drag, startPoint x: 745, startPoint y: 447, endPoint x: 787, endPoint y: 447, distance: 42.5
click at [787, 447] on textarea "SCHULAMID 612 GF 33 HE BLK 968001,BG25PLBosch" at bounding box center [755, 458] width 238 height 89
type textarea "SCHULAMID 612 GF 33 HE BLK 968001,BG25PL"
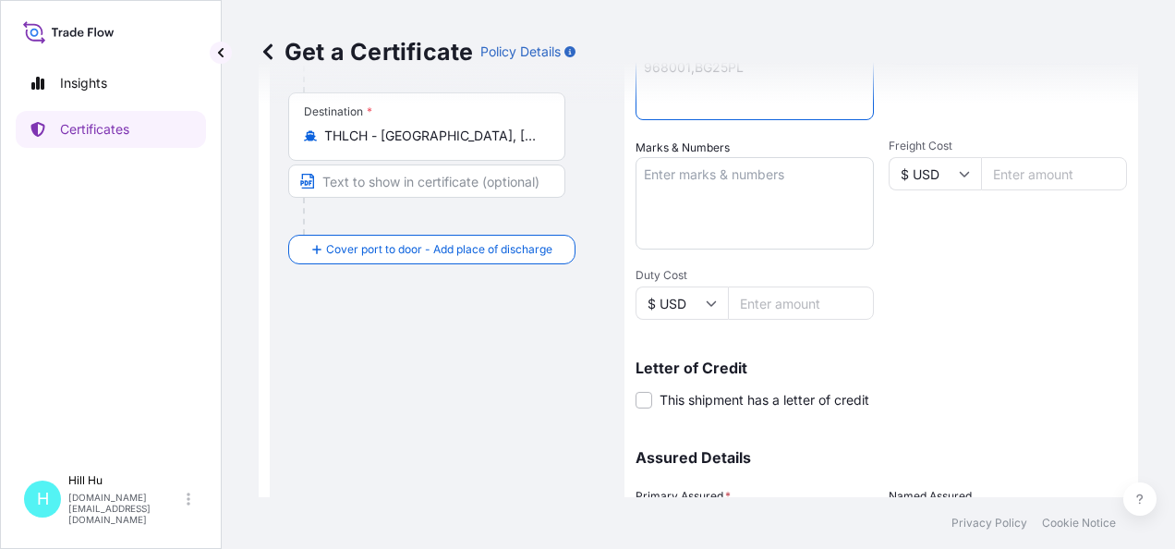
scroll to position [554, 0]
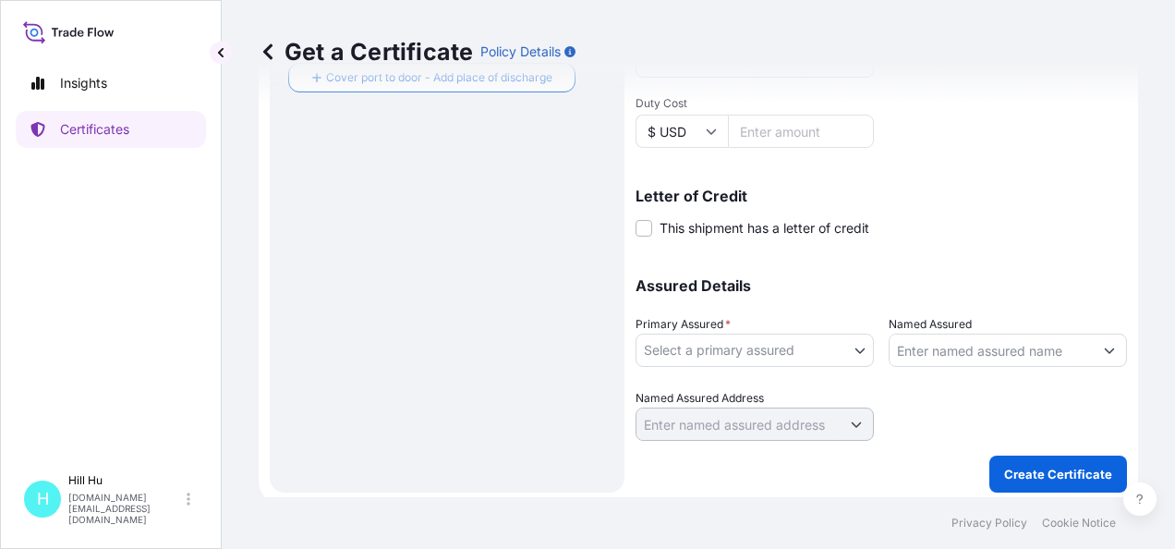
click at [950, 350] on input "Named Assured" at bounding box center [991, 350] width 203 height 33
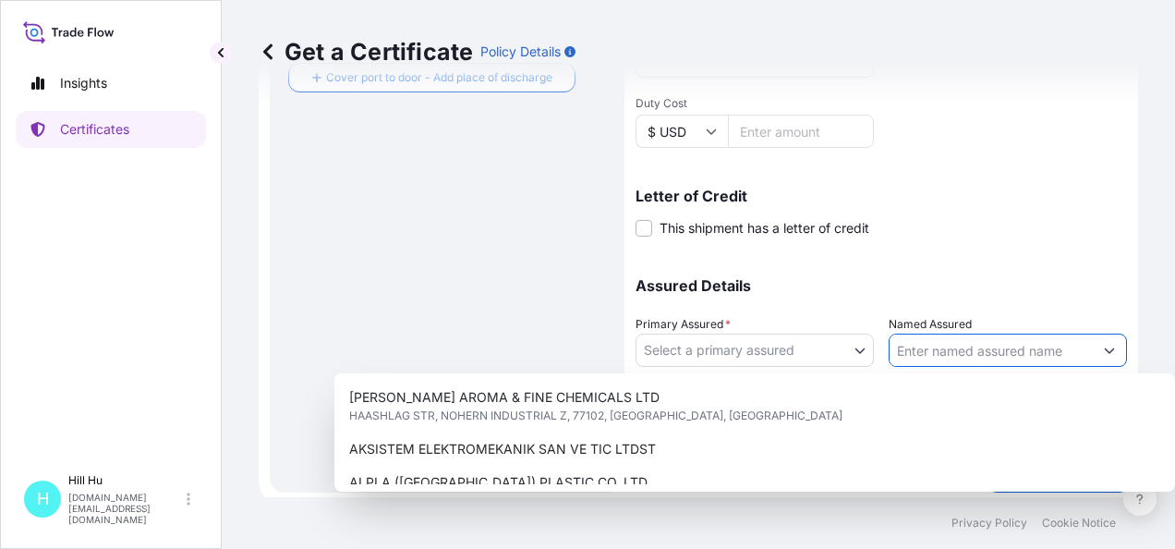
paste input "LyondellBasell Advanced Polymer (Dongguan) Co. Ltd."
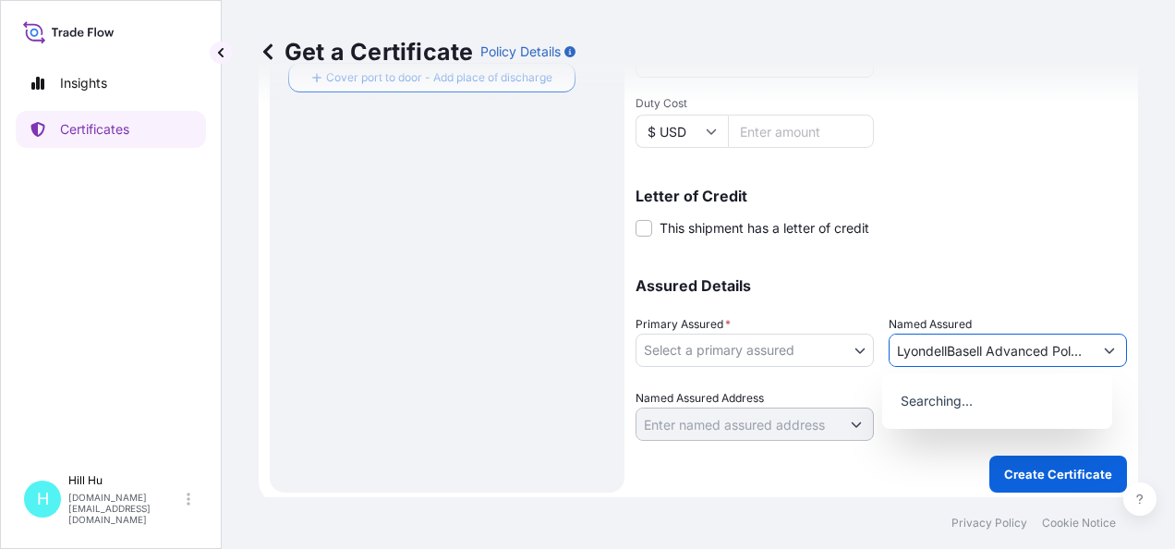
scroll to position [0, 151]
type input "LyondellBasell Advanced Polymer (Dongguan) Co. Ltd."
click at [849, 355] on body "8 options available. 0 options available. Insights Certificates H Hill Hu hill.…" at bounding box center [587, 274] width 1175 height 549
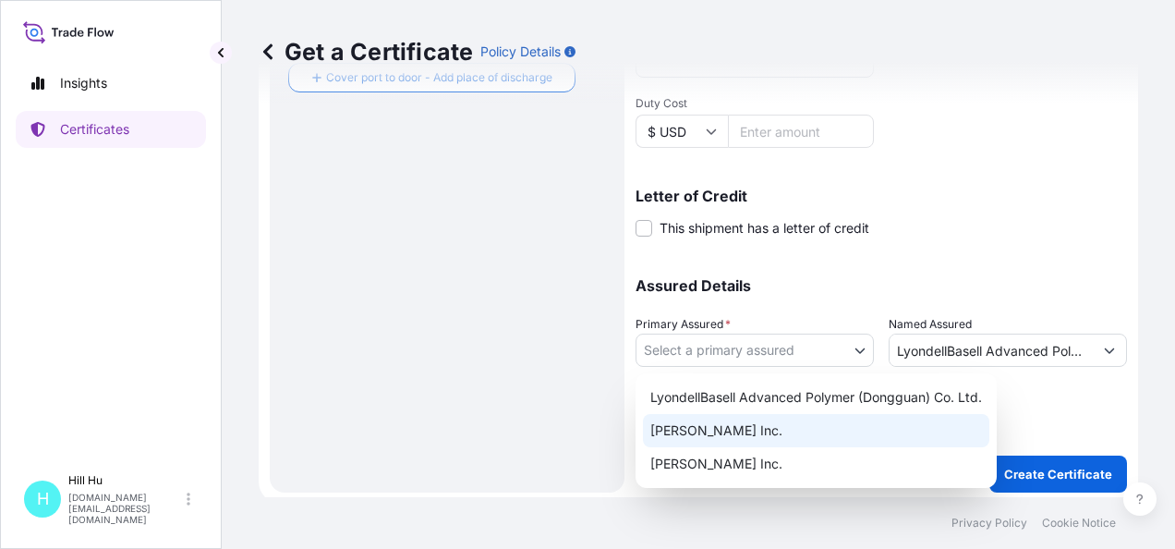
click at [735, 429] on div "A. Schulman Inc." at bounding box center [816, 430] width 346 height 33
select select "32057"
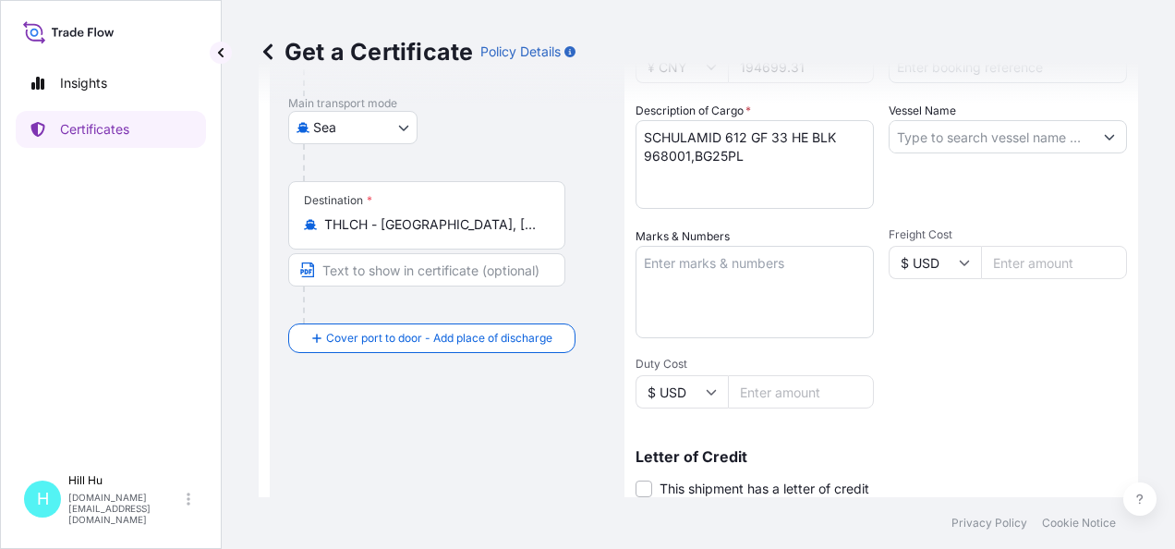
scroll to position [277, 0]
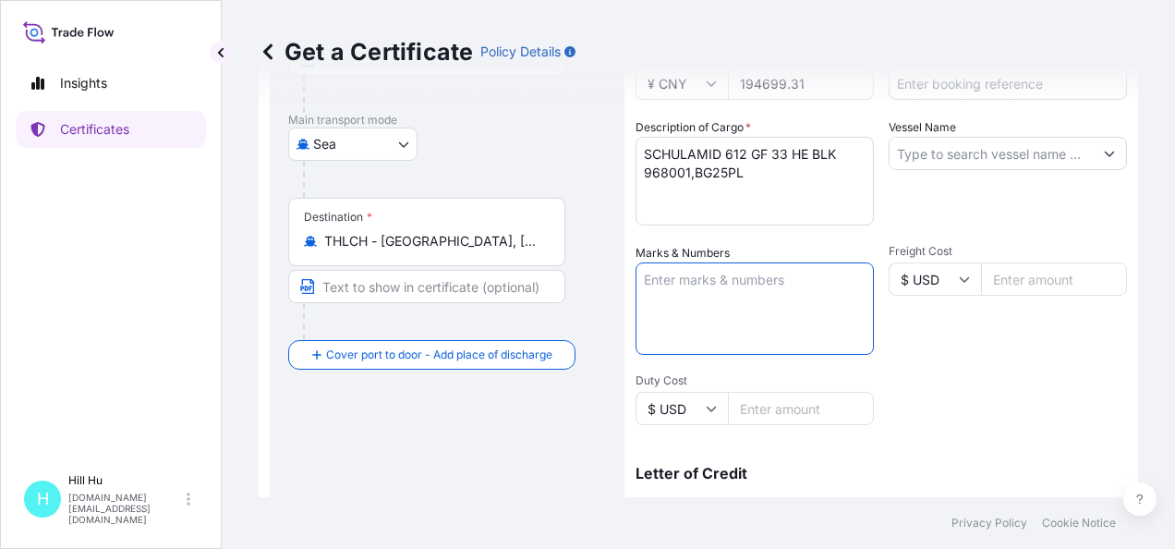
click at [724, 305] on textarea "Marks & Numbers" at bounding box center [755, 308] width 238 height 92
paste textarea "LyondellBasell Advanced Polymer (Dongguan) Co. Ltd."
drag, startPoint x: 732, startPoint y: 278, endPoint x: 771, endPoint y: 295, distance: 43.1
click at [771, 295] on textarea "LyondellBasell Advanced Polymer (Dongguan) Co. Ltd." at bounding box center [755, 308] width 238 height 92
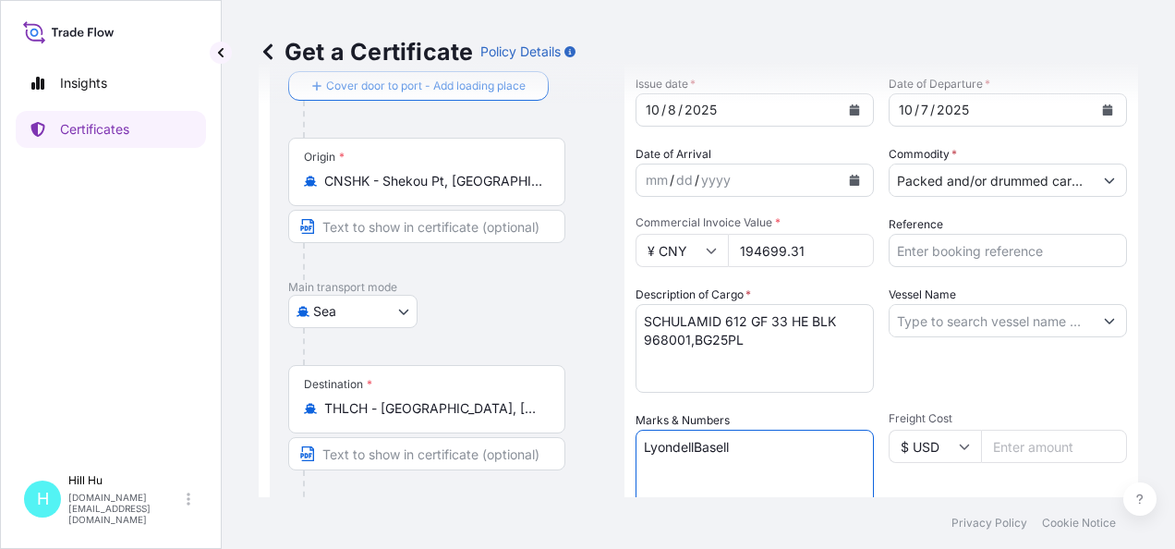
scroll to position [92, 0]
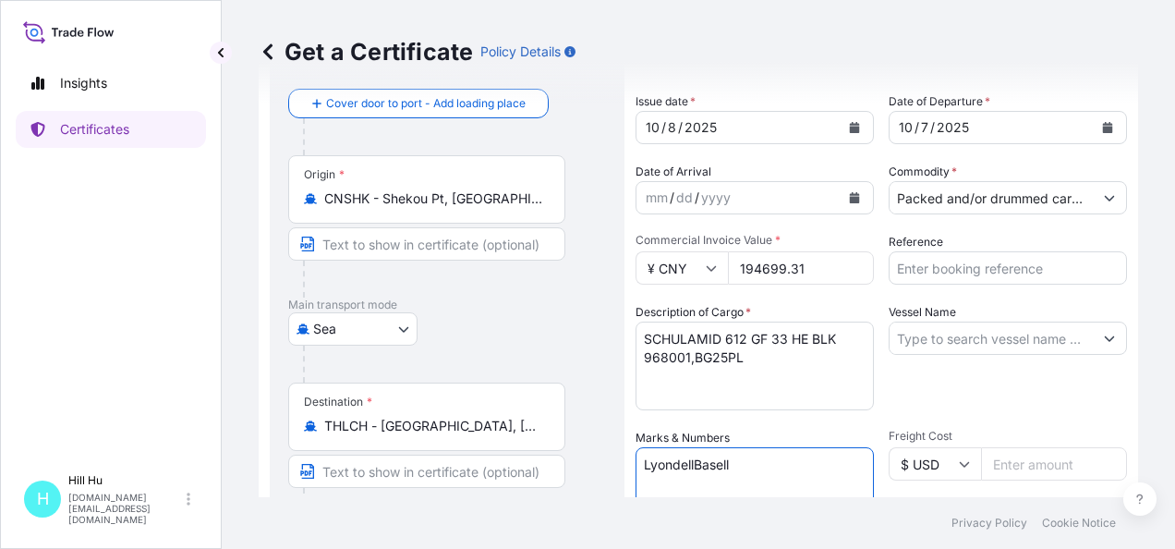
type textarea "LyondellBasell"
click at [976, 267] on input "Reference" at bounding box center [1008, 267] width 238 height 33
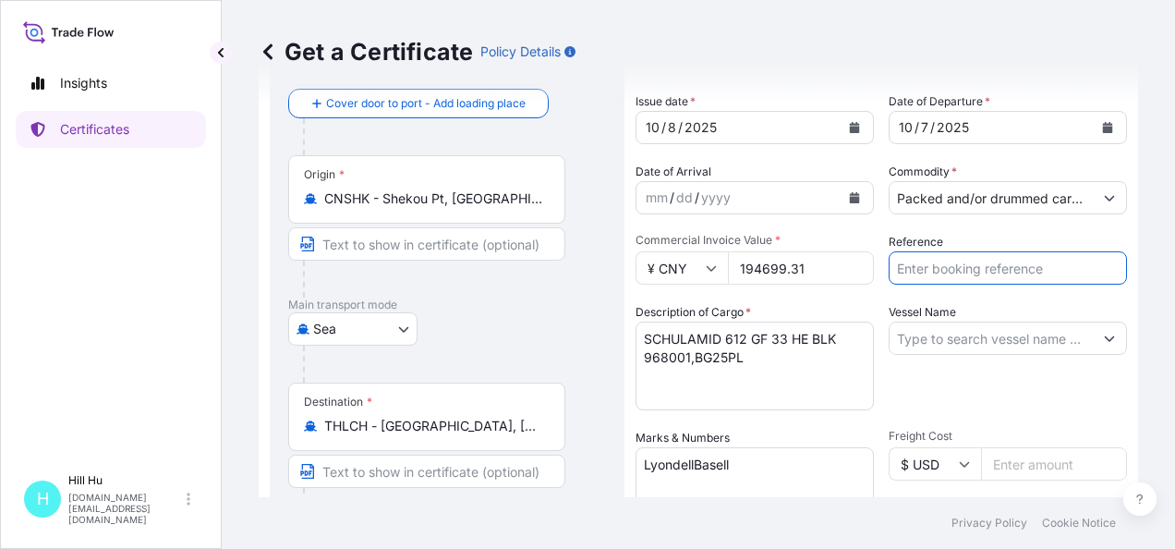
paste input "5013169272"
type input "5013169272"
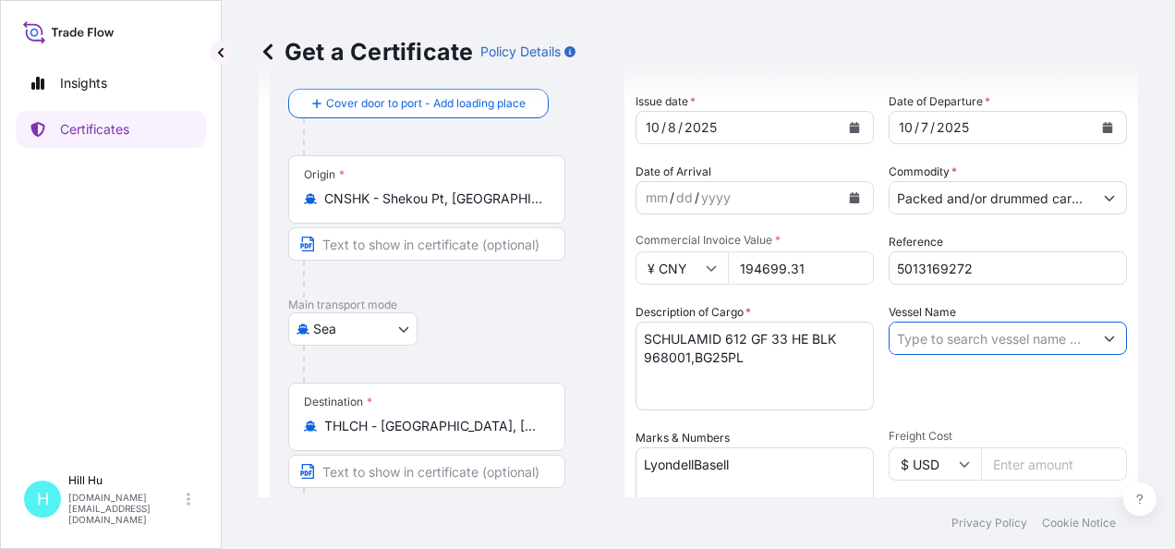
click at [977, 347] on input "Vessel Name" at bounding box center [991, 338] width 203 height 33
paste input "ANBIEN SKY"
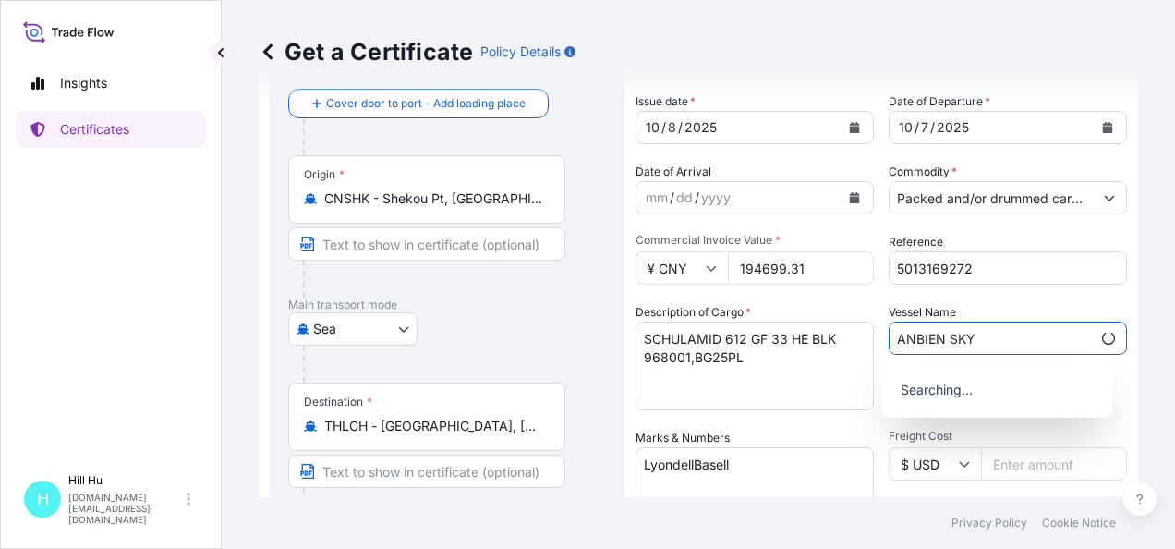
type input "ANBIEN SKY"
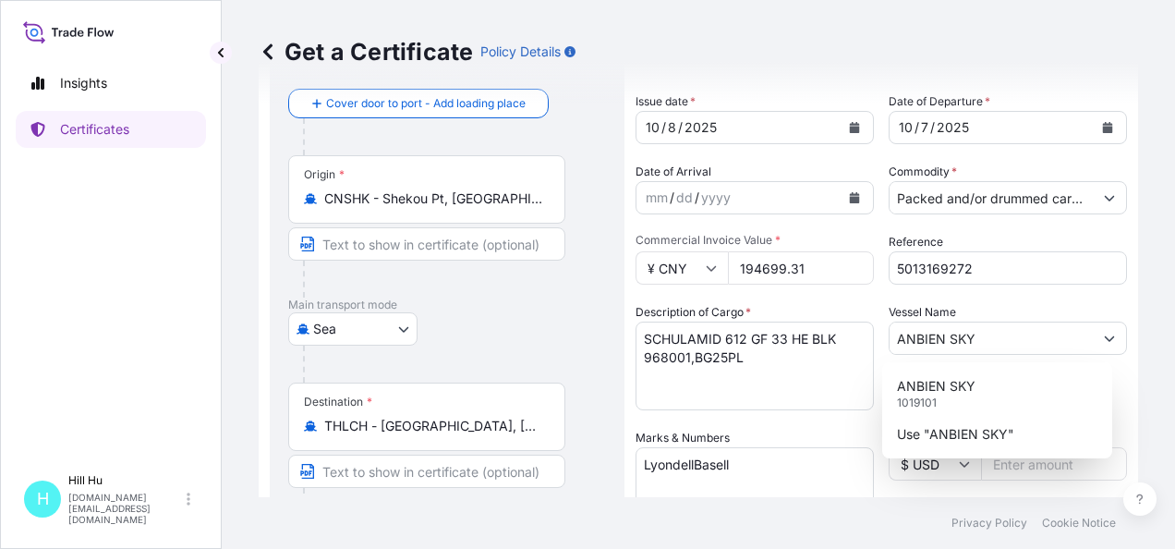
click at [870, 381] on div "Shipment Details Issue date * 10 / 8 / 2025 Date of Departure * 10 / 7 / 2025 D…" at bounding box center [882, 462] width 492 height 880
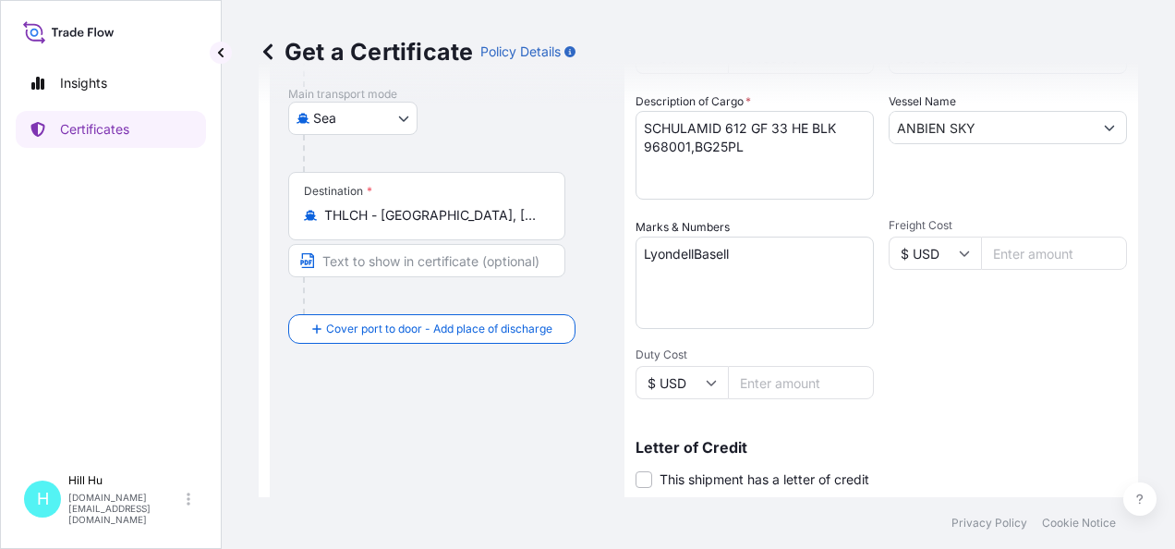
scroll to position [185, 0]
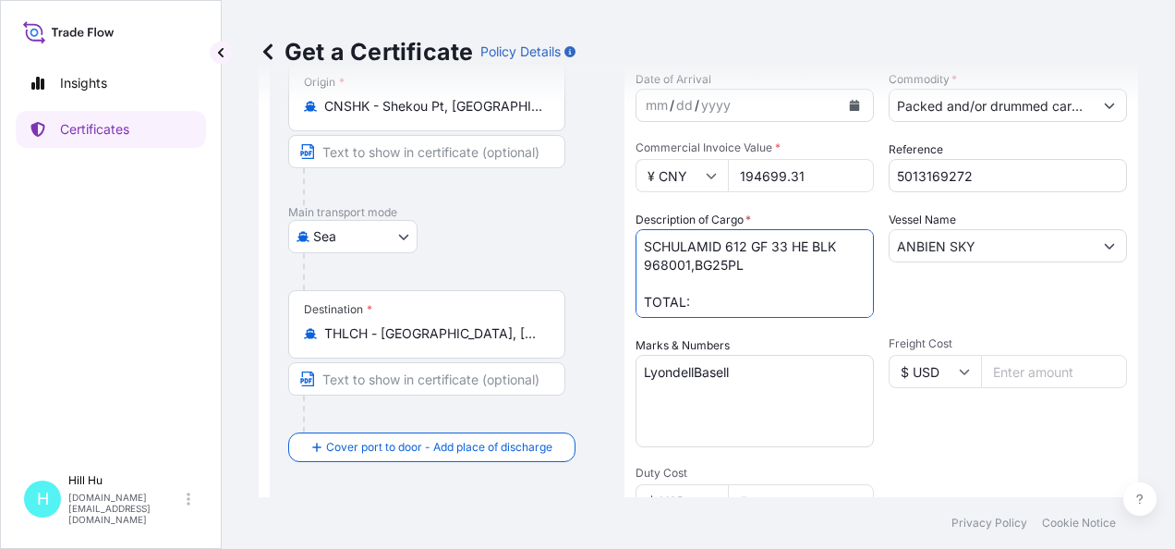
click at [671, 284] on textarea "SCHULAMID 612 GF 33 HE BLK 968001,BG25PL TOTAL:" at bounding box center [755, 273] width 238 height 89
click at [734, 294] on textarea "SCHULAMID 612 GF 33 HE BLK 968001,BG25PL N.W.: 3000KGS TOTAL:" at bounding box center [755, 273] width 238 height 89
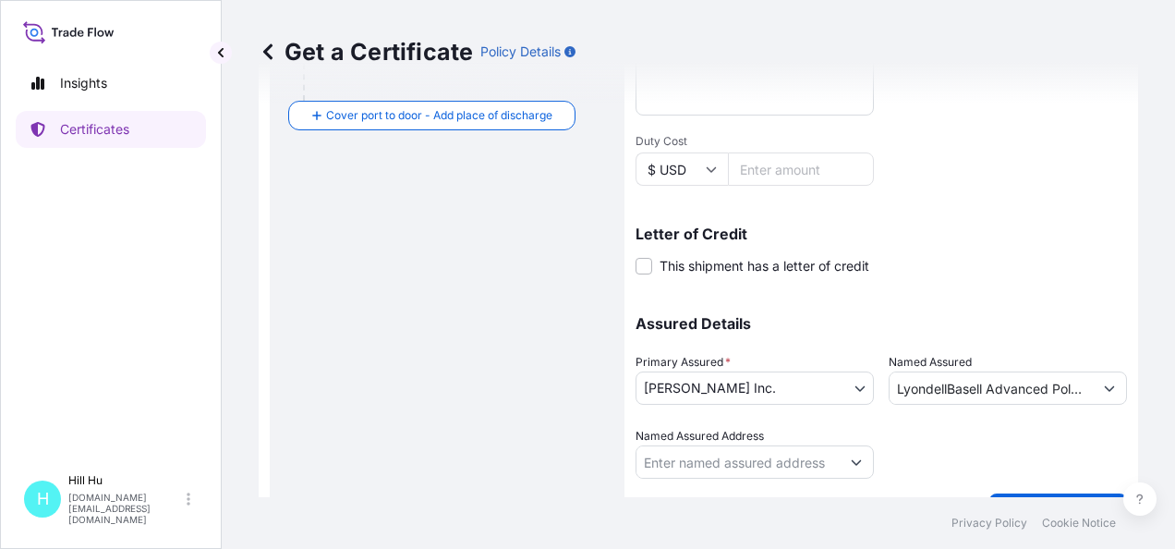
scroll to position [560, 0]
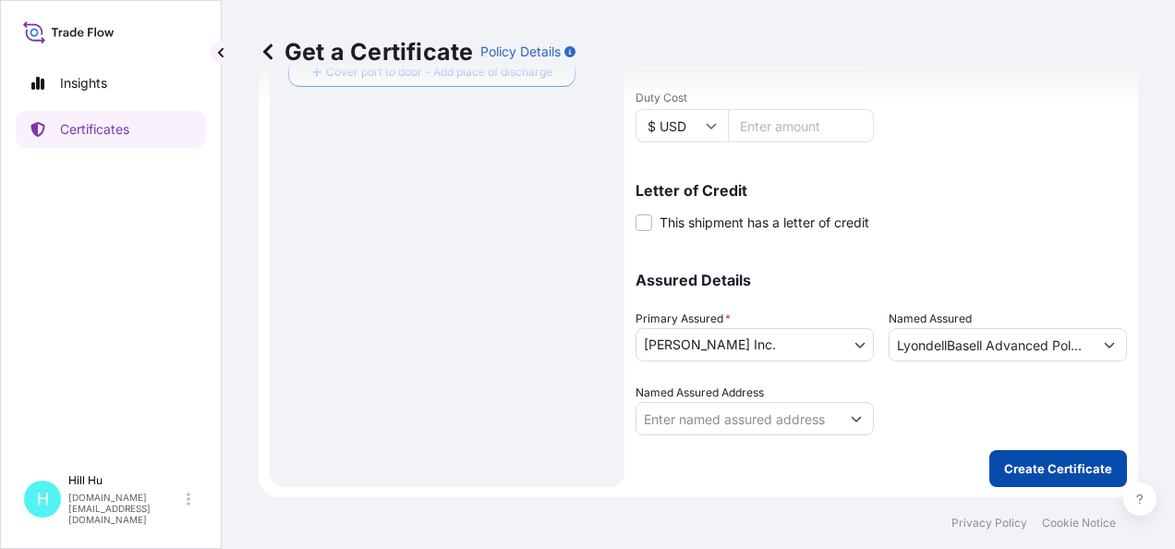
type textarea "SCHULAMID 612 GF 33 HE BLK 968001,BG25PL N.W.: 3000KGS TOTAL: 6PALLETS/120BAGS"
click at [1026, 468] on p "Create Certificate" at bounding box center [1058, 468] width 108 height 18
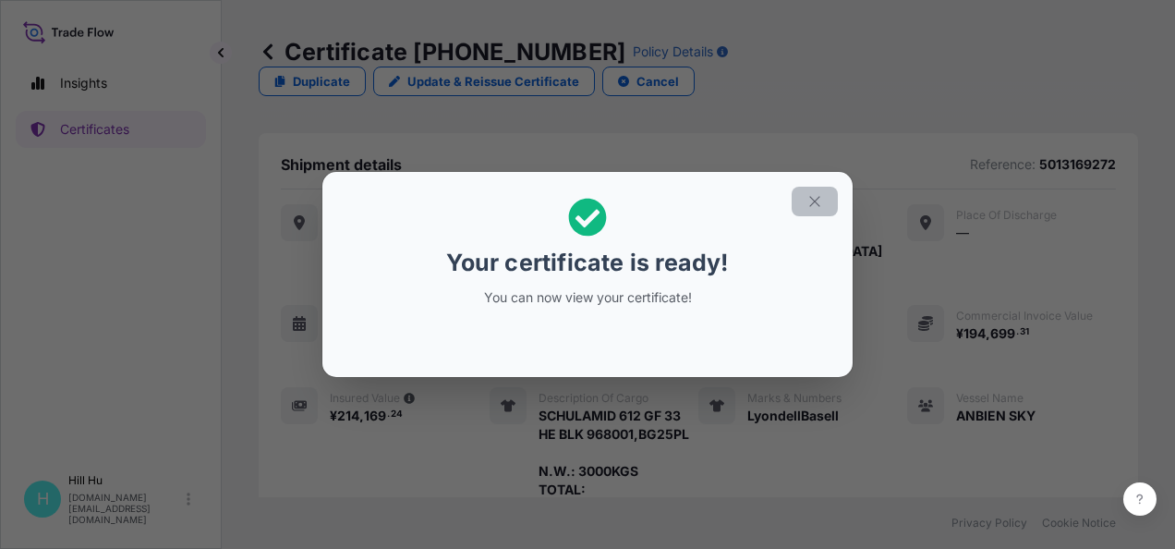
click at [821, 204] on icon "button" at bounding box center [815, 201] width 17 height 17
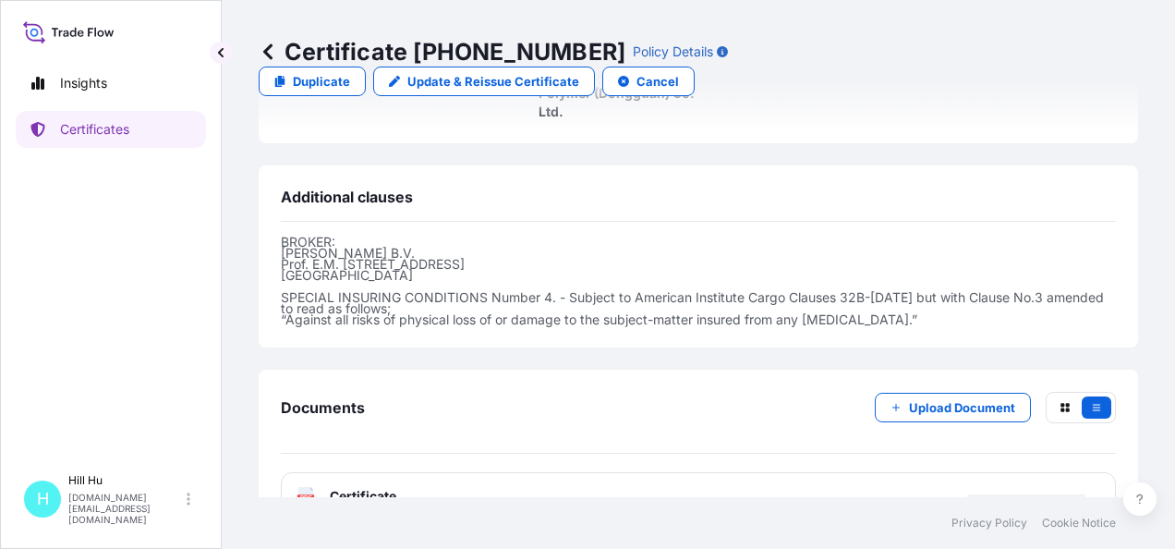
scroll to position [681, 0]
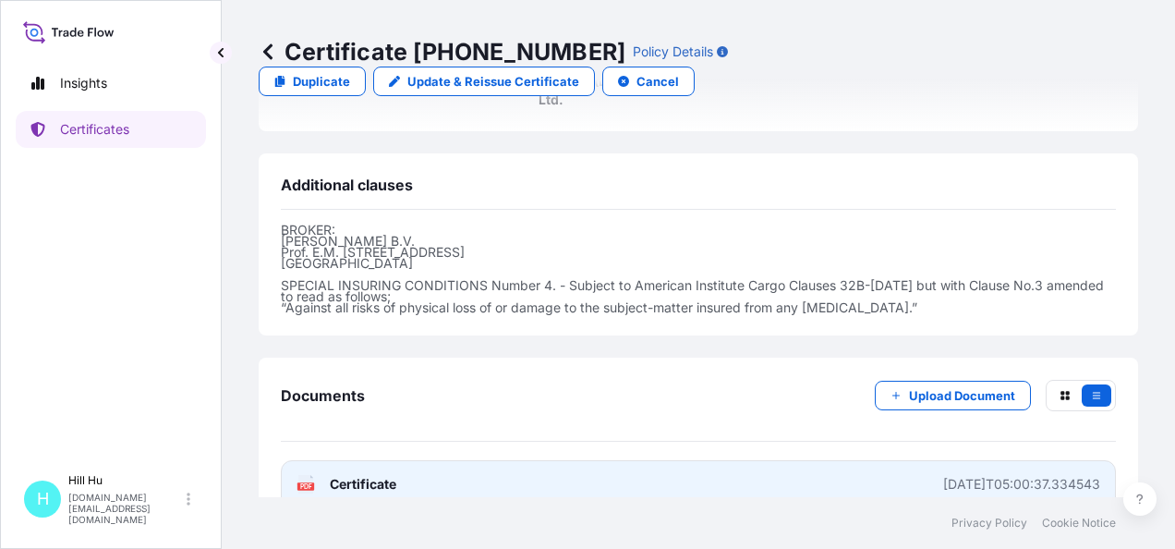
click at [375, 460] on link "PDF Certificate 2025-10-08T05:00:37.334543" at bounding box center [698, 484] width 835 height 48
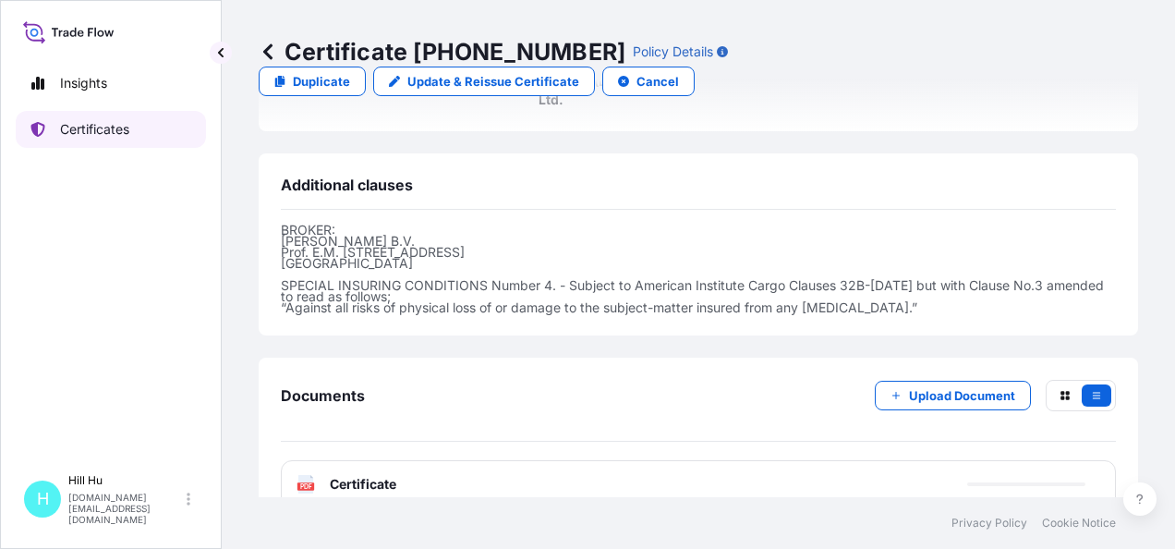
click at [66, 123] on p "Certificates" at bounding box center [94, 129] width 69 height 18
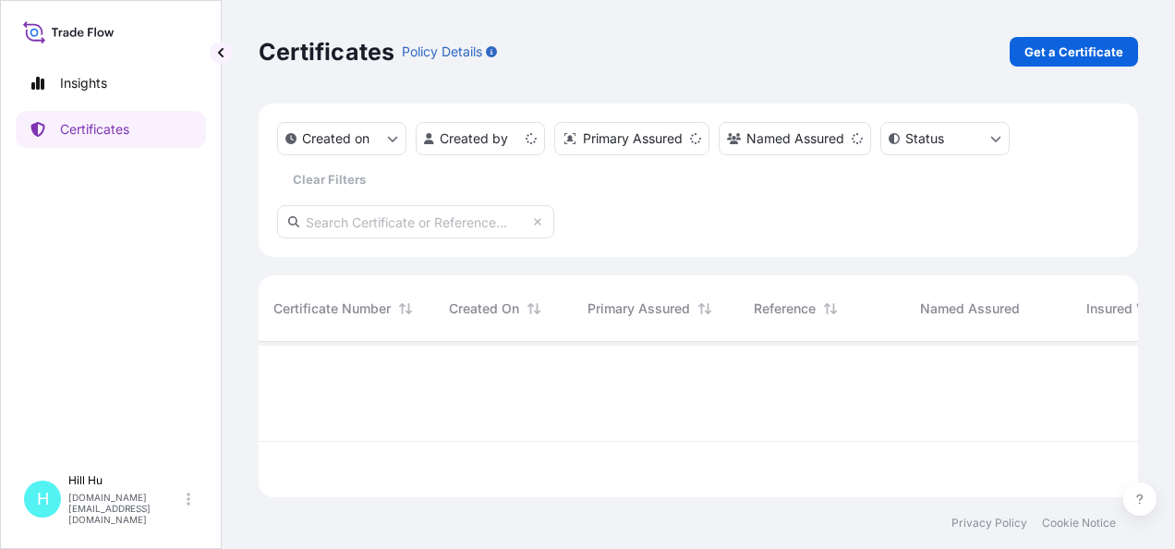
scroll to position [152, 865]
click at [1064, 43] on p "Get a Certificate" at bounding box center [1074, 52] width 99 height 18
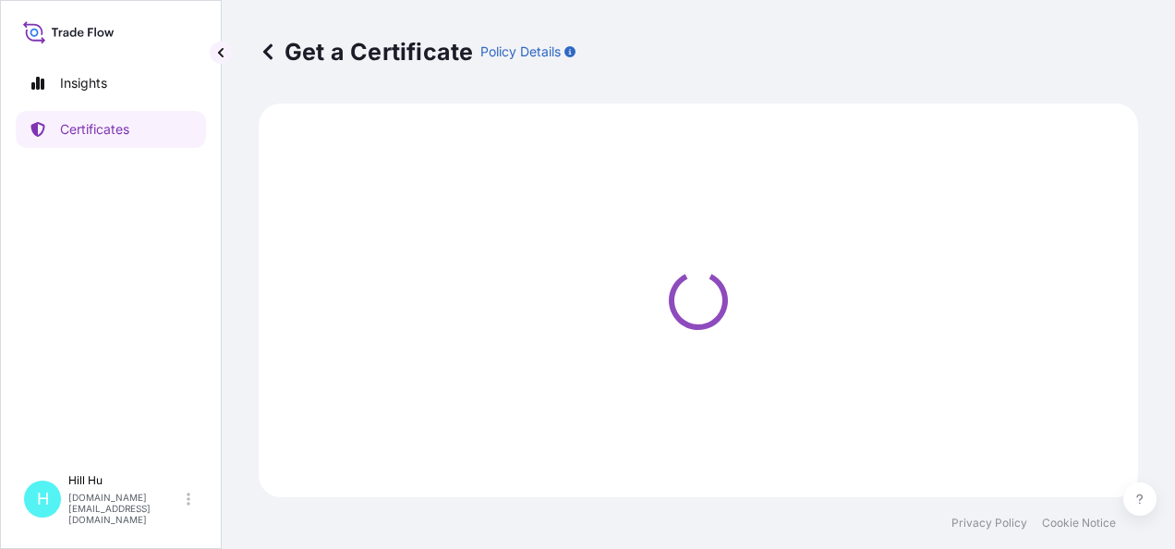
select select "Sea"
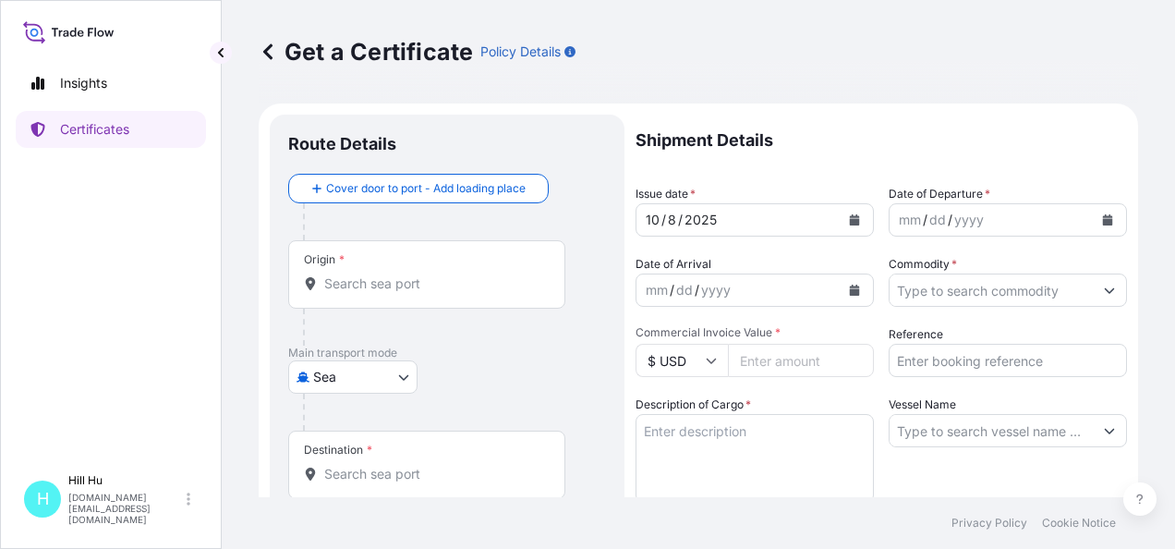
click at [360, 287] on input "Origin *" at bounding box center [433, 283] width 218 height 18
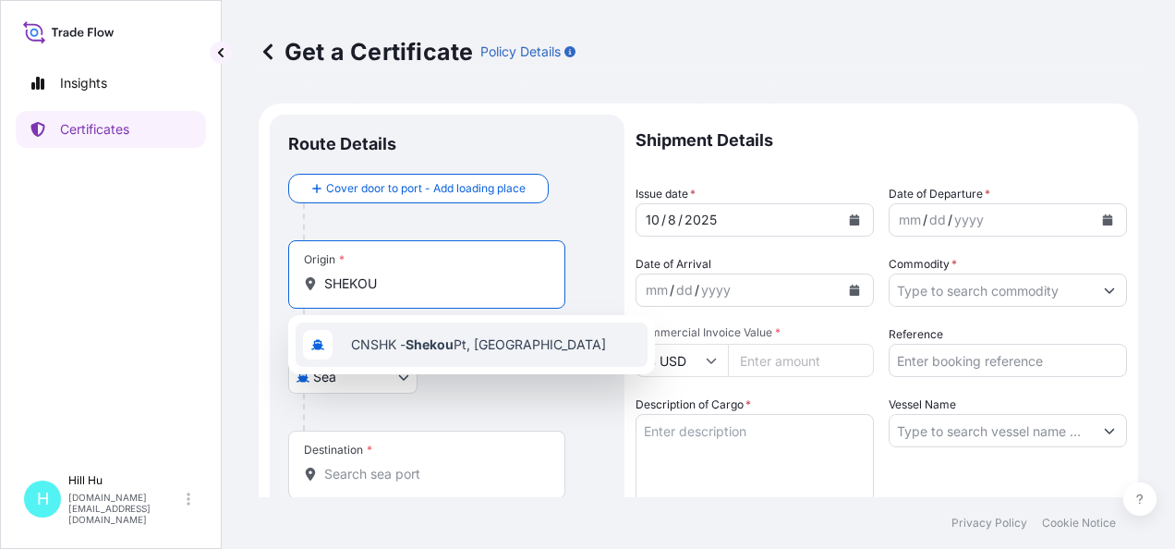
click at [384, 349] on span "CNSHK - Shekou Pt, China" at bounding box center [478, 344] width 255 height 18
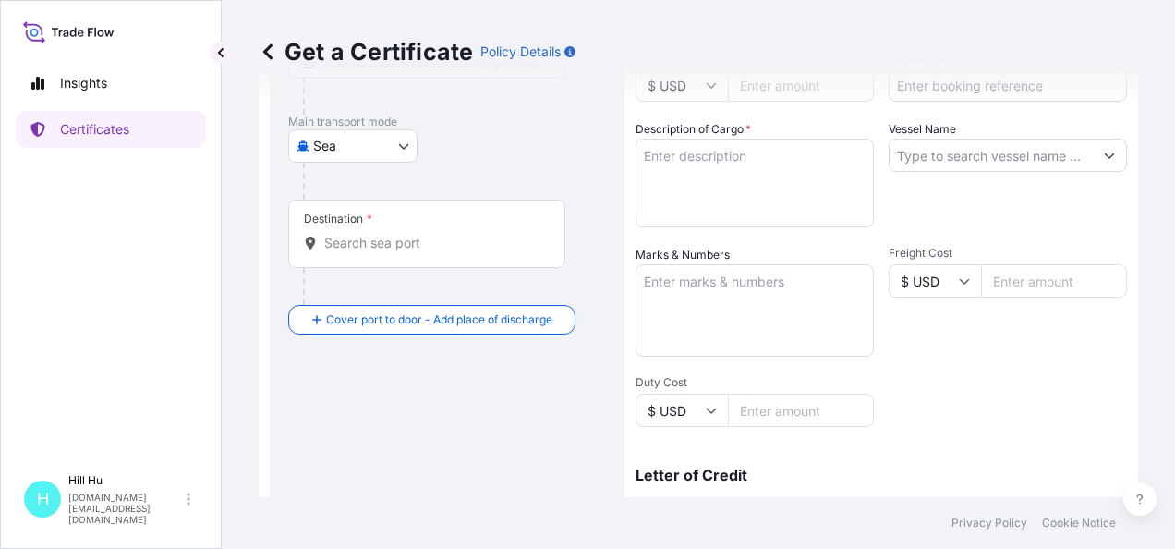
scroll to position [277, 0]
type input "CNSHK - Shekou Pt, China"
click at [397, 249] on div "Destination *" at bounding box center [426, 232] width 277 height 68
click at [397, 249] on input "Destination *" at bounding box center [433, 241] width 218 height 18
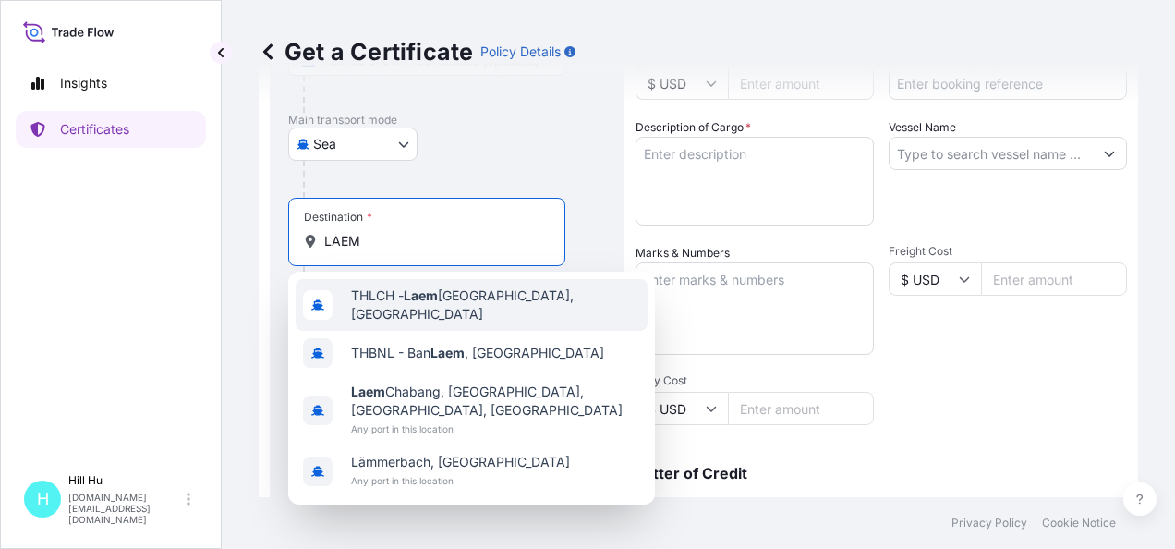
click at [414, 309] on span "THLCH - Laem Chabang, Thailand" at bounding box center [495, 304] width 289 height 37
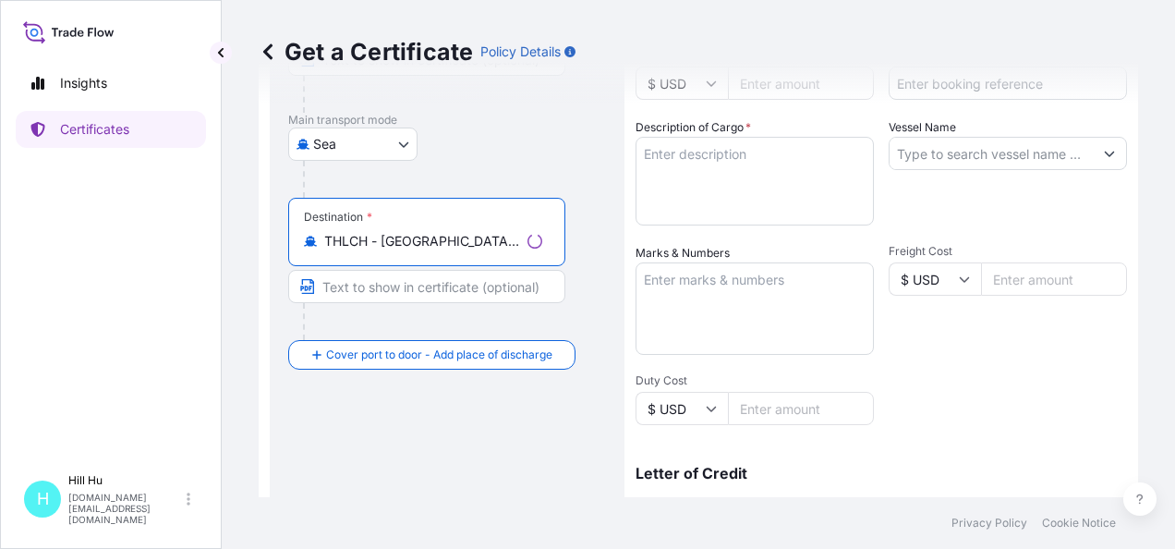
scroll to position [0, 0]
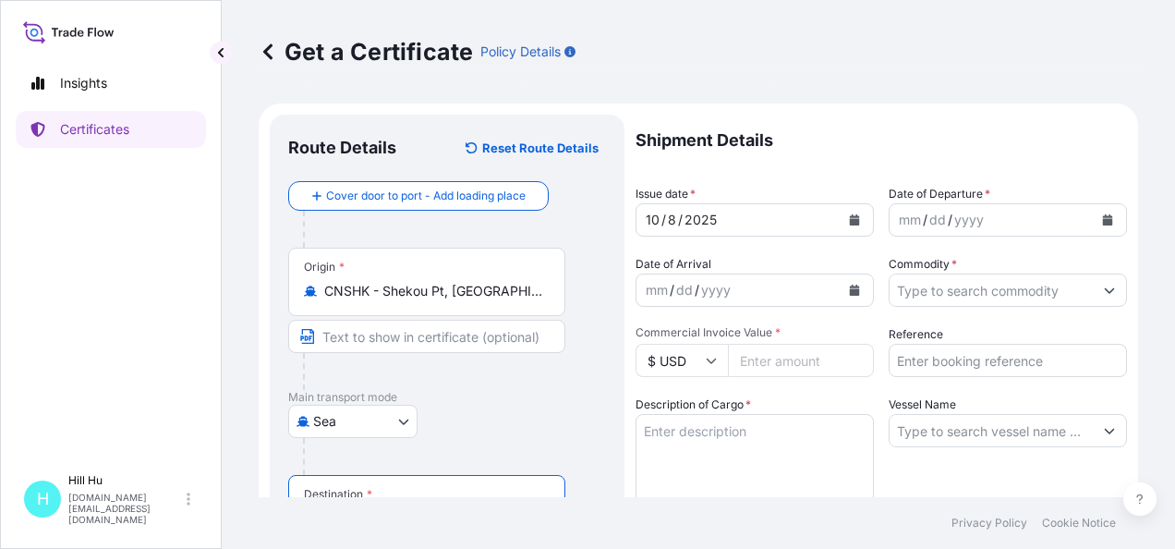
type input "THLCH - Laem Chabang, Thailand"
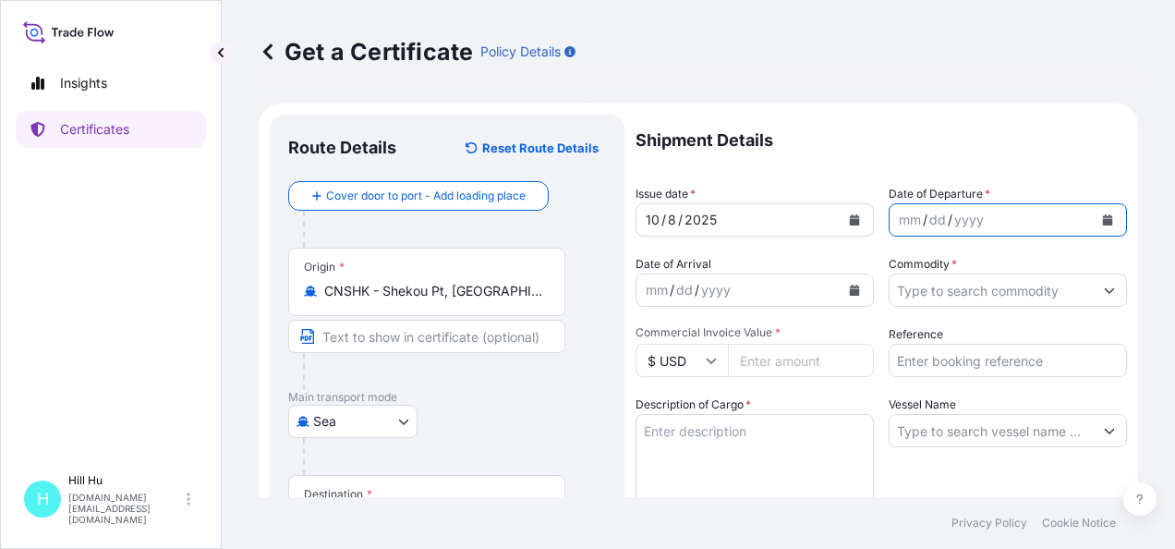
click at [1103, 218] on icon "Calendar" at bounding box center [1108, 219] width 10 height 11
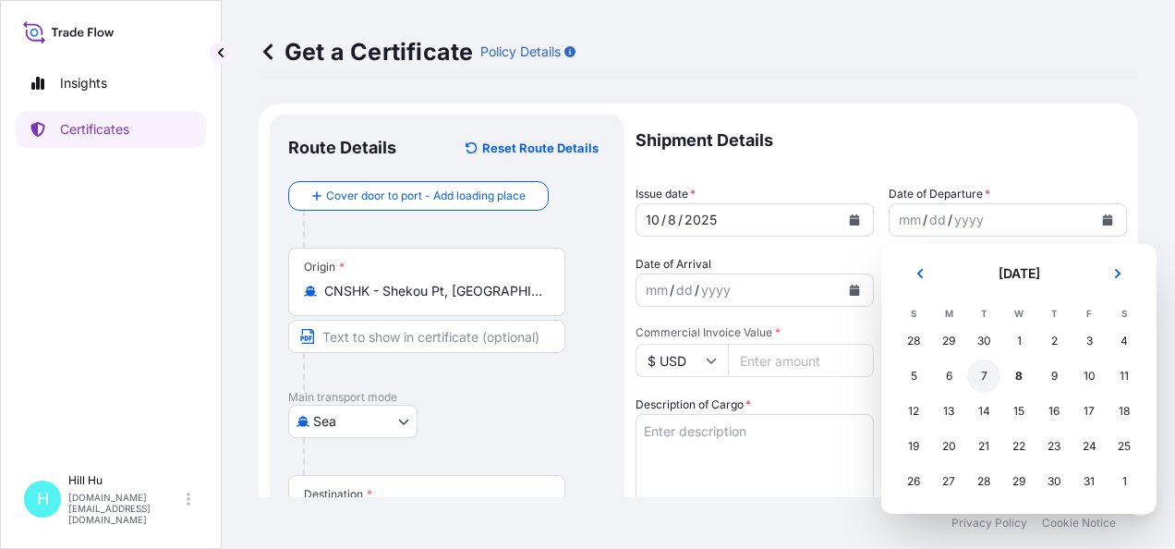
click at [983, 382] on div "7" at bounding box center [983, 375] width 33 height 33
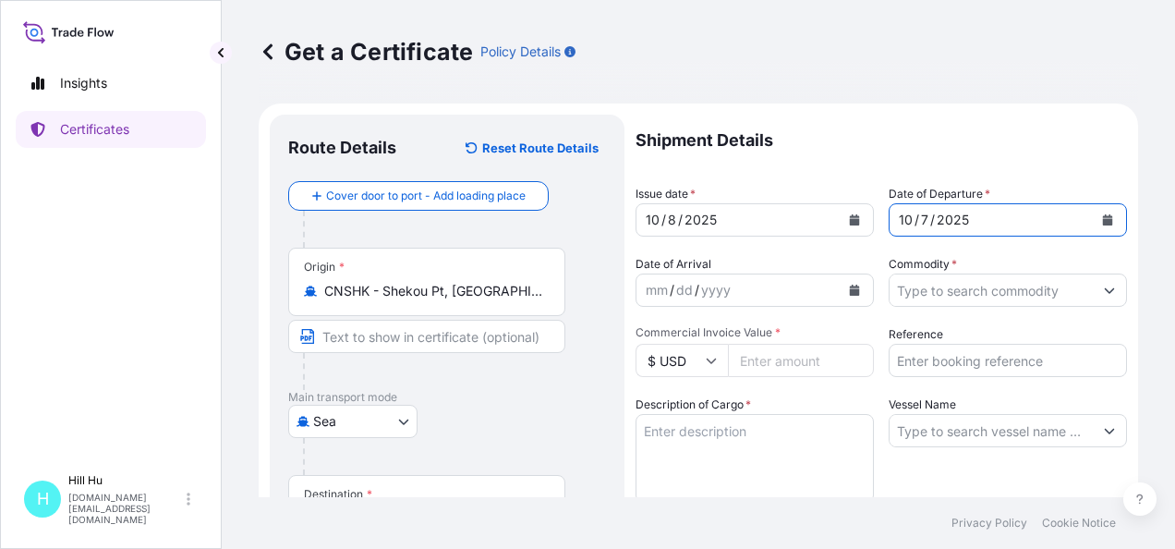
click at [1005, 292] on input "Commodity *" at bounding box center [991, 289] width 203 height 33
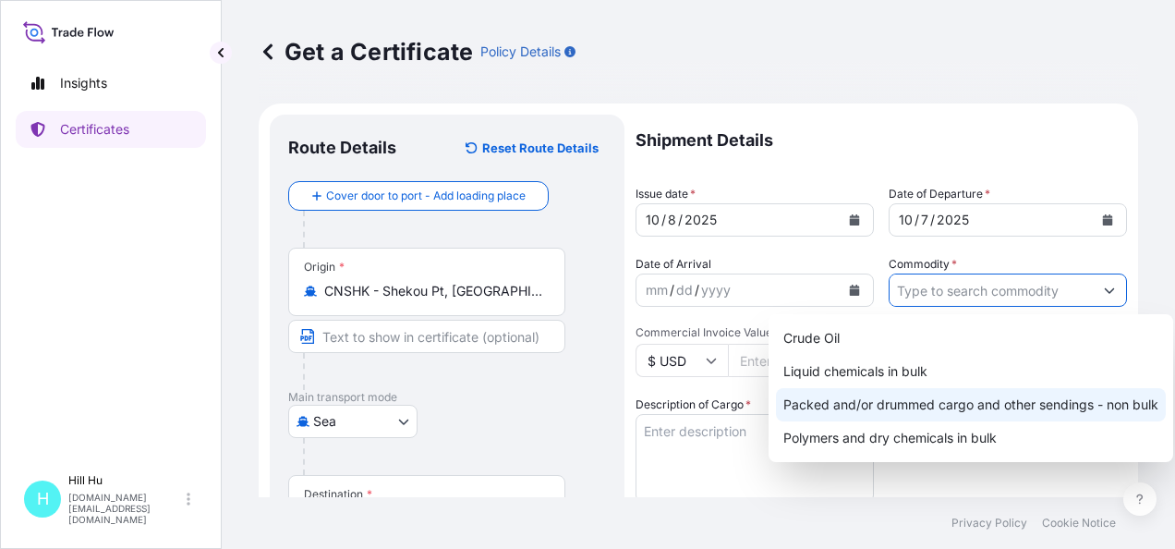
click at [964, 397] on div "Packed and/or drummed cargo and other sendings - non bulk" at bounding box center [971, 404] width 390 height 33
type input "Packed and/or drummed cargo and other sendings - non bulk"
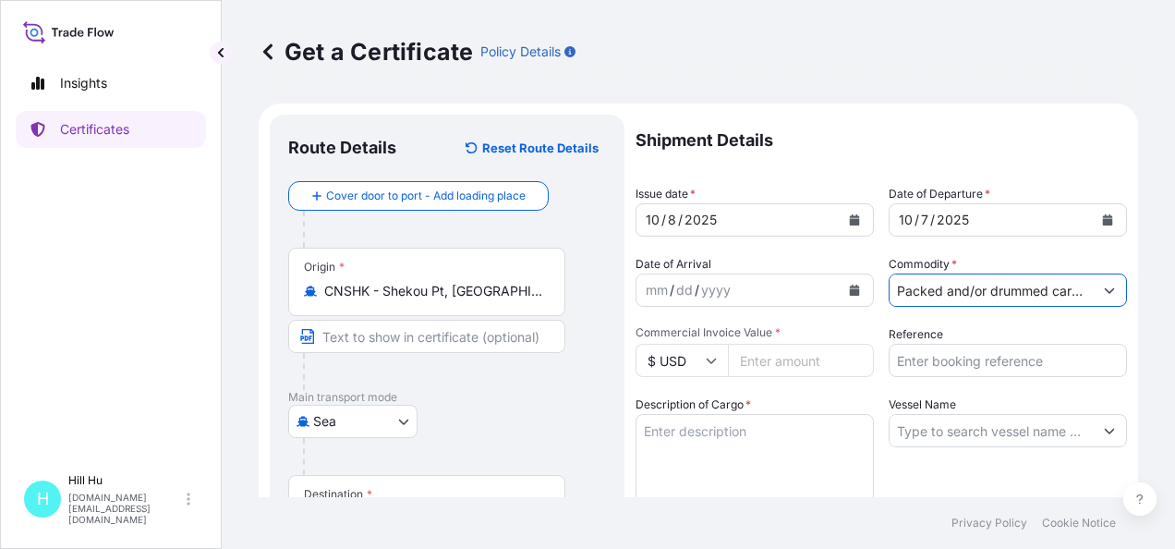
click at [711, 361] on icon at bounding box center [712, 361] width 10 height 6
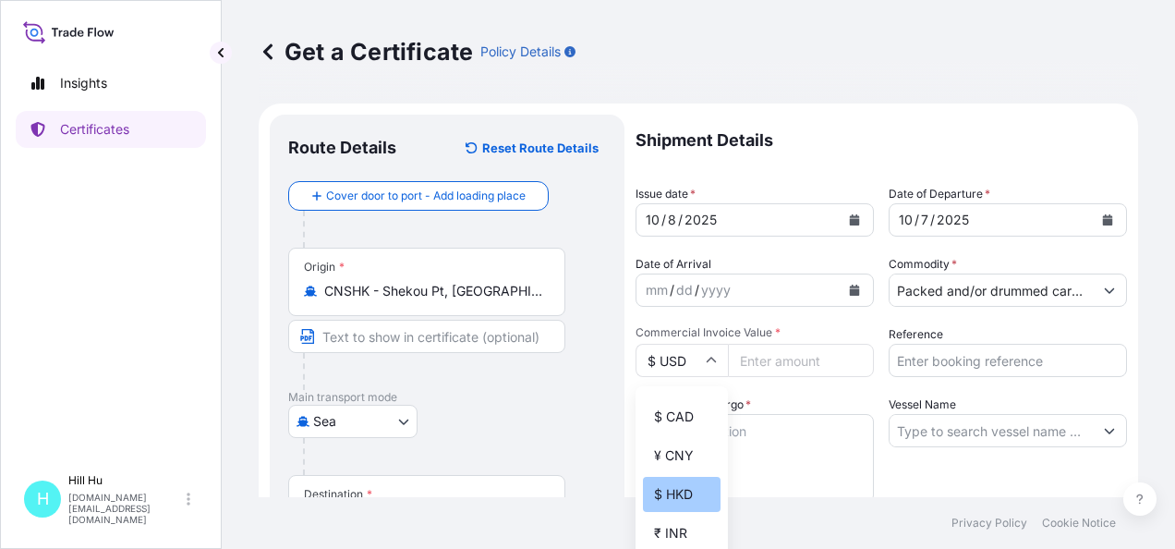
scroll to position [185, 0]
click at [671, 514] on div "¥ CNY" at bounding box center [682, 497] width 78 height 35
type input "¥ CNY"
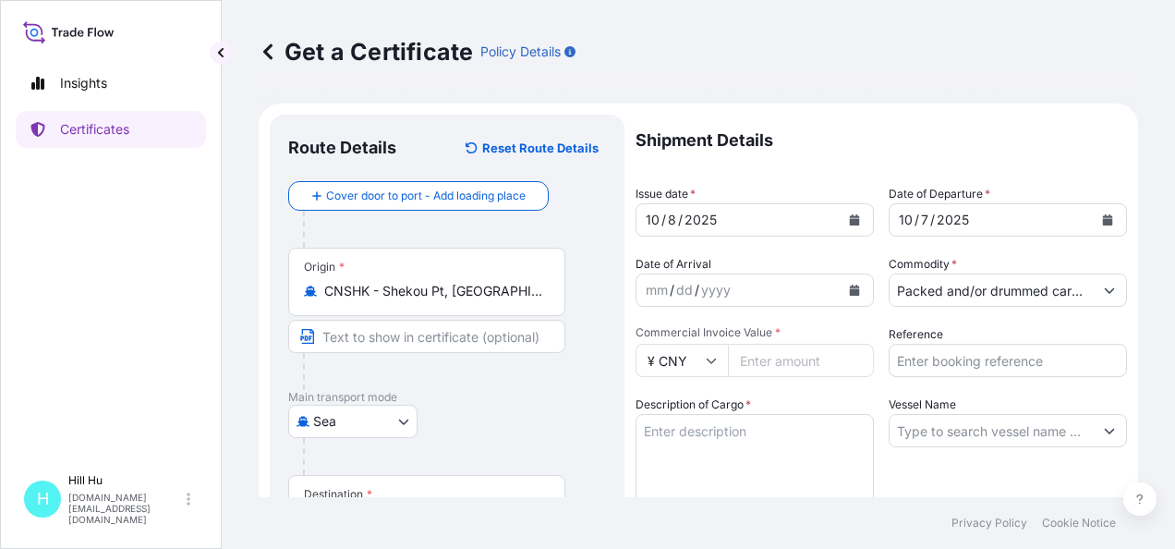
click at [770, 368] on input "Commercial Invoice Value *" at bounding box center [801, 360] width 146 height 33
paste input "5013023963"
type input "5013023963"
click at [968, 365] on input "Reference" at bounding box center [1008, 360] width 238 height 33
paste input "5013023963"
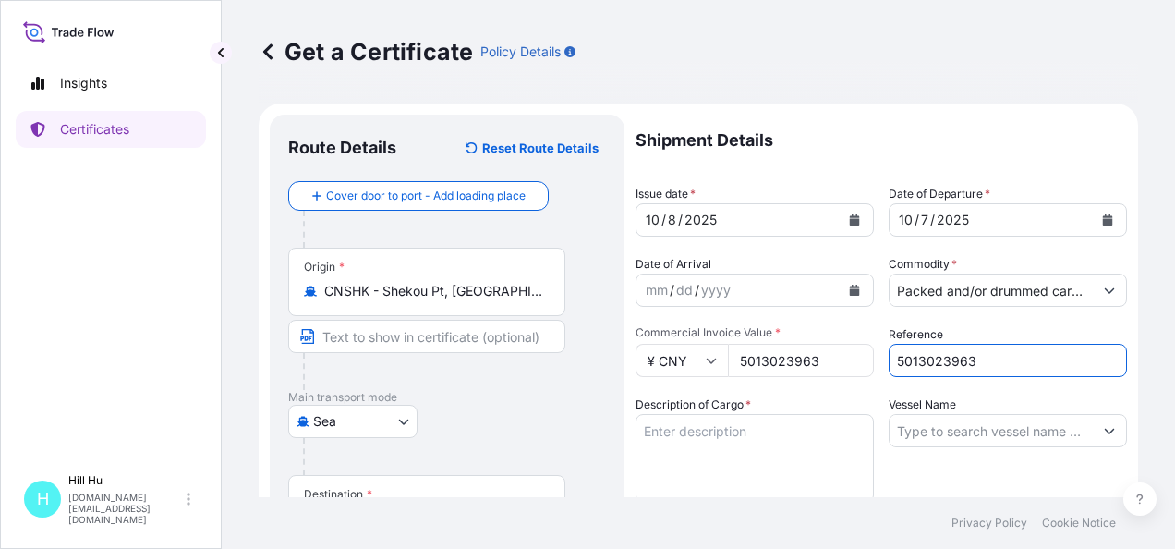
type input "5013023963"
drag, startPoint x: 826, startPoint y: 358, endPoint x: 418, endPoint y: 352, distance: 408.4
paste input "98658.60"
type input "98658.60"
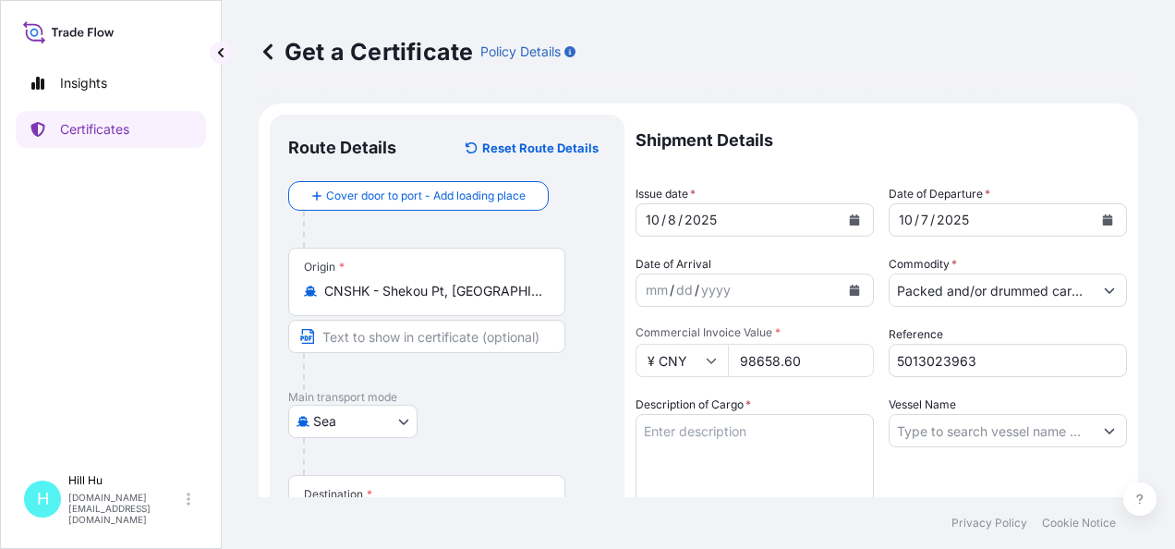
click at [723, 442] on textarea "Description of Cargo *" at bounding box center [755, 458] width 238 height 89
paste textarea "SCHULAMID 66 MK 40 HI H NAT, BG25HTBosch"
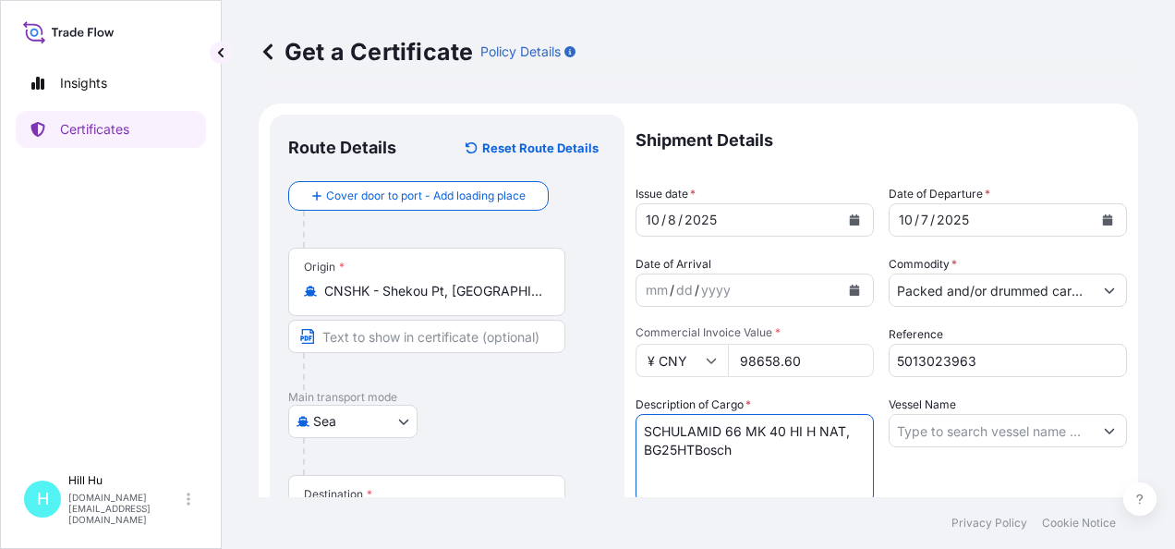
drag, startPoint x: 698, startPoint y: 450, endPoint x: 743, endPoint y: 455, distance: 45.5
click at [743, 455] on textarea "SCHULAMID 66 MK 40 HI H NAT, BG25HTBosch" at bounding box center [755, 458] width 238 height 89
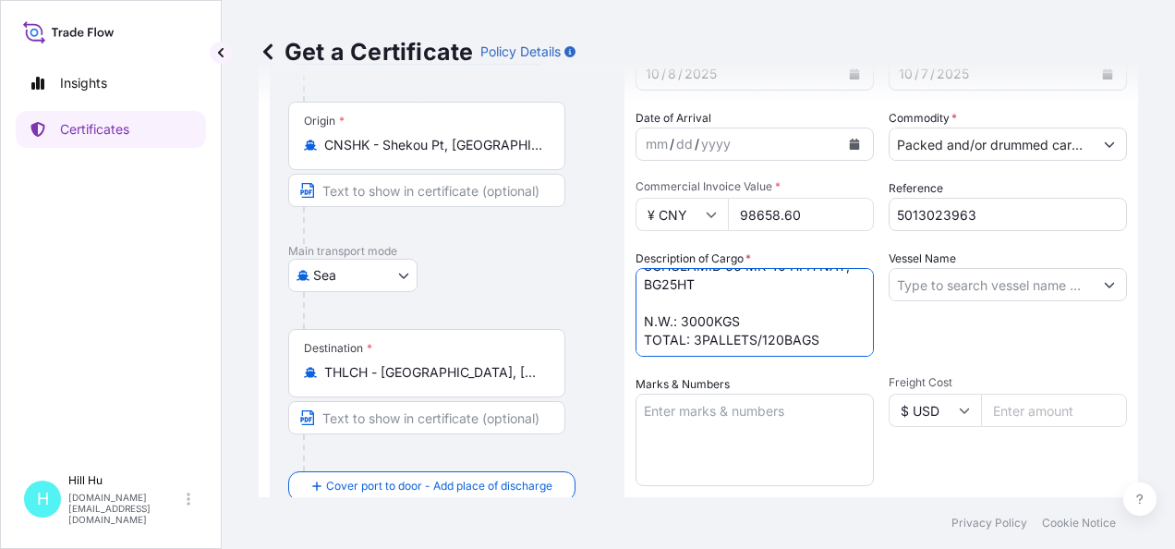
scroll to position [189, 0]
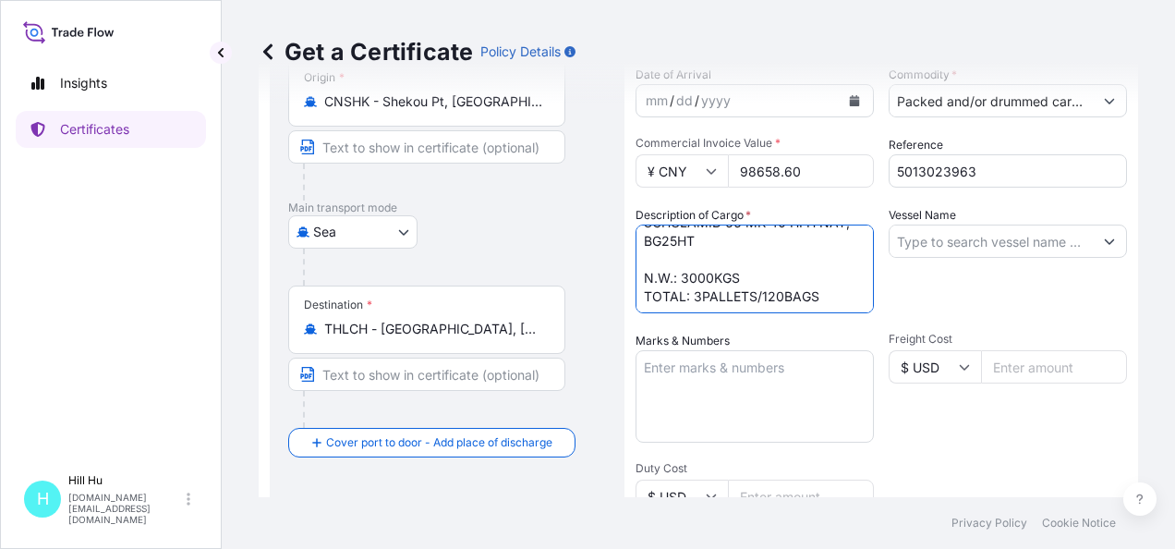
type textarea "SCHULAMID 66 MK 40 HI H NAT, BG25HT N.W.: 3000KGS TOTAL: 3PALLETS/120BAGS"
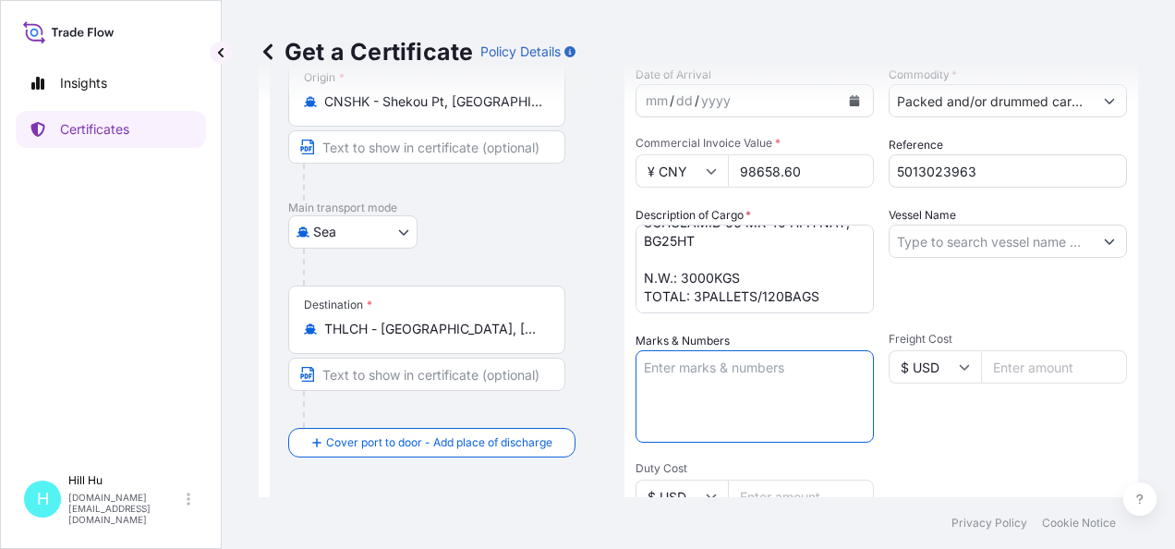
click at [821, 374] on textarea "Marks & Numbers" at bounding box center [755, 396] width 238 height 92
paste textarea "LyondellBasell Advanced Polymer (Dongguan) Co. Ltd."
click at [686, 358] on textarea "LyondellBasell Advanced Polymer (Dongguan) Co. Ltd." at bounding box center [755, 396] width 238 height 92
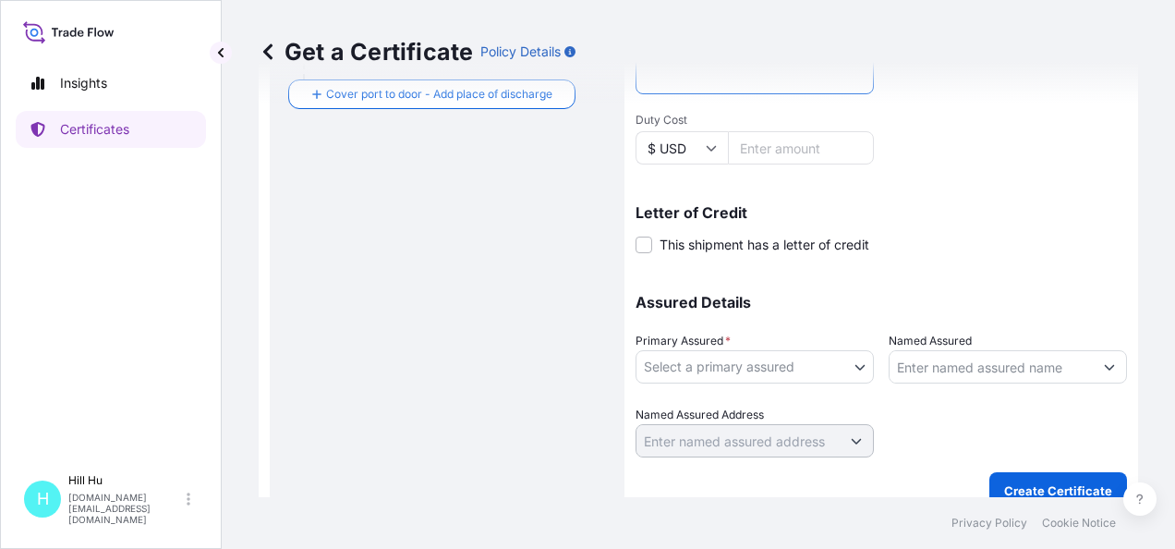
scroll to position [559, 0]
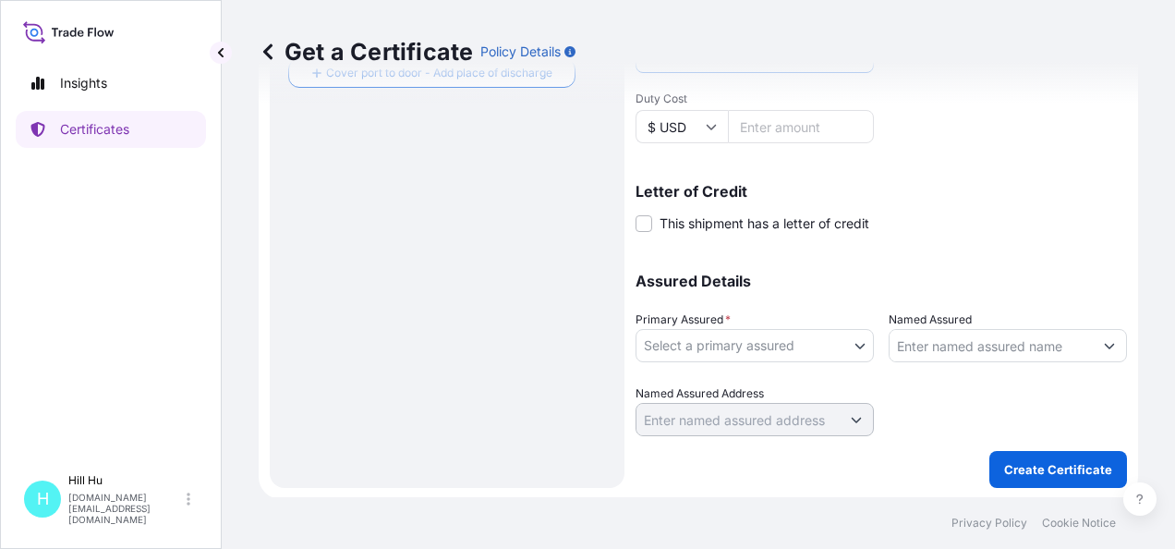
type textarea "LyondellBasell Advanced Polymer (Dongguan) Co. Ltd."
click at [996, 357] on input "Named Assured" at bounding box center [991, 345] width 203 height 33
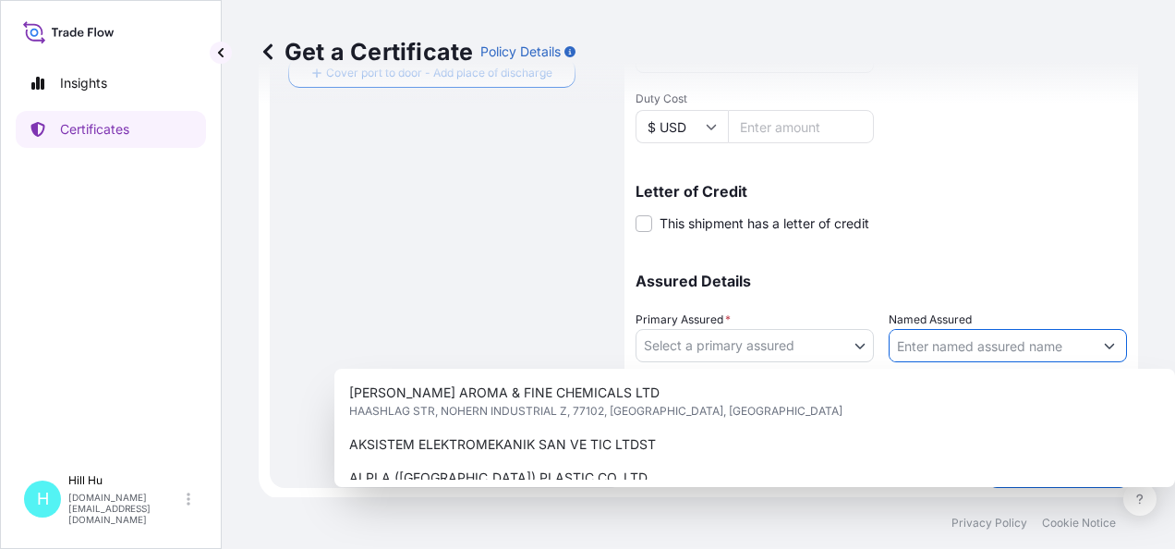
paste input "LyondellBasell"
type input "LyondellBasell"
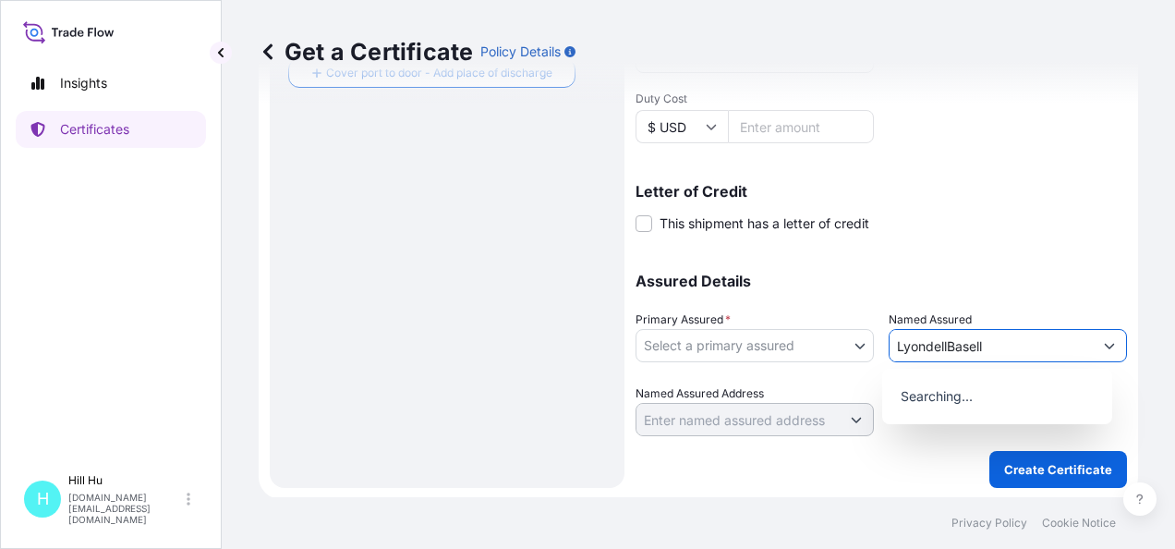
drag, startPoint x: 986, startPoint y: 346, endPoint x: 723, endPoint y: 333, distance: 263.6
click at [724, 333] on div "Assured Details Primary Assured * Select a primary assured LyondellBasell Advan…" at bounding box center [882, 343] width 492 height 185
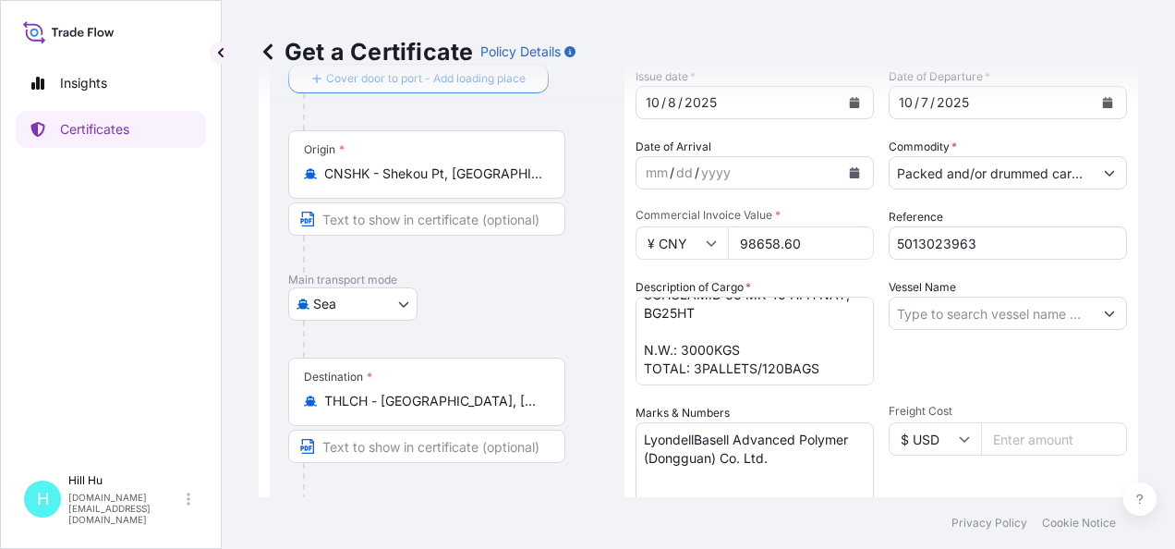
scroll to position [185, 0]
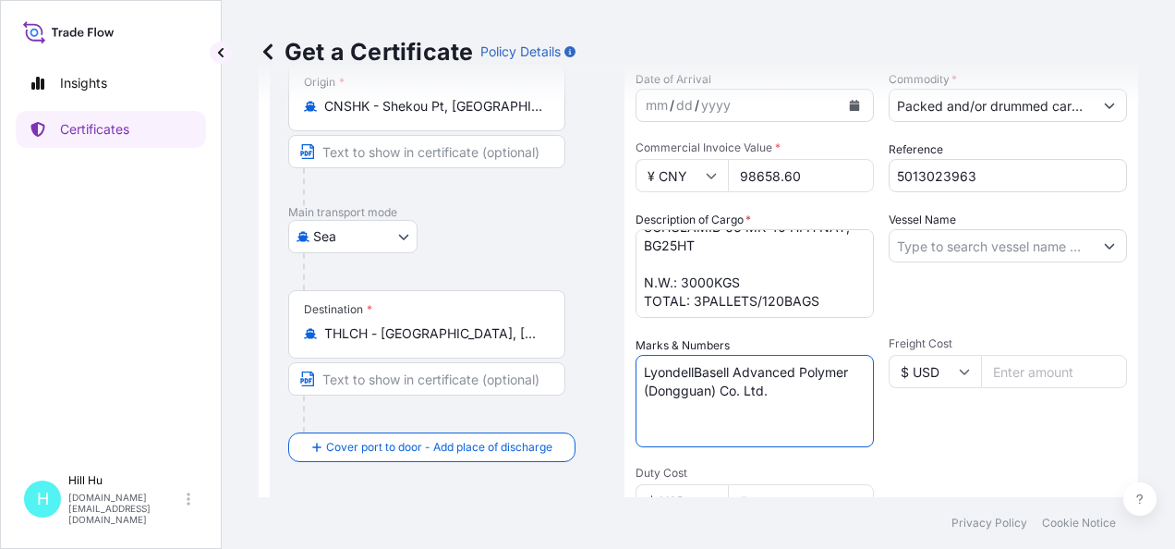
drag, startPoint x: 778, startPoint y: 386, endPoint x: 615, endPoint y: 363, distance: 164.2
click at [615, 363] on form "Route Details Reset Route Details Cover door to port - Add loading place Place …" at bounding box center [699, 396] width 880 height 954
click at [736, 376] on textarea "LyondellBasell Advanced Polymer (Dongguan) Co. Ltd." at bounding box center [755, 401] width 238 height 92
drag, startPoint x: 735, startPoint y: 375, endPoint x: 782, endPoint y: 400, distance: 52.5
click at [782, 400] on textarea "LyondellBasell Advanced Polymer (Dongguan) Co. Ltd." at bounding box center [755, 401] width 238 height 92
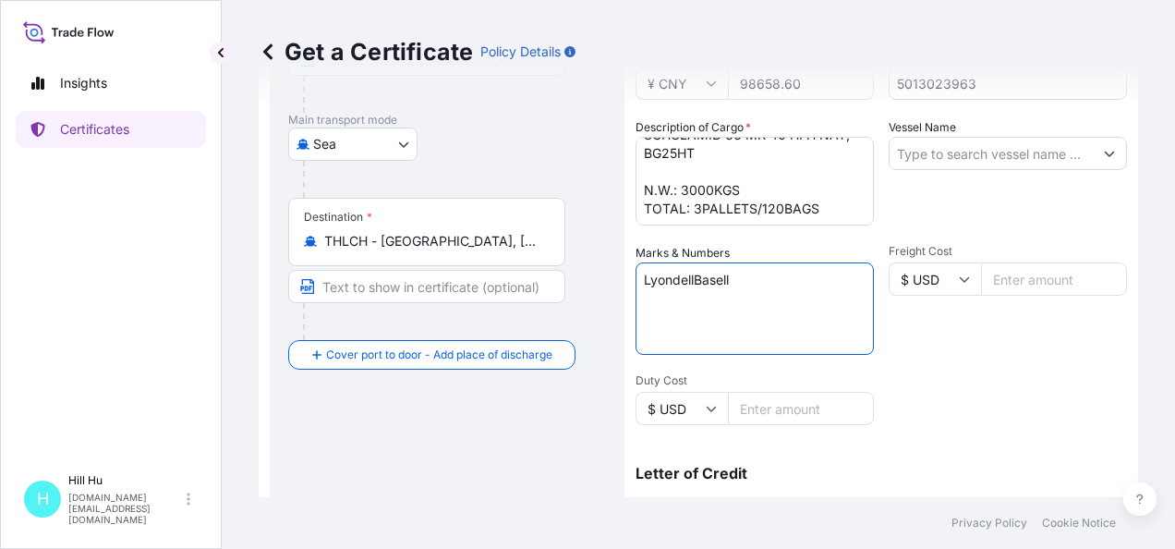
scroll to position [554, 0]
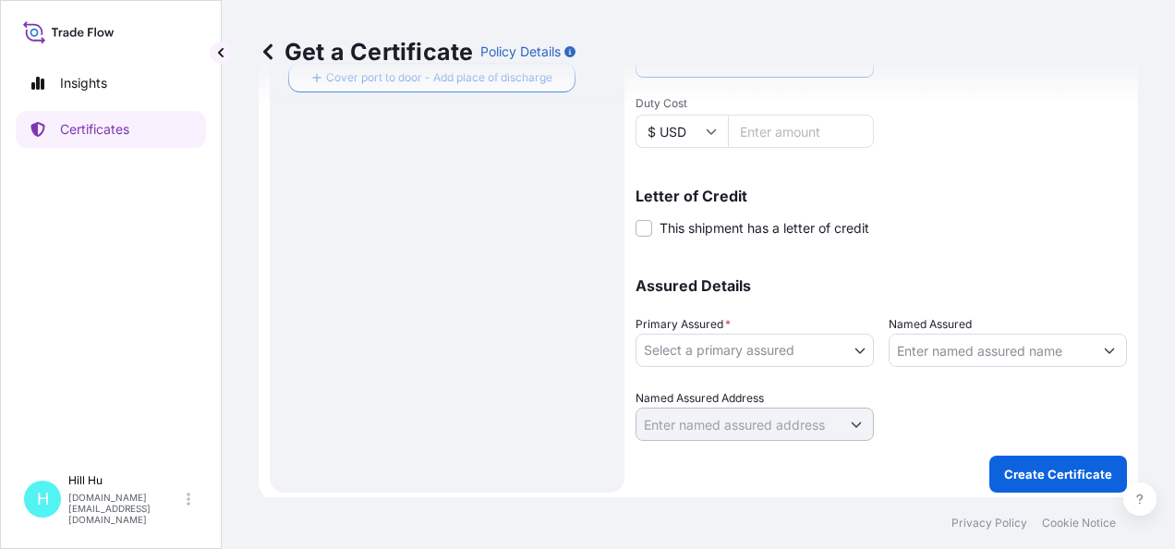
type textarea "LyondellBasell"
click at [973, 349] on input "Named Assured" at bounding box center [991, 350] width 203 height 33
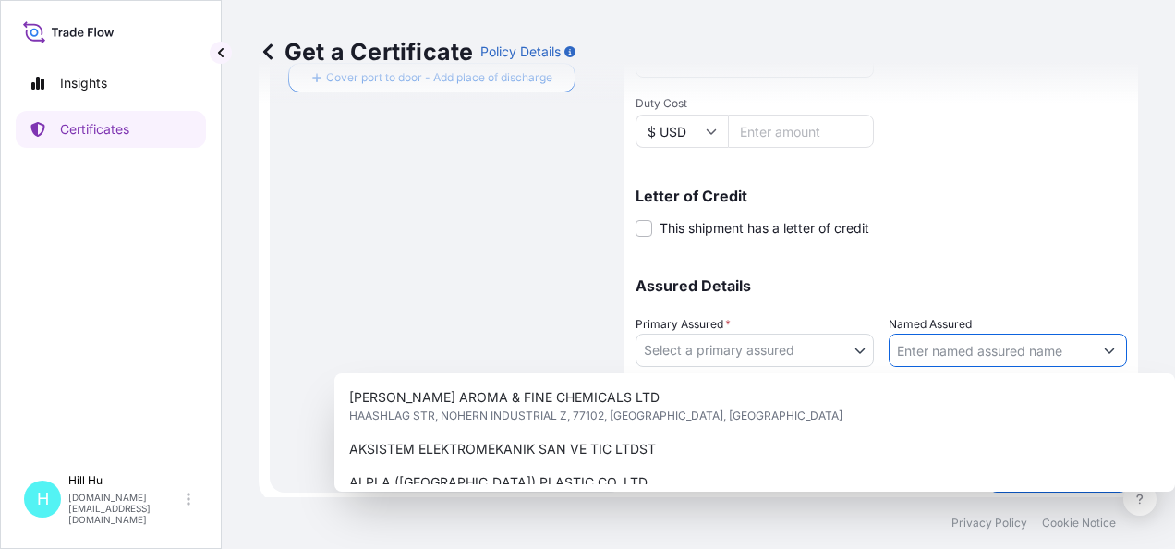
paste input "LyondellBasell Advanced Polymer (Dongguan) Co. Ltd."
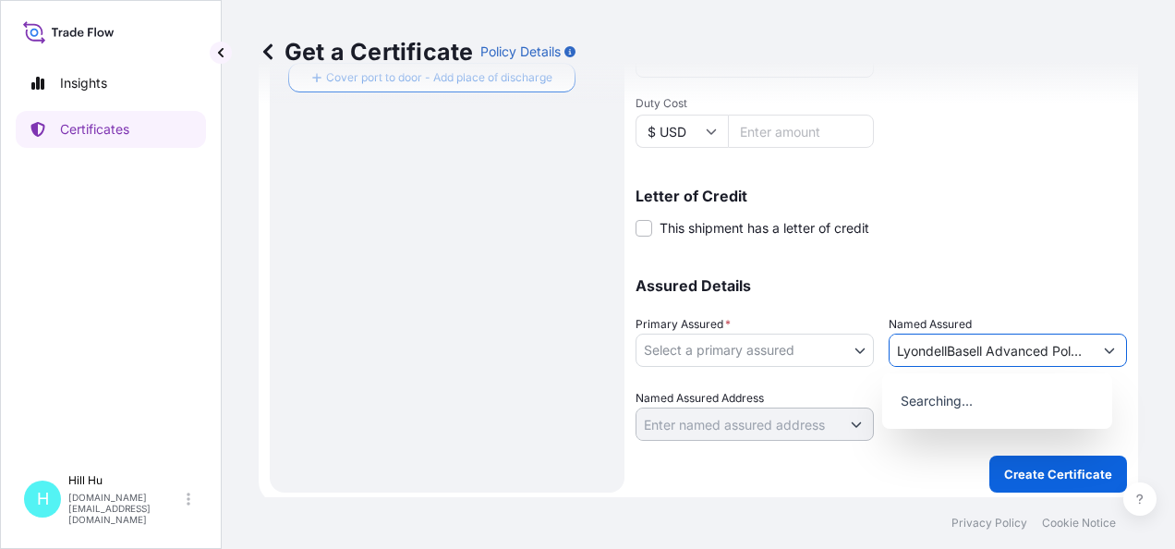
scroll to position [0, 151]
type input "LyondellBasell Advanced Polymer (Dongguan) Co. Ltd."
click at [856, 355] on body "8 options available. 0 options available. Insights Certificates H Hill Hu hill.…" at bounding box center [587, 274] width 1175 height 549
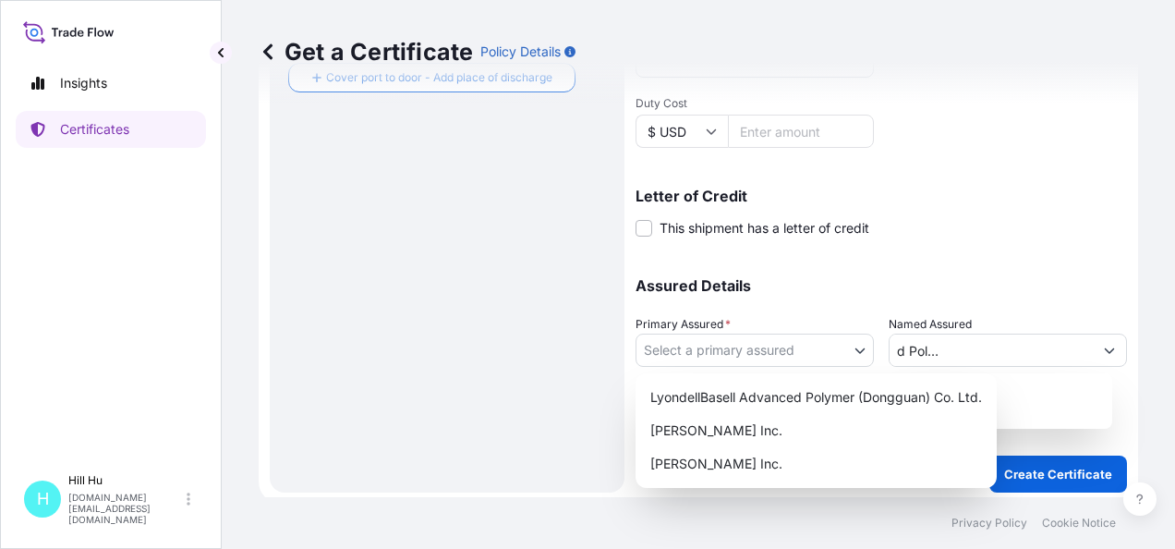
scroll to position [0, 0]
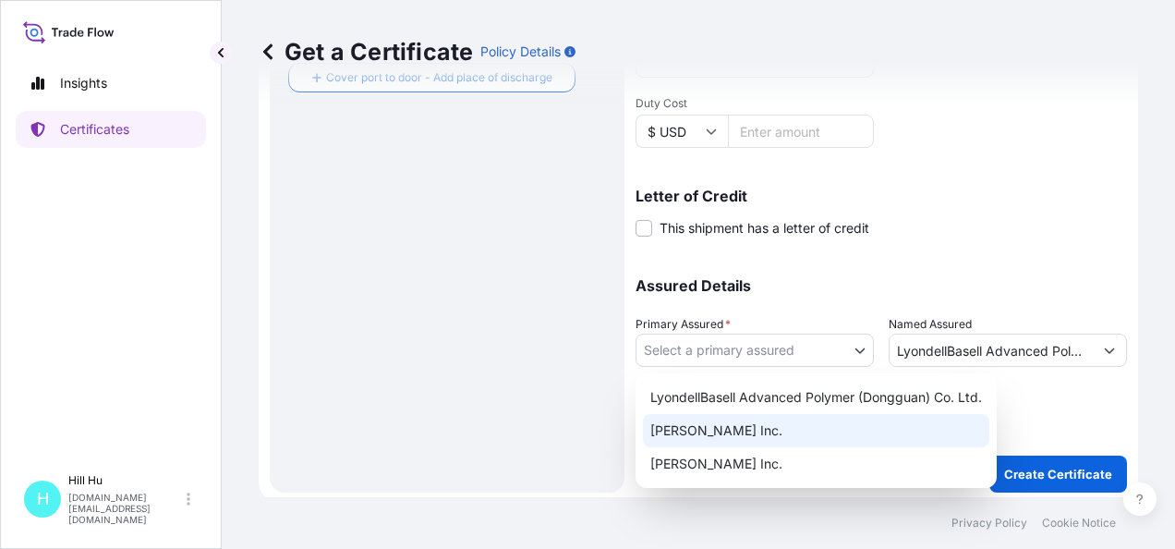
click at [719, 427] on div "A. Schulman Inc." at bounding box center [816, 430] width 346 height 33
select select "32057"
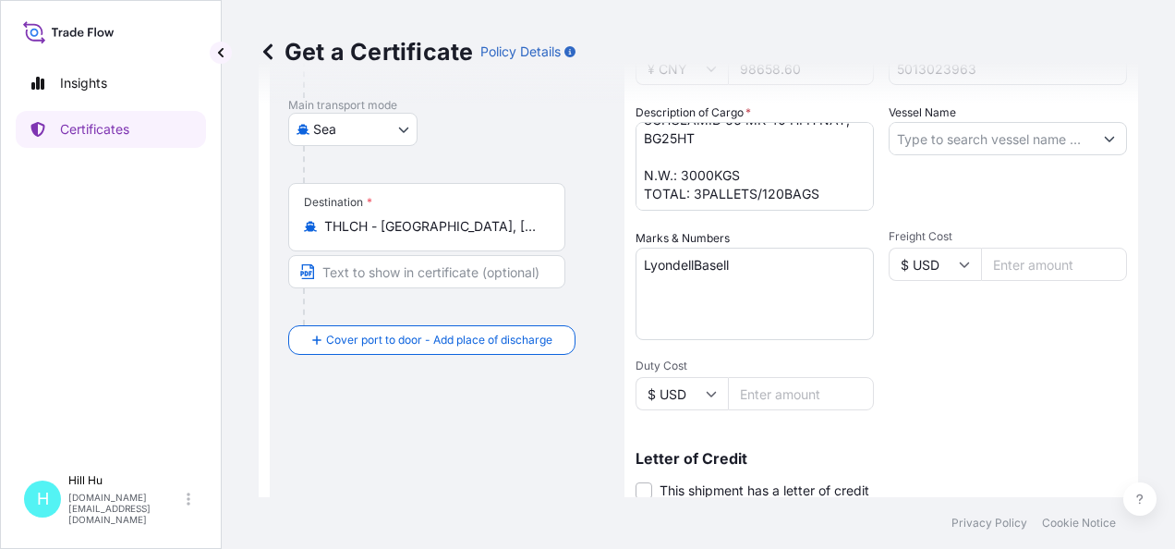
scroll to position [185, 0]
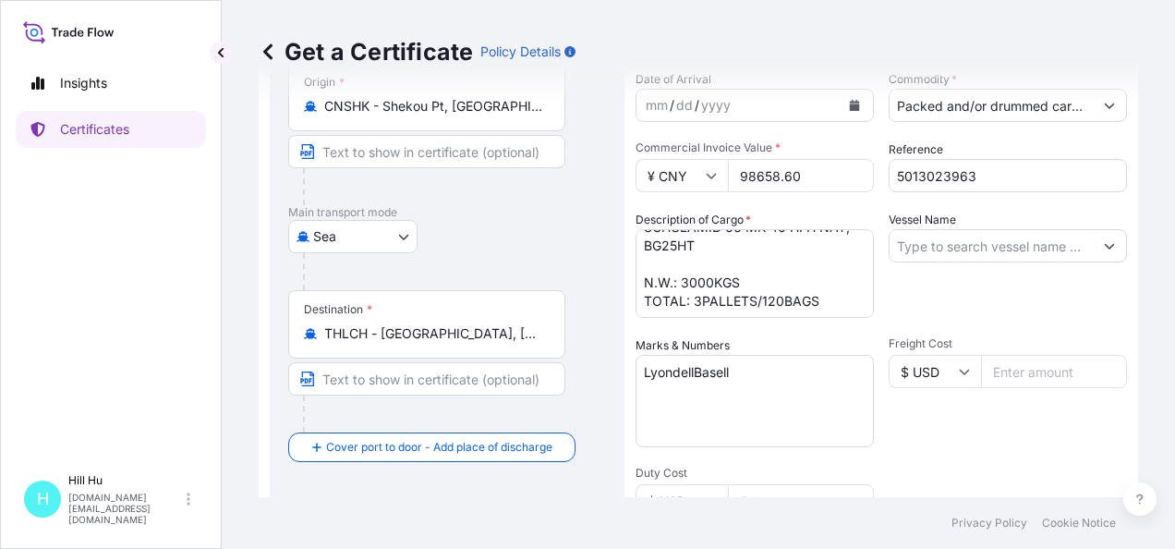
click at [935, 243] on input "Vessel Name" at bounding box center [991, 245] width 203 height 33
paste input "ANBIEN SKY"
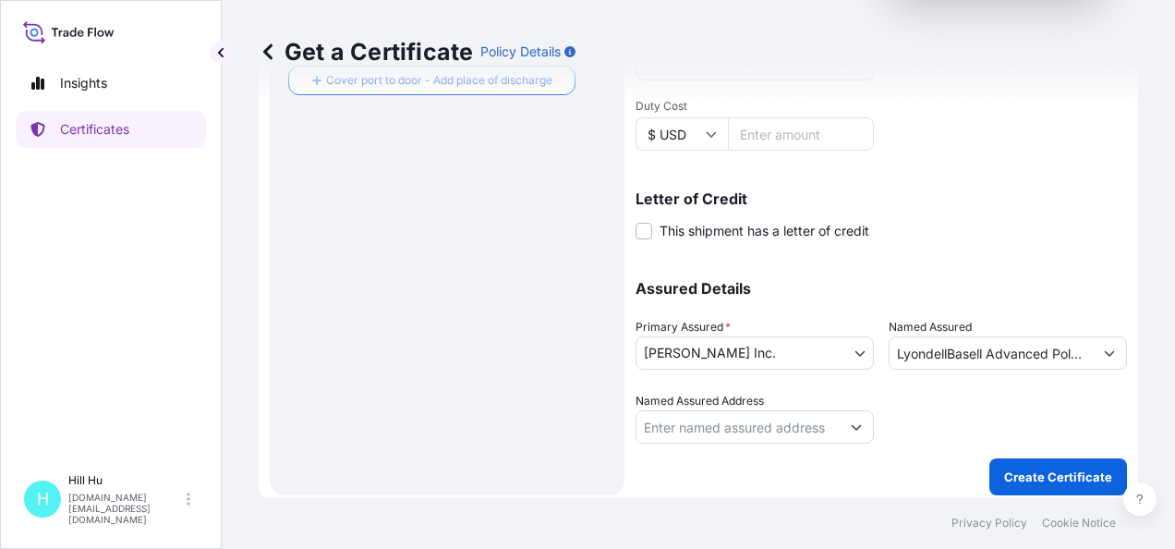
scroll to position [560, 0]
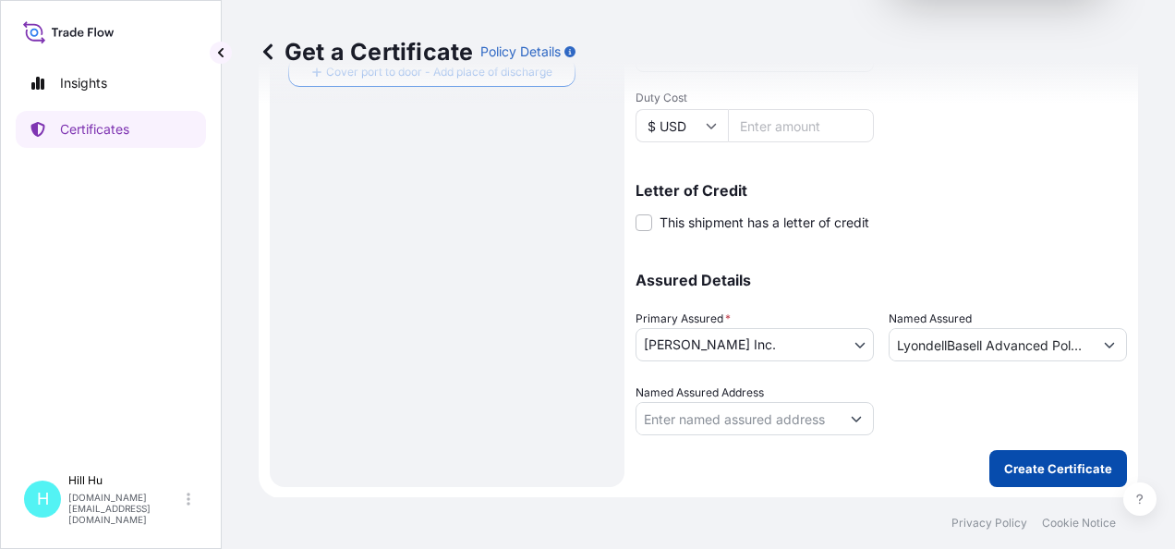
type input "ANBIEN SKY"
click at [1037, 459] on p "Create Certificate" at bounding box center [1058, 468] width 108 height 18
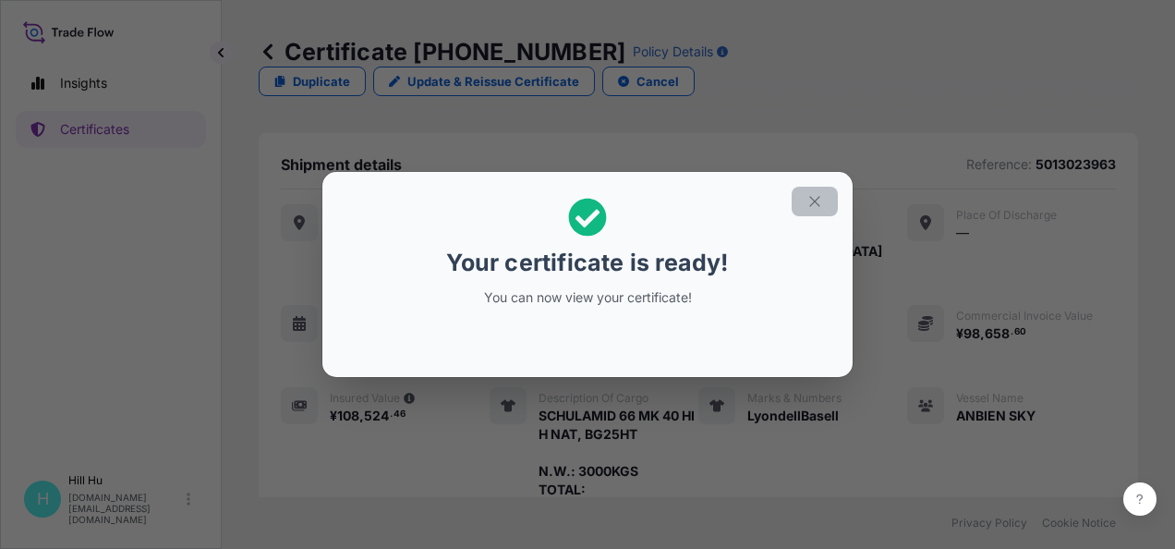
click at [830, 205] on button "button" at bounding box center [815, 202] width 46 height 30
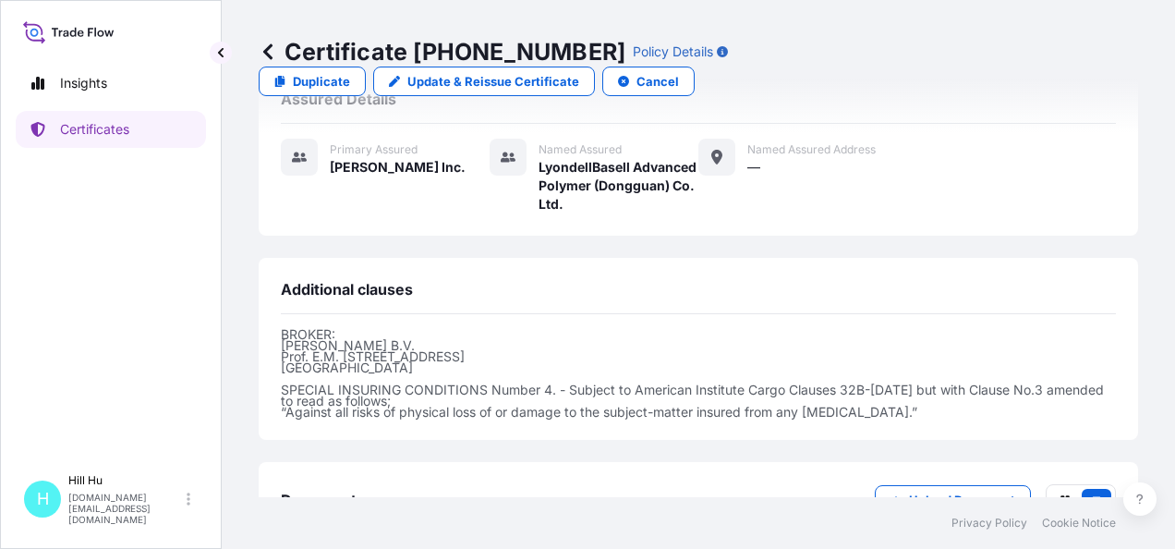
scroll to position [681, 0]
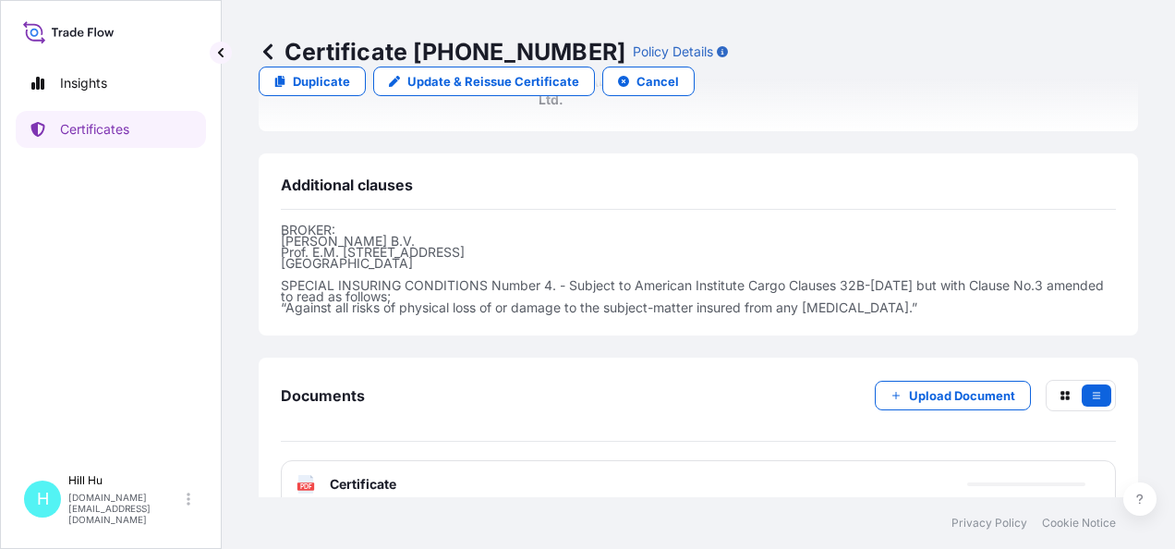
click at [362, 475] on span "Certificate" at bounding box center [363, 484] width 67 height 18
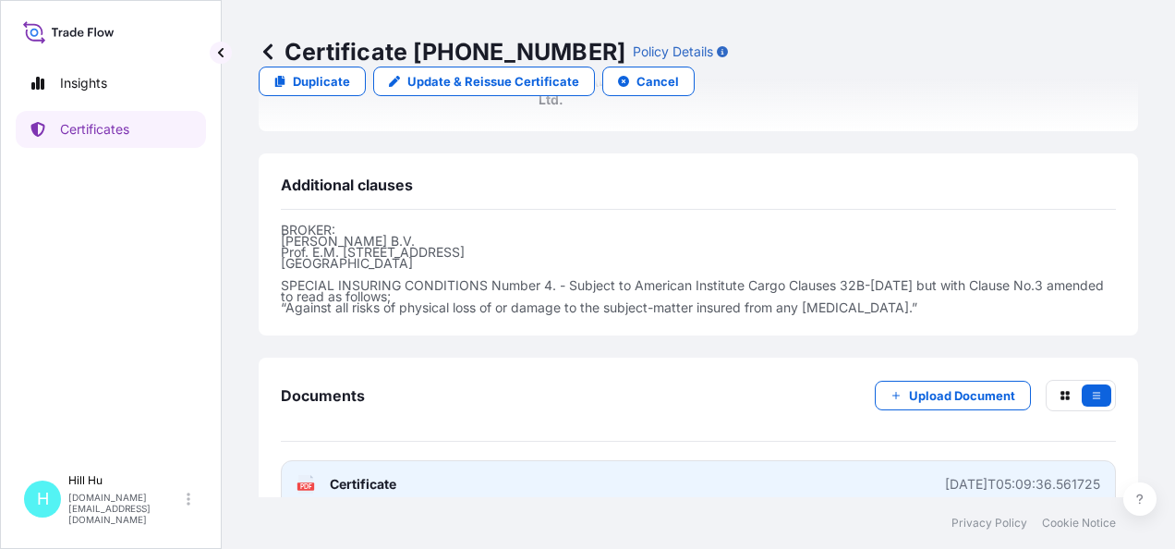
click at [392, 475] on span "Certificate" at bounding box center [363, 484] width 67 height 18
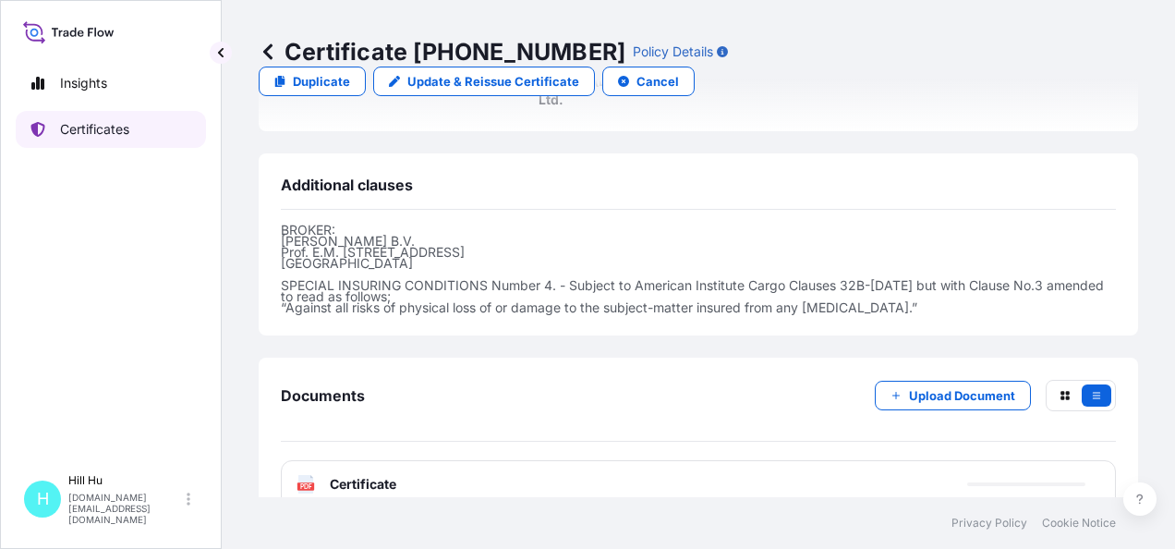
click at [104, 135] on p "Certificates" at bounding box center [94, 129] width 69 height 18
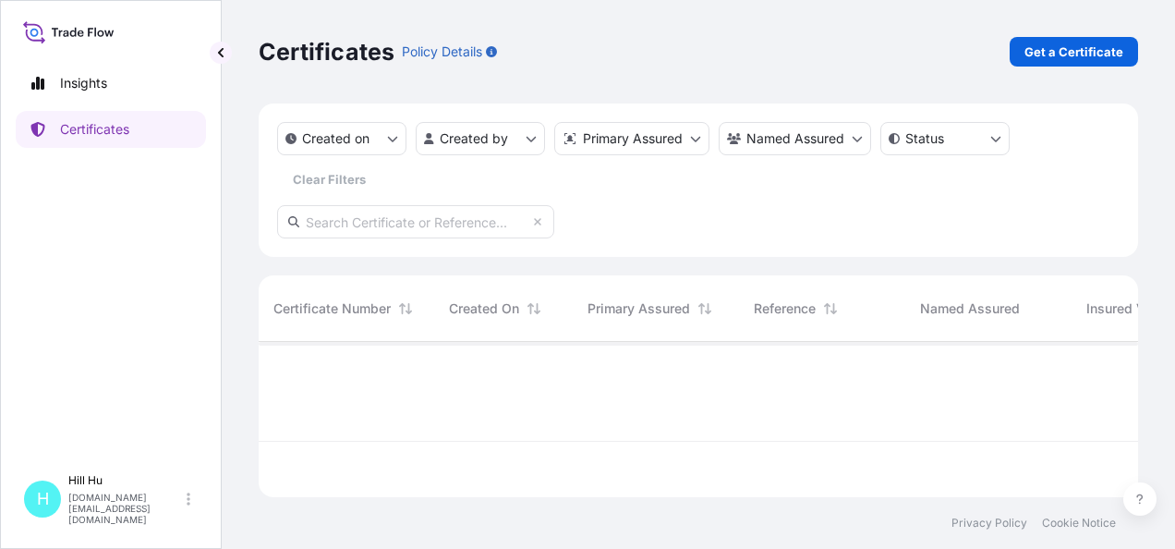
scroll to position [152, 865]
click at [1043, 50] on p "Get a Certificate" at bounding box center [1074, 52] width 99 height 18
select select "Sea"
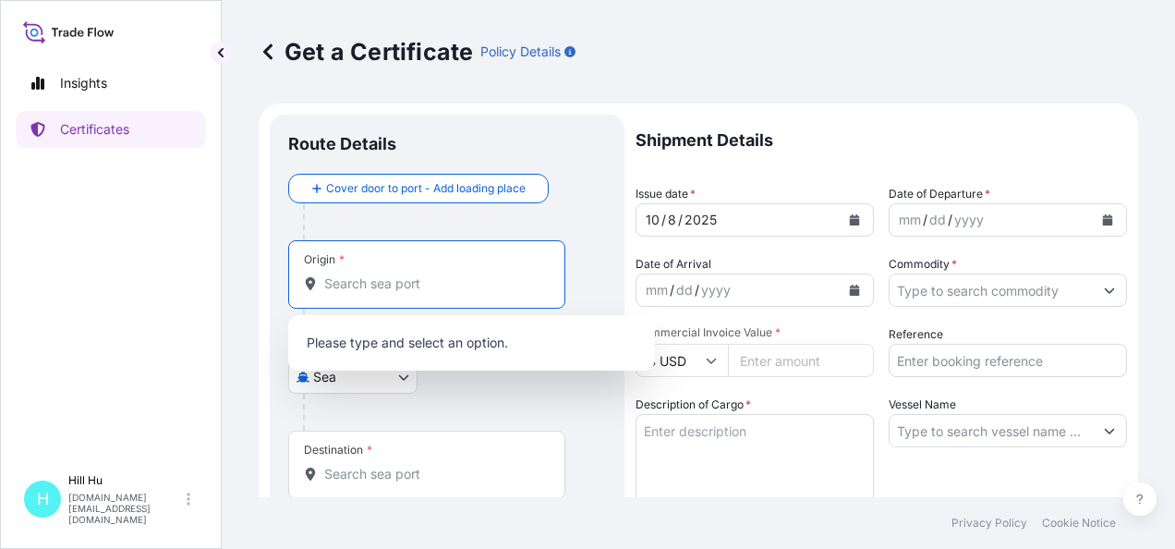
click at [407, 285] on input "Origin *" at bounding box center [433, 283] width 218 height 18
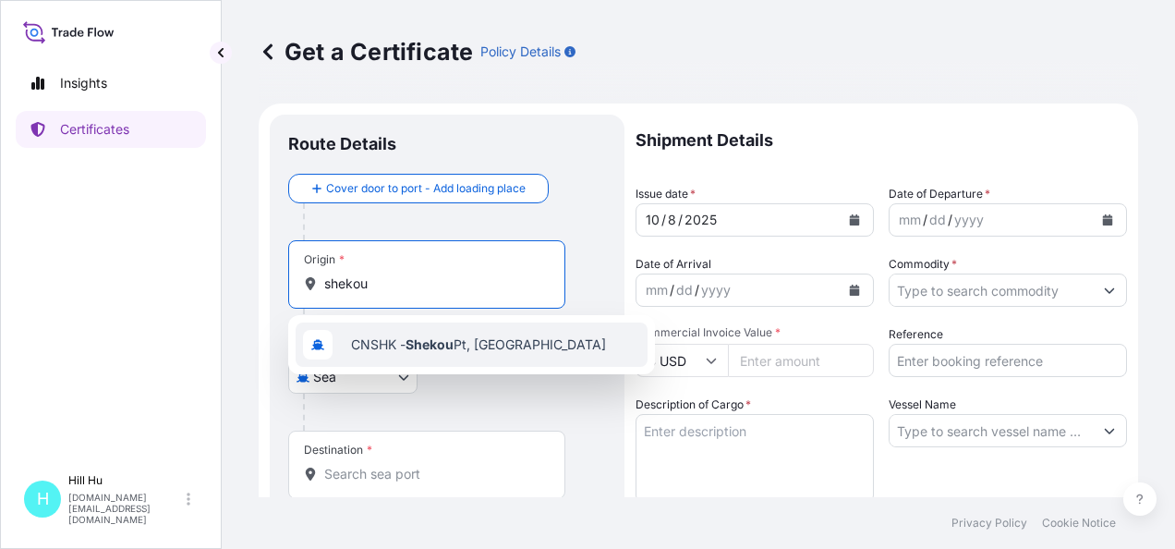
click at [408, 346] on span "CNSHK - Shekou Pt, China" at bounding box center [478, 344] width 255 height 18
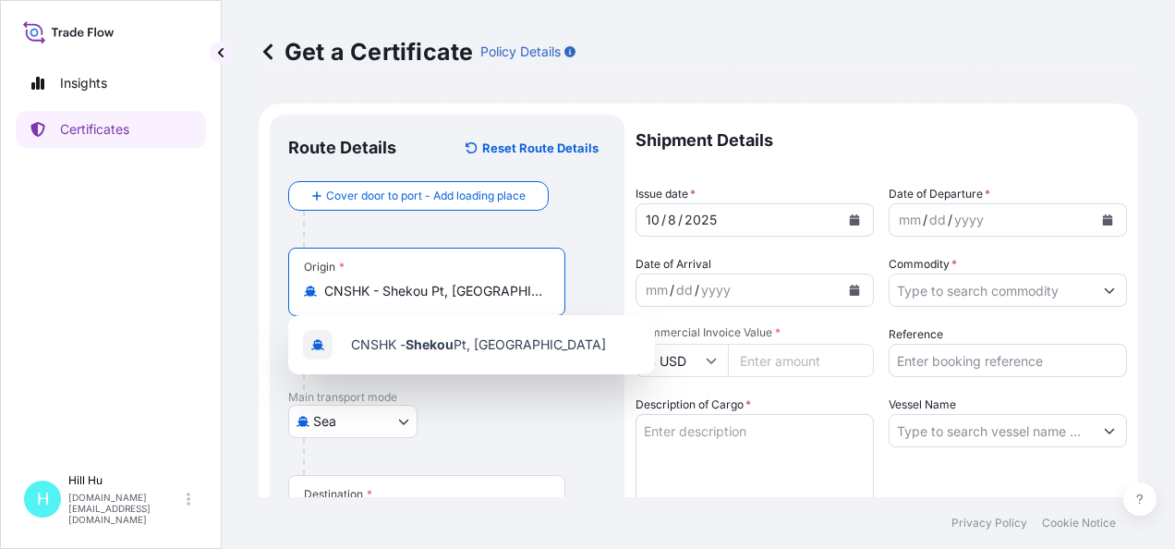
scroll to position [185, 0]
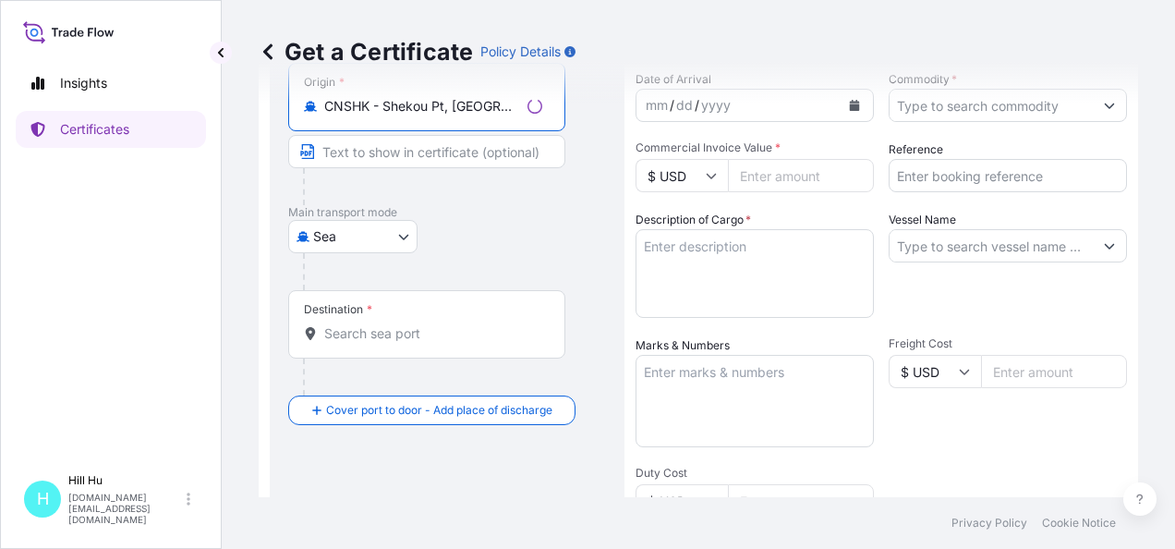
type input "CNSHK - Shekou Pt, China"
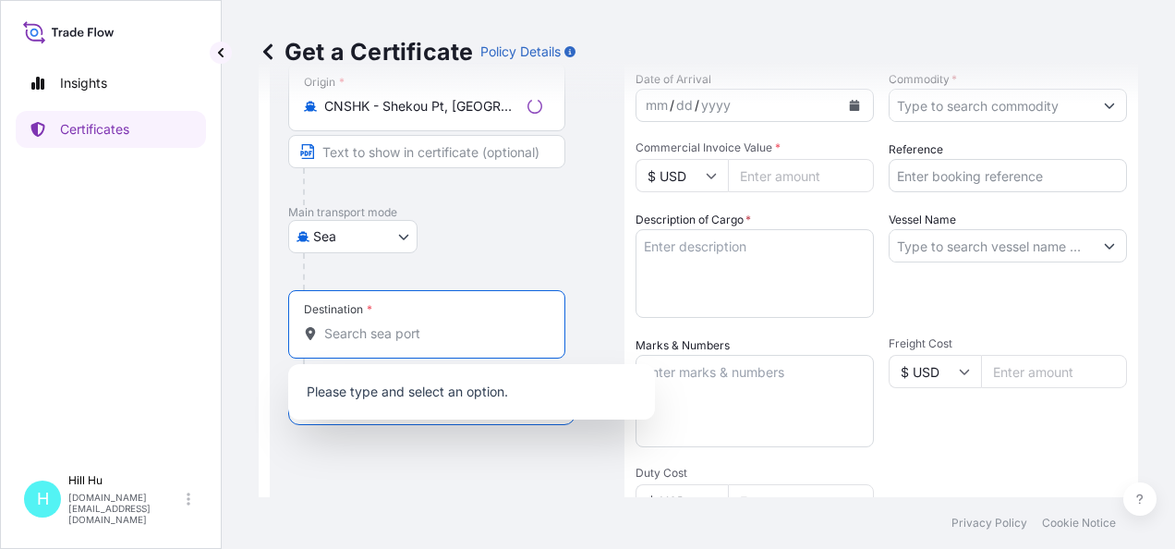
click at [370, 336] on input "Destination *" at bounding box center [433, 333] width 218 height 18
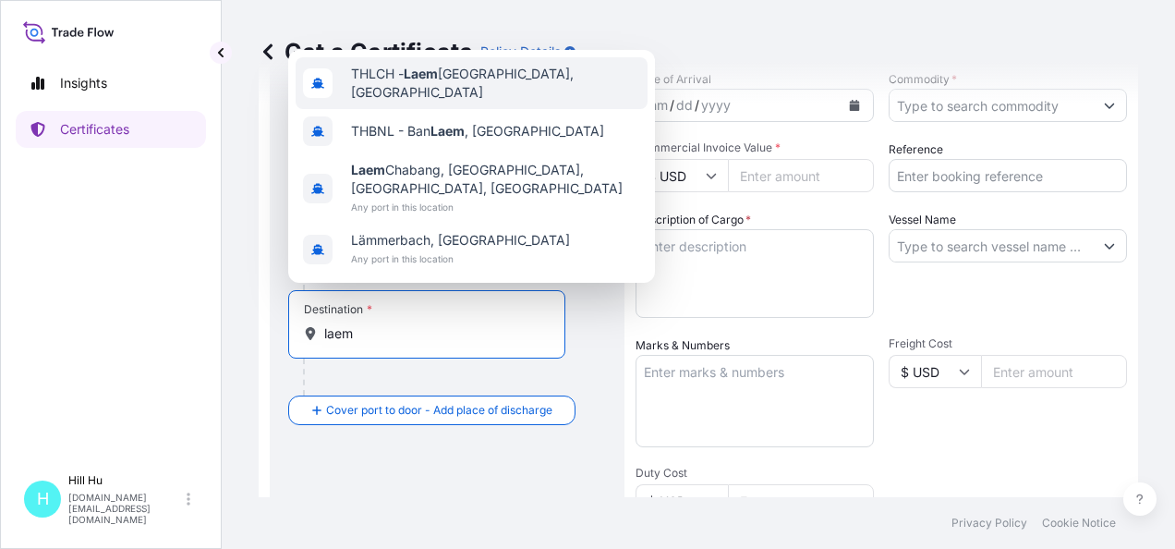
click at [480, 81] on span "THLCH - Laem Chabang, Thailand" at bounding box center [495, 83] width 289 height 37
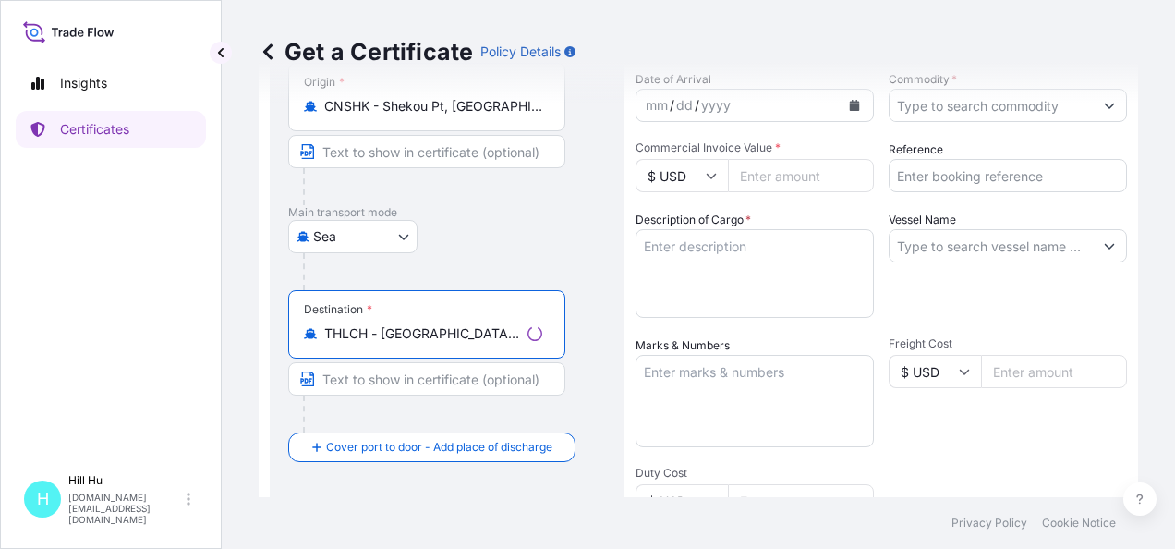
scroll to position [0, 0]
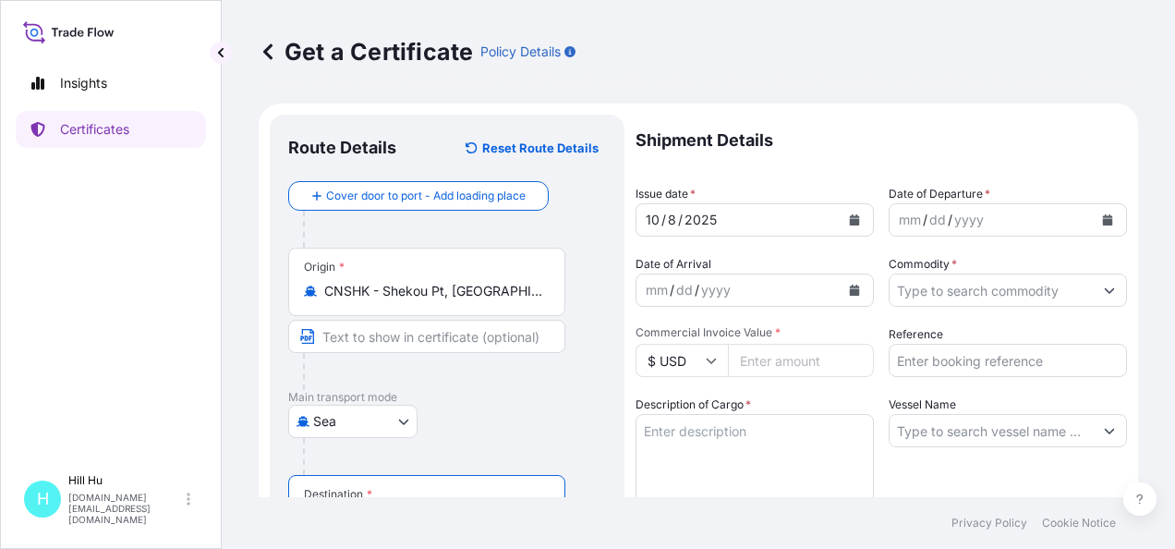
type input "THLCH - Laem Chabang, Thailand"
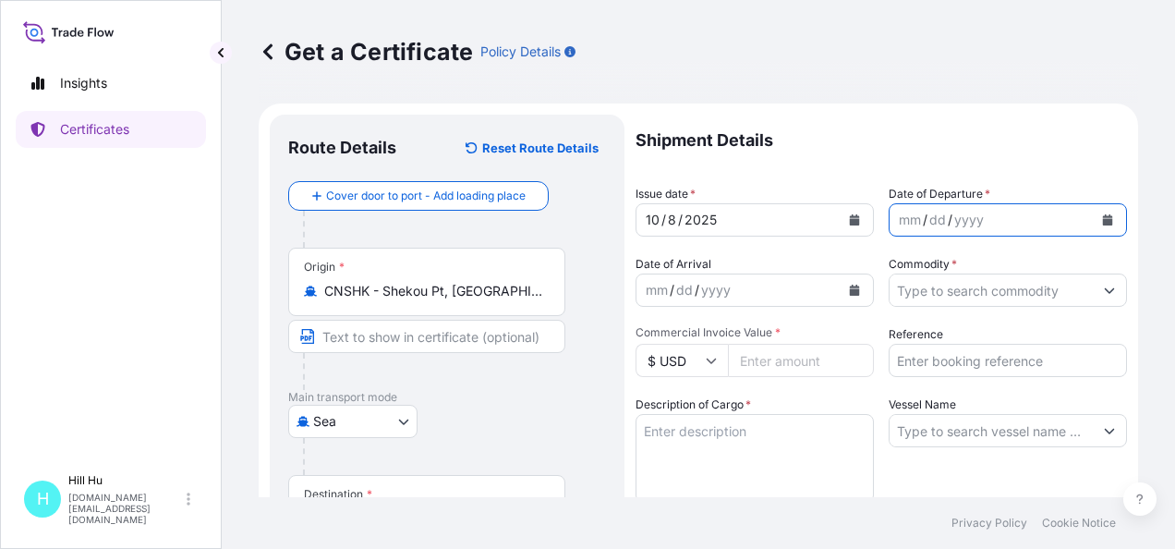
click at [1103, 218] on icon "Calendar" at bounding box center [1108, 219] width 10 height 11
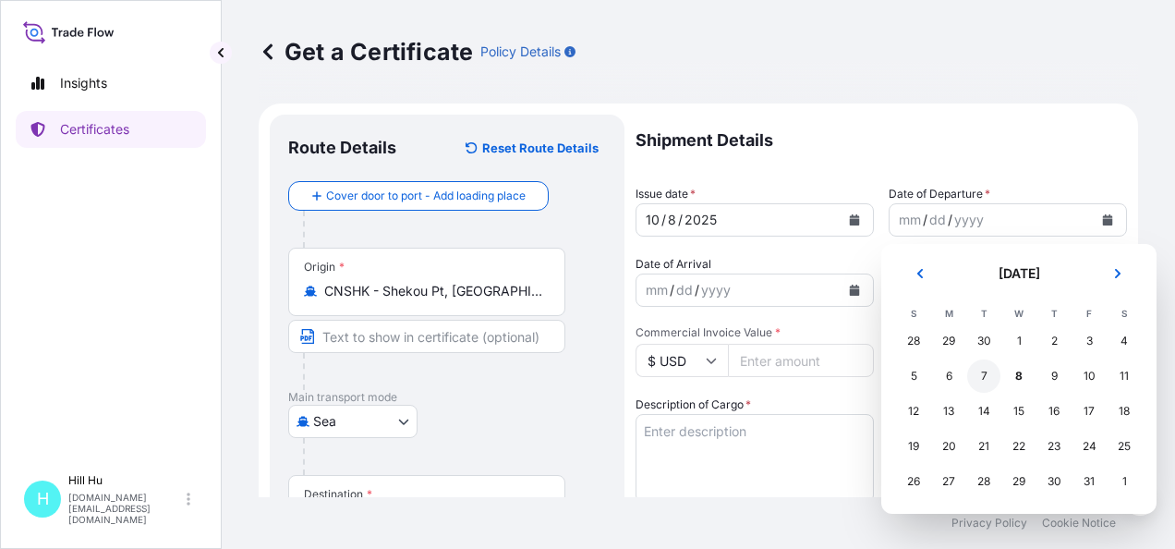
click at [976, 373] on div "7" at bounding box center [983, 375] width 33 height 33
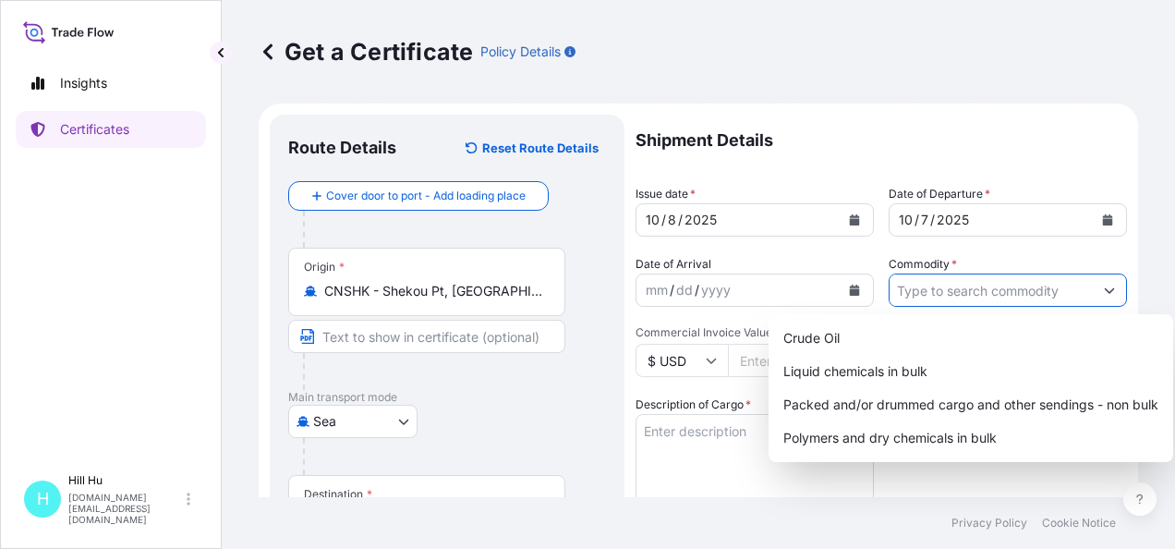
click at [924, 286] on input "Commodity *" at bounding box center [991, 289] width 203 height 33
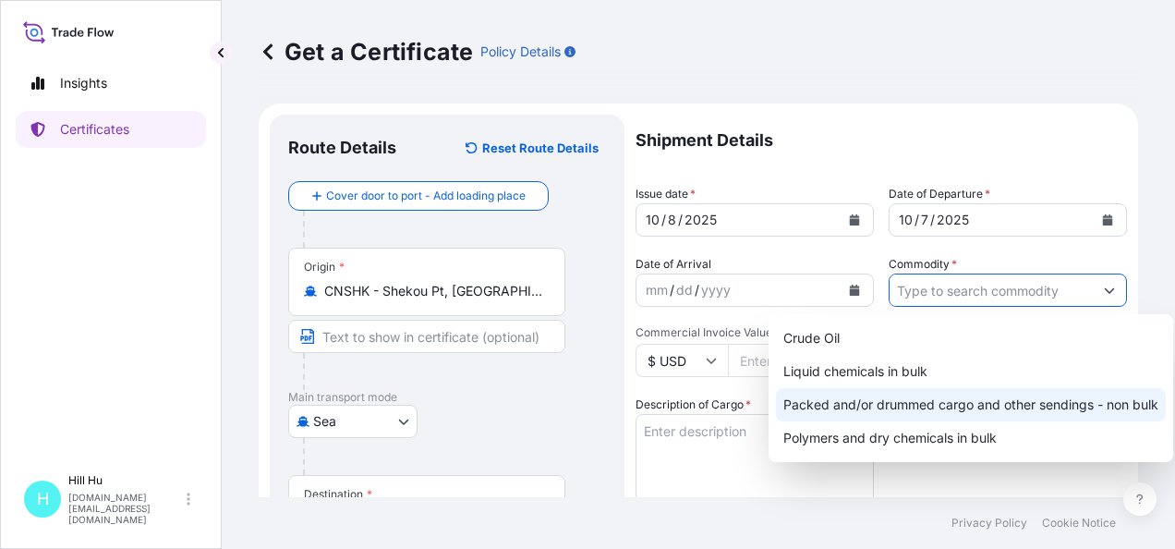
click at [919, 403] on div "Packed and/or drummed cargo and other sendings - non bulk" at bounding box center [971, 404] width 390 height 33
type input "Packed and/or drummed cargo and other sendings - non bulk"
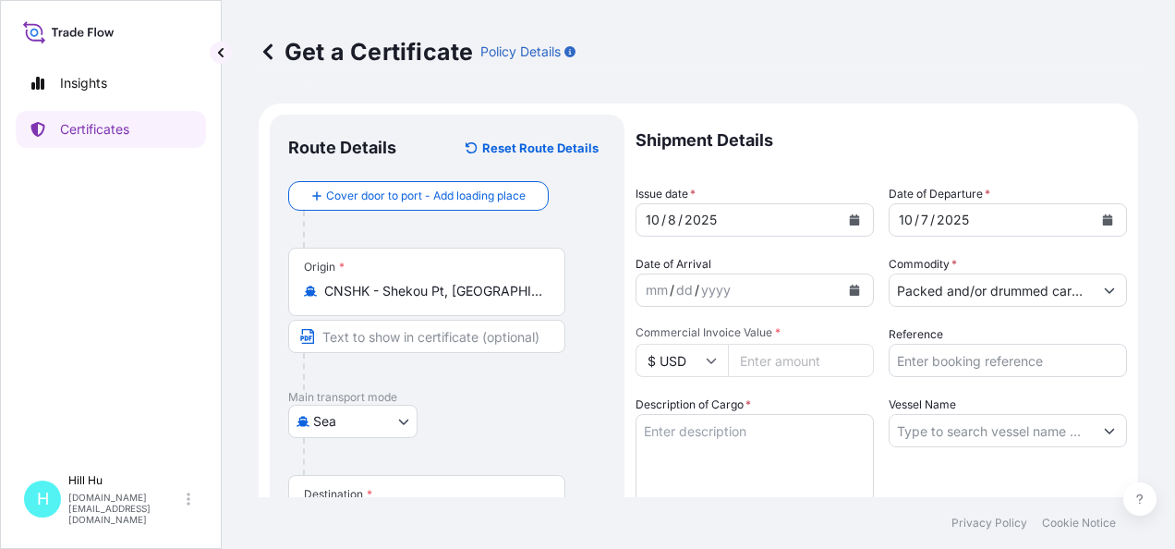
click at [710, 360] on icon at bounding box center [711, 360] width 11 height 11
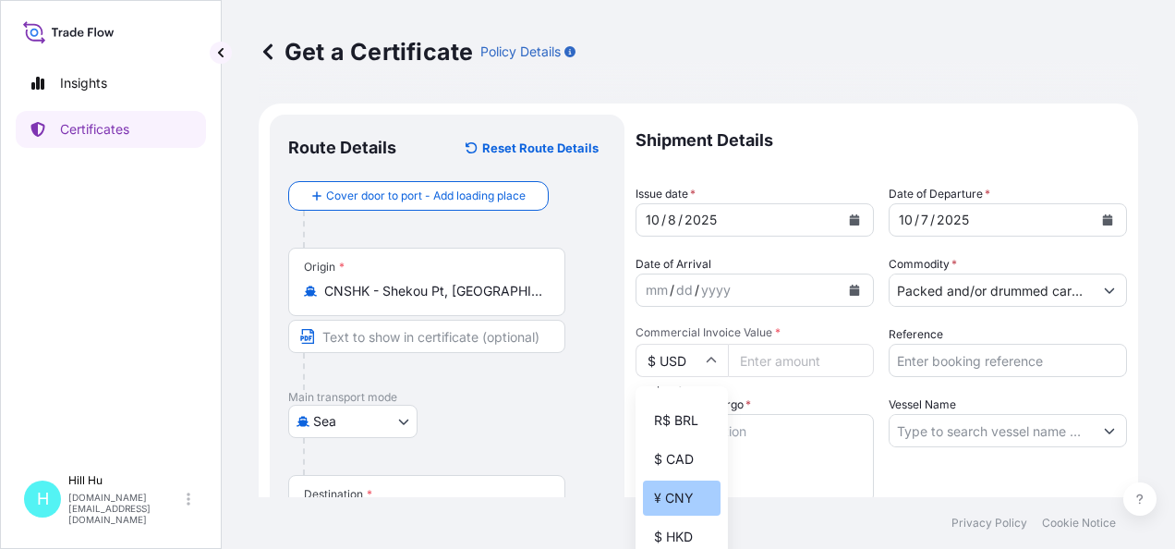
click at [665, 506] on div "¥ CNY" at bounding box center [682, 497] width 78 height 35
type input "¥ CNY"
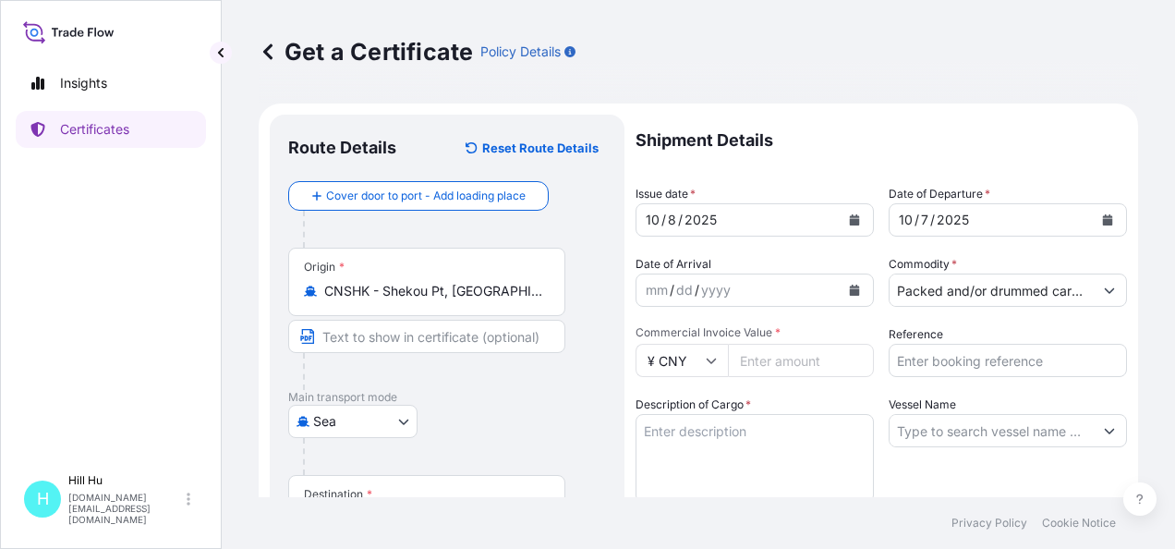
click at [739, 366] on input "Commercial Invoice Value *" at bounding box center [801, 360] width 146 height 33
paste input "121179.90"
type input "121179.90"
click at [933, 352] on input "Reference" at bounding box center [1008, 360] width 238 height 33
paste input "5013169271"
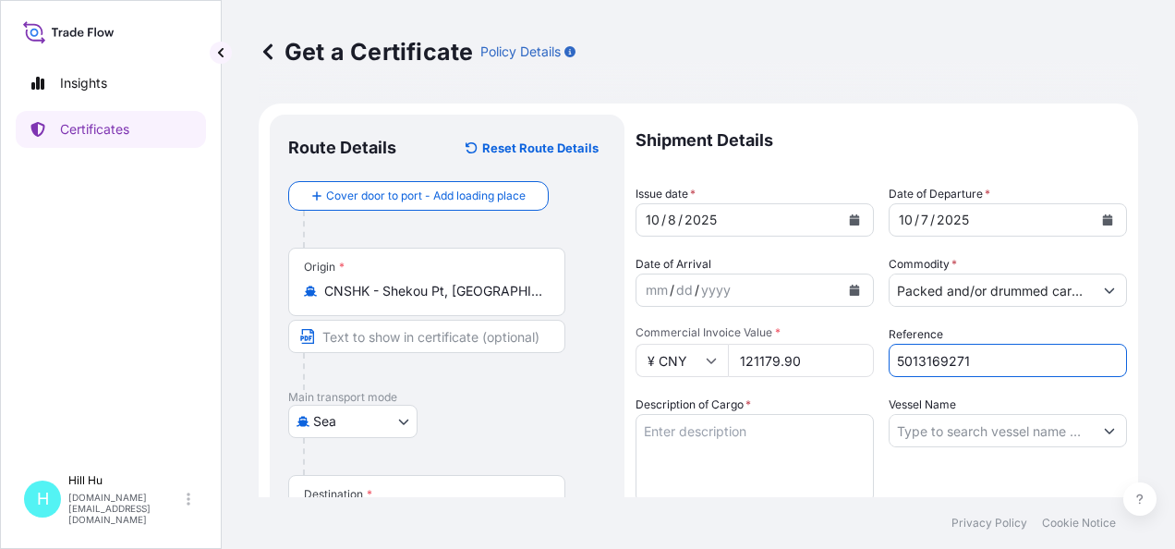
scroll to position [92, 0]
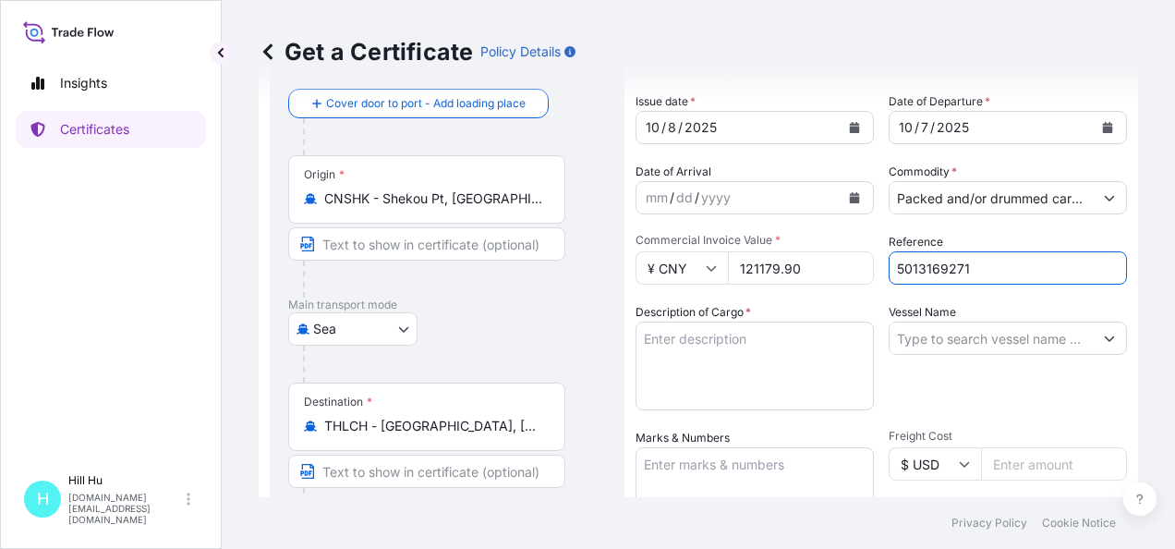
type input "5013169271"
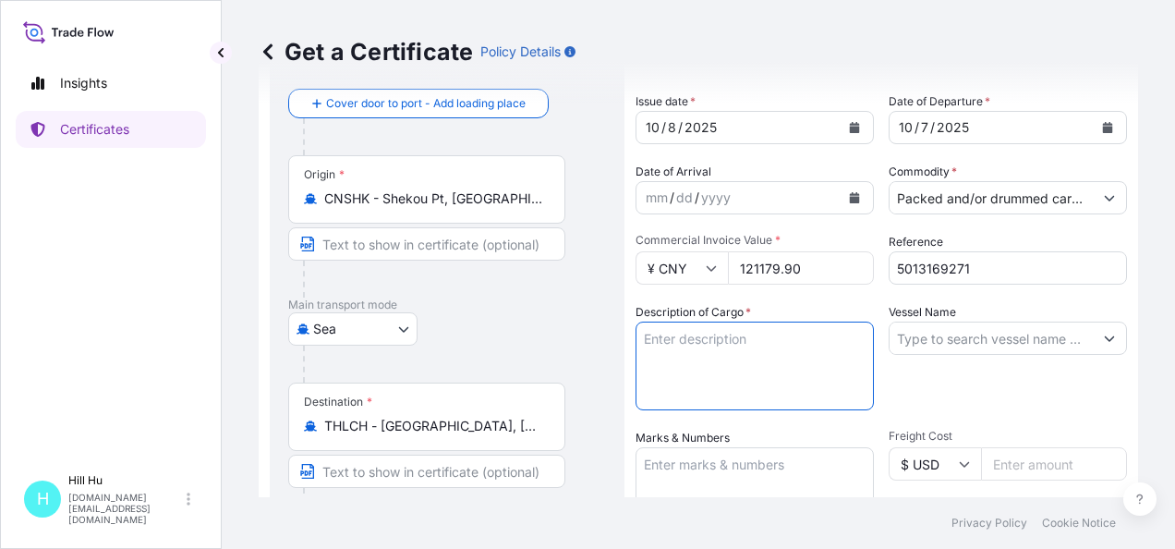
click at [686, 351] on textarea "Description of Cargo *" at bounding box center [755, 366] width 238 height 89
paste textarea "SCHULAMID B 66 GF 30 NT Black, BG25HTBosch"
drag, startPoint x: 699, startPoint y: 358, endPoint x: 767, endPoint y: 362, distance: 67.5
click at [767, 362] on textarea "SCHULAMID B 66 GF 30 NT Black, BG25HTBosch" at bounding box center [755, 366] width 238 height 89
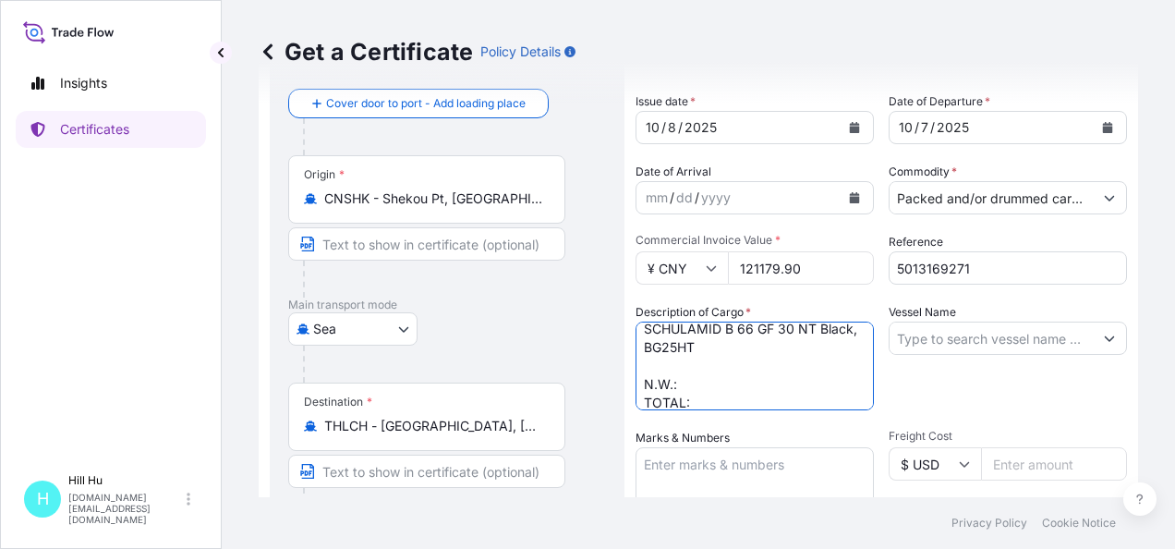
click at [706, 384] on textarea "SCHULAMID B 66 GF 30 NT Black, BG25HT N.W.: TOTAL:" at bounding box center [755, 366] width 238 height 89
click at [710, 396] on textarea "SCHULAMID B 66 GF 30 NT Black, BG25HT N.W.: 6000KGS TOTAL:" at bounding box center [755, 366] width 238 height 89
type textarea "SCHULAMID B 66 GF 30 NT Black, BG25HT N.W.: 6000KGS TOTAL: 6PALLETS/240BAGS"
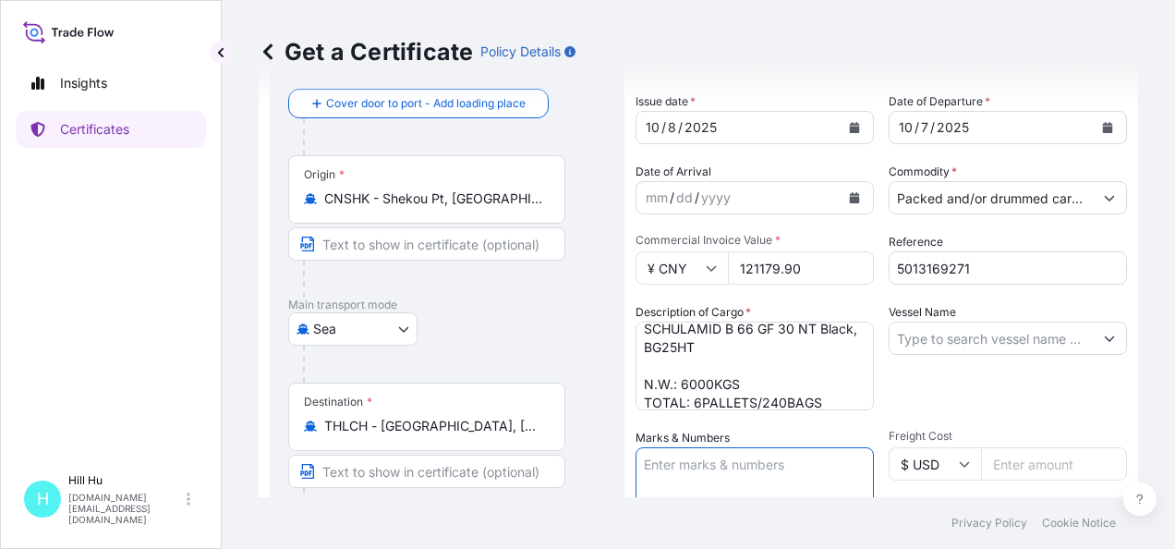
click at [691, 459] on textarea "Marks & Numbers" at bounding box center [755, 493] width 238 height 92
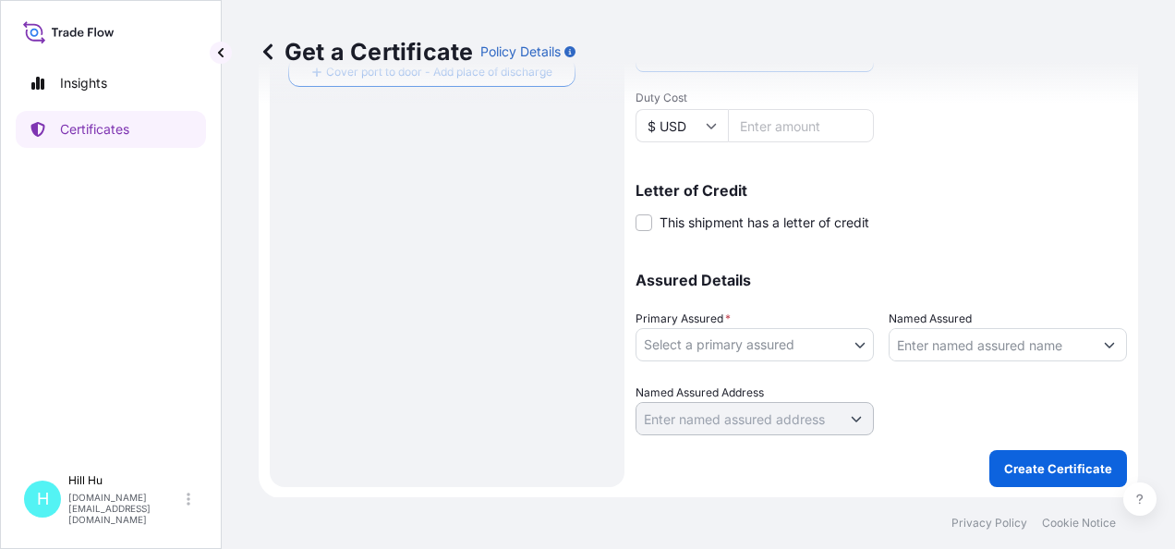
scroll to position [560, 0]
click at [988, 340] on input "Named Assured" at bounding box center [991, 344] width 203 height 33
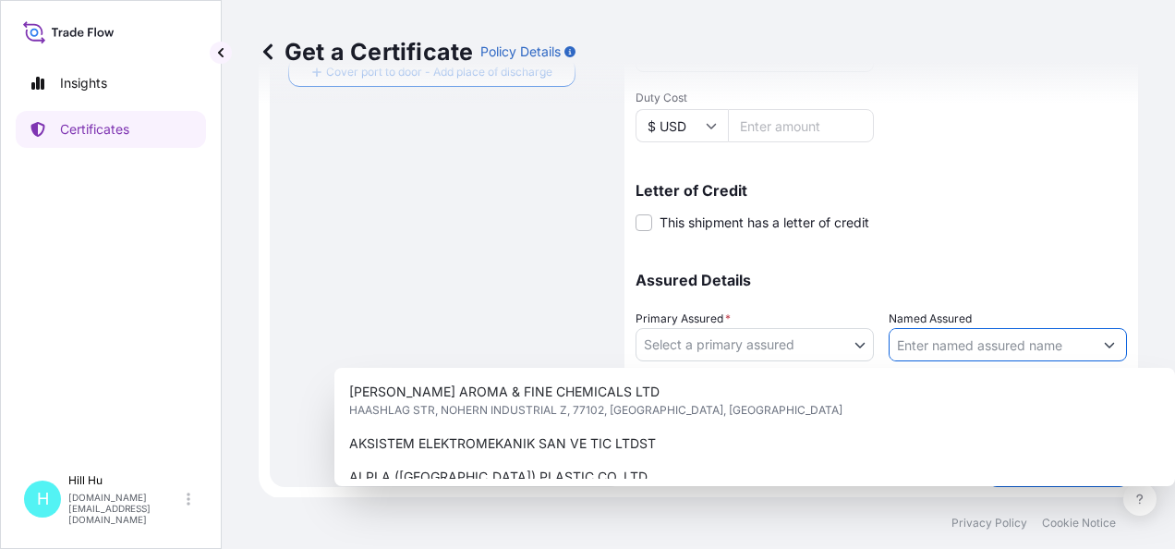
paste input "LyondellBasell Advanced Polymer (Dongguan) Co. Ltd."
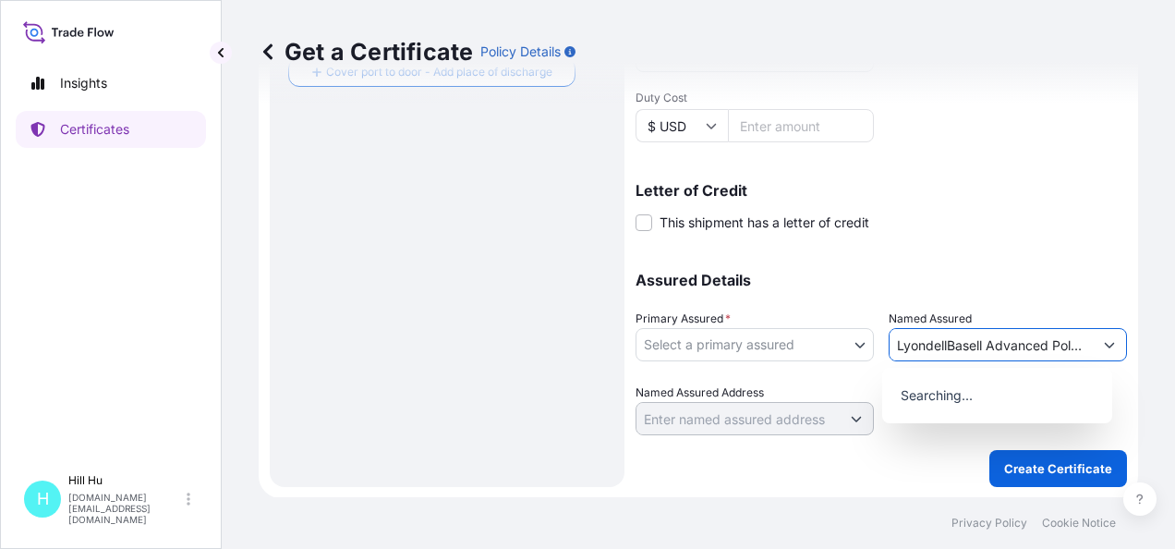
scroll to position [0, 151]
type input "LyondellBasell Advanced Polymer (Dongguan) Co. Ltd."
click at [856, 347] on body "8 options available. 0 options available. Insights Certificates H Hill Hu hill.…" at bounding box center [587, 274] width 1175 height 549
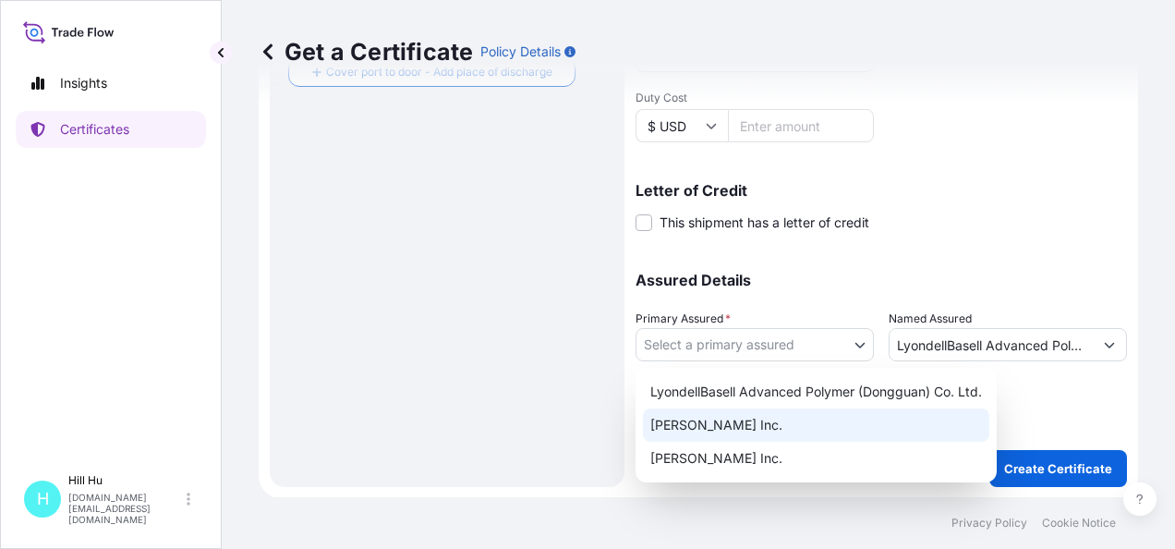
click at [783, 431] on div "A. Schulman Inc." at bounding box center [816, 424] width 346 height 33
select select "32057"
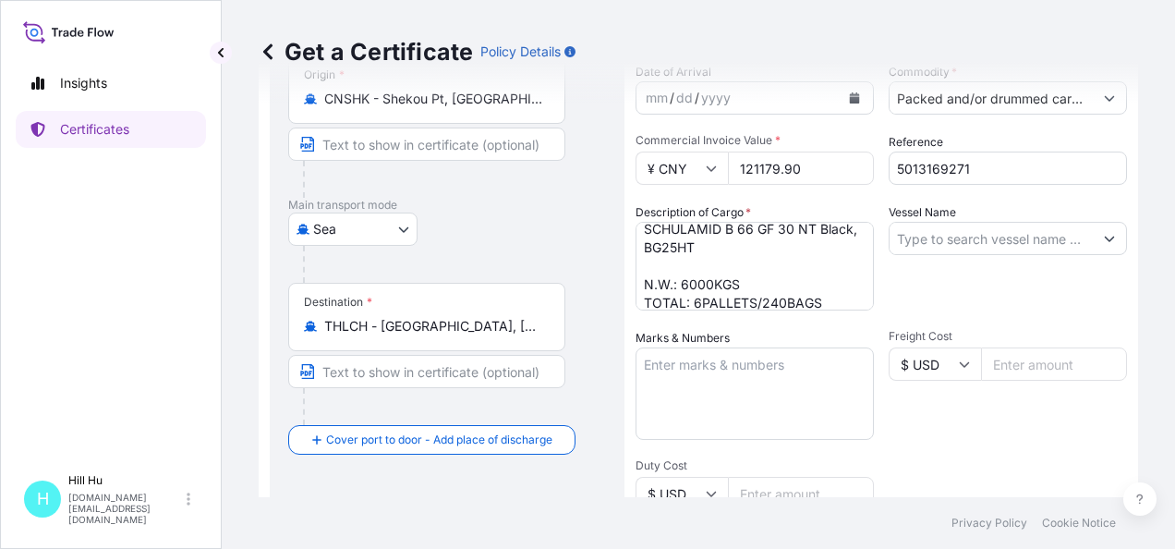
scroll to position [190, 0]
click at [661, 377] on textarea "Marks & Numbers" at bounding box center [755, 395] width 238 height 92
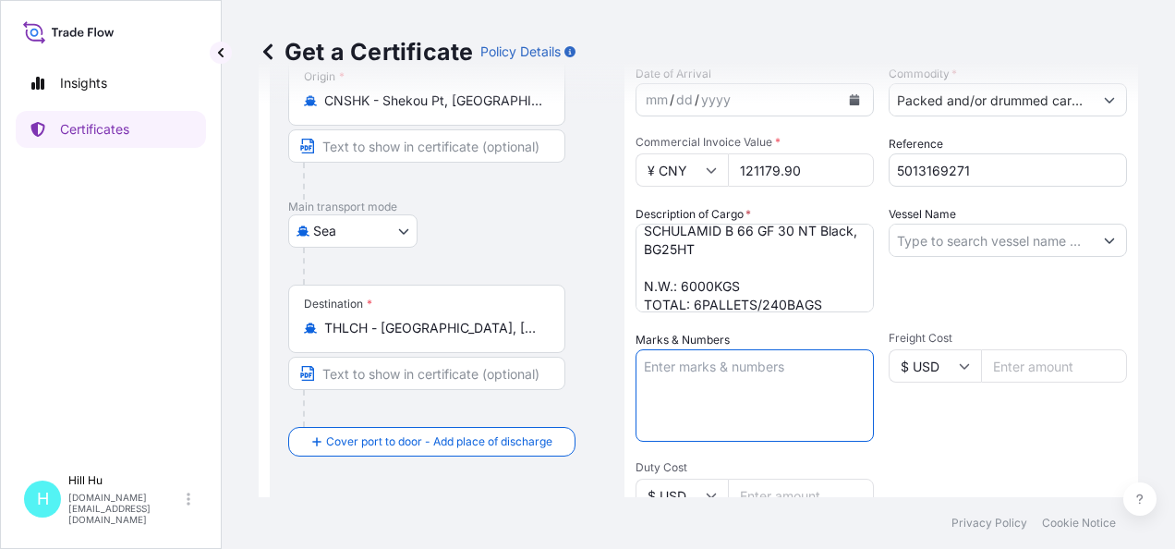
paste textarea "LyondellBasell Advanced Polymer (Dongguan) Co. Ltd."
drag, startPoint x: 736, startPoint y: 360, endPoint x: 773, endPoint y: 378, distance: 40.9
click at [773, 378] on textarea "LyondellBasell Advanced Polymer (Dongguan) Co. Ltd." at bounding box center [755, 395] width 238 height 92
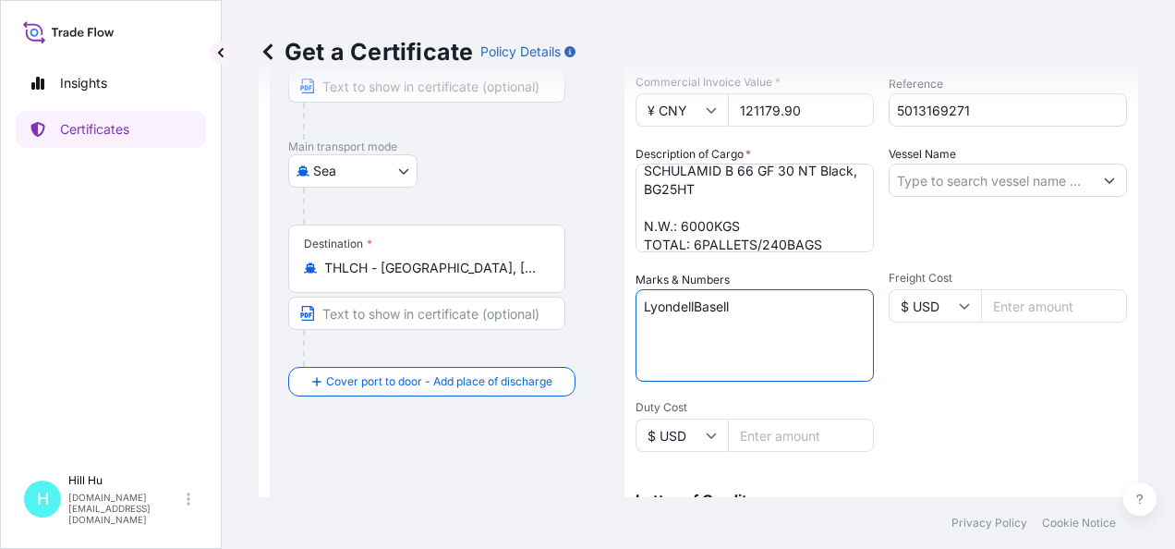
scroll to position [283, 0]
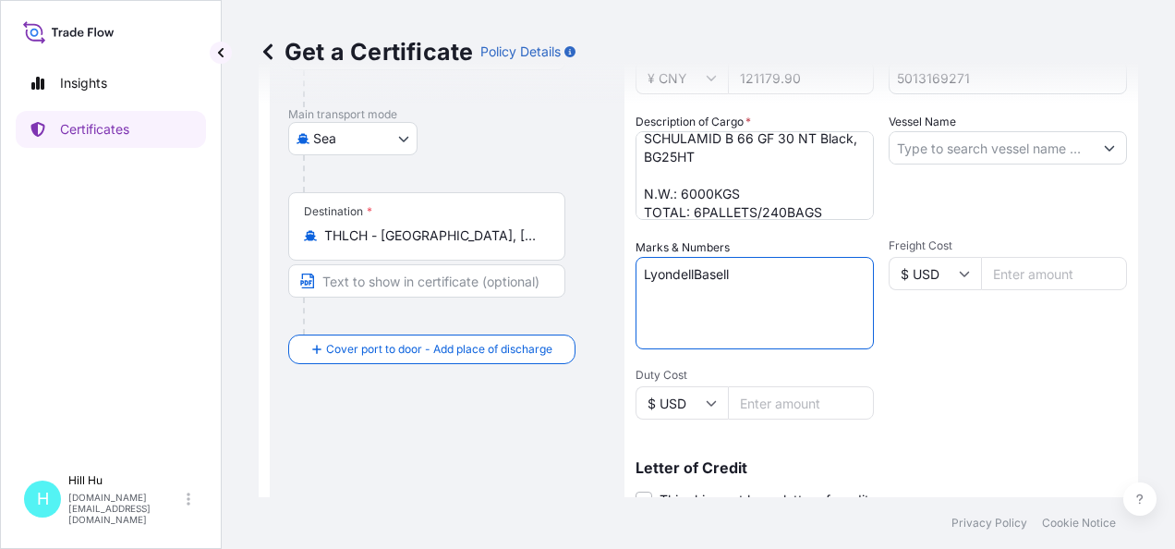
type textarea "LyondellBasell"
click at [942, 153] on input "Vessel Name" at bounding box center [991, 147] width 203 height 33
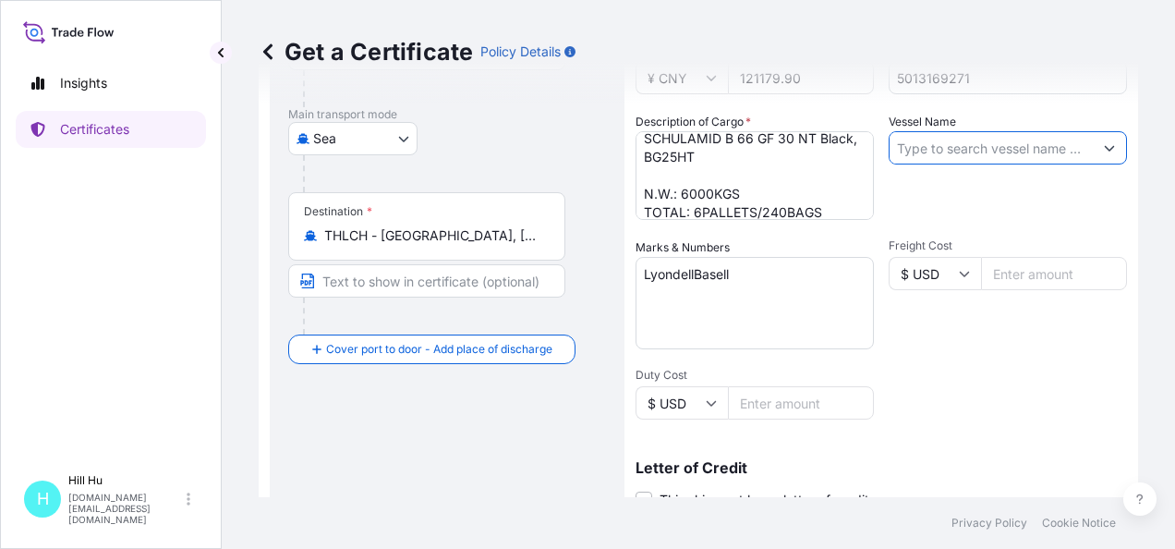
paste input "ANBIEN SKY"
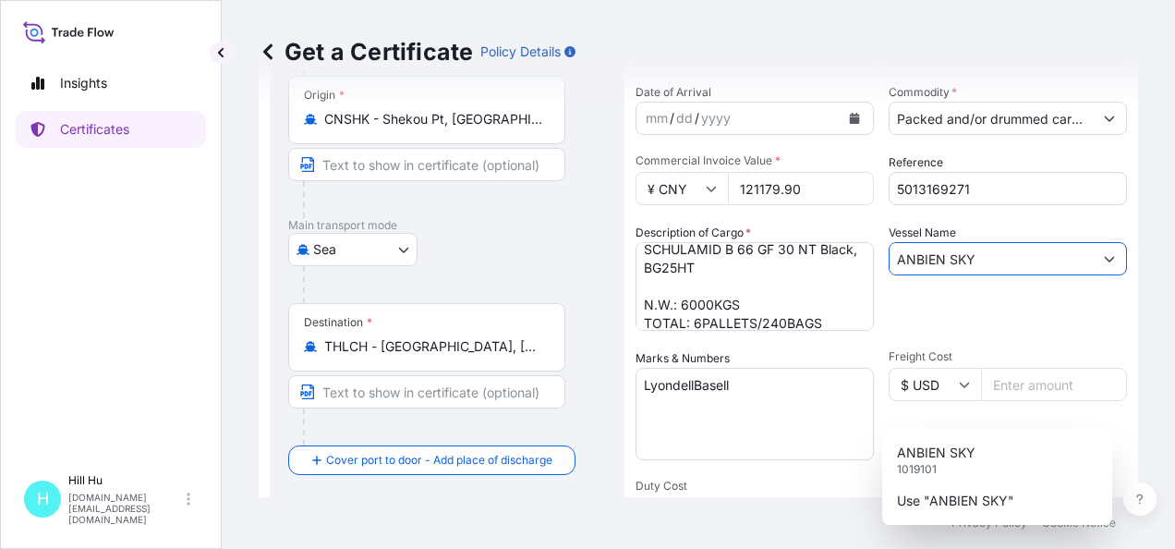
scroll to position [277, 0]
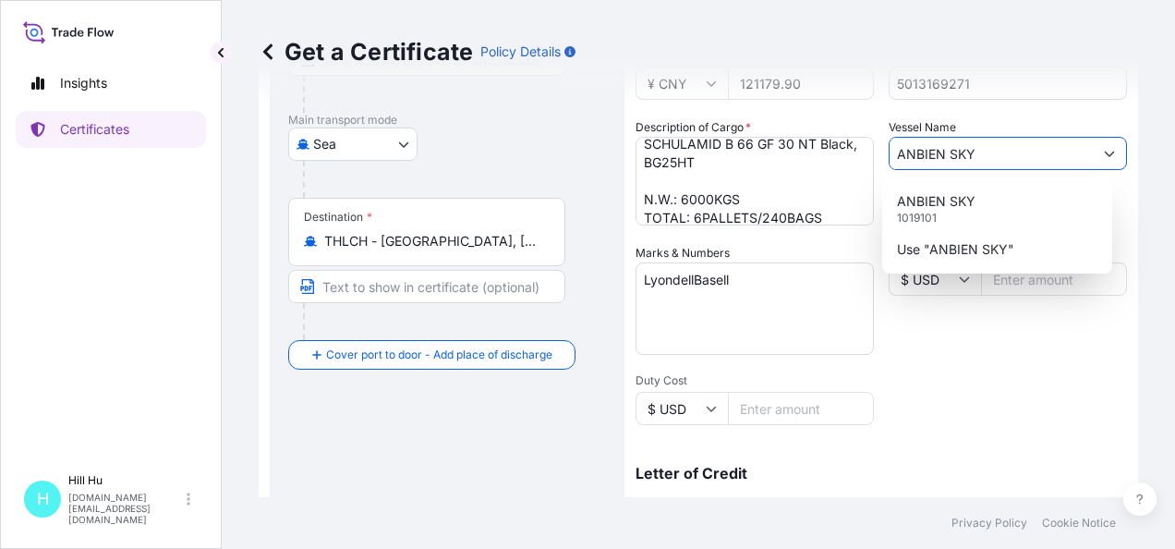
type input "ANBIEN SKY"
click at [913, 421] on div "Shipment Details Issue date * 10 / 8 / 2025 Date of Departure * 10 / 7 / 2025 D…" at bounding box center [882, 277] width 492 height 880
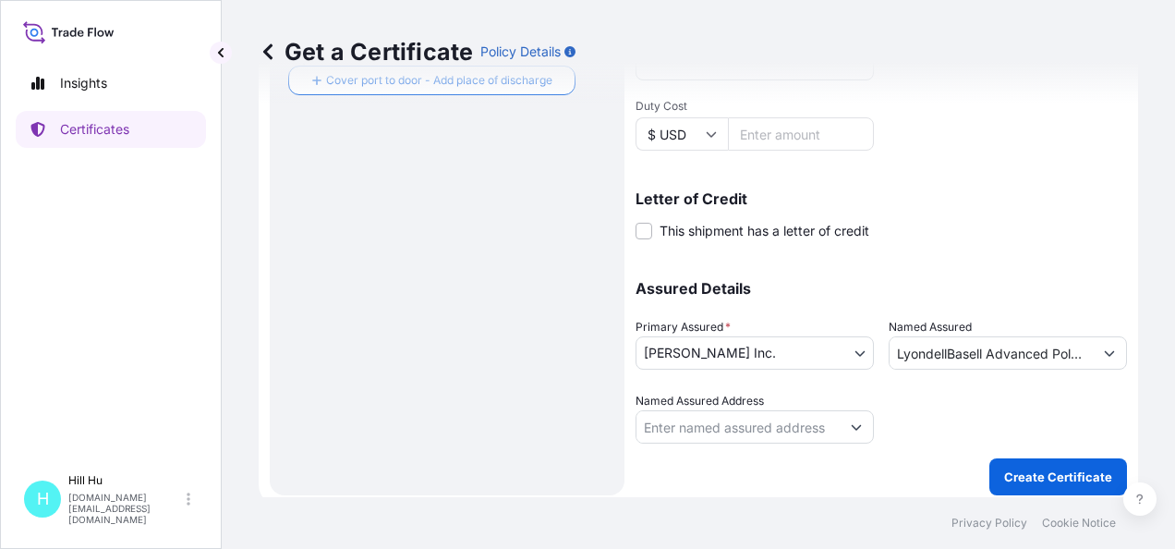
scroll to position [560, 0]
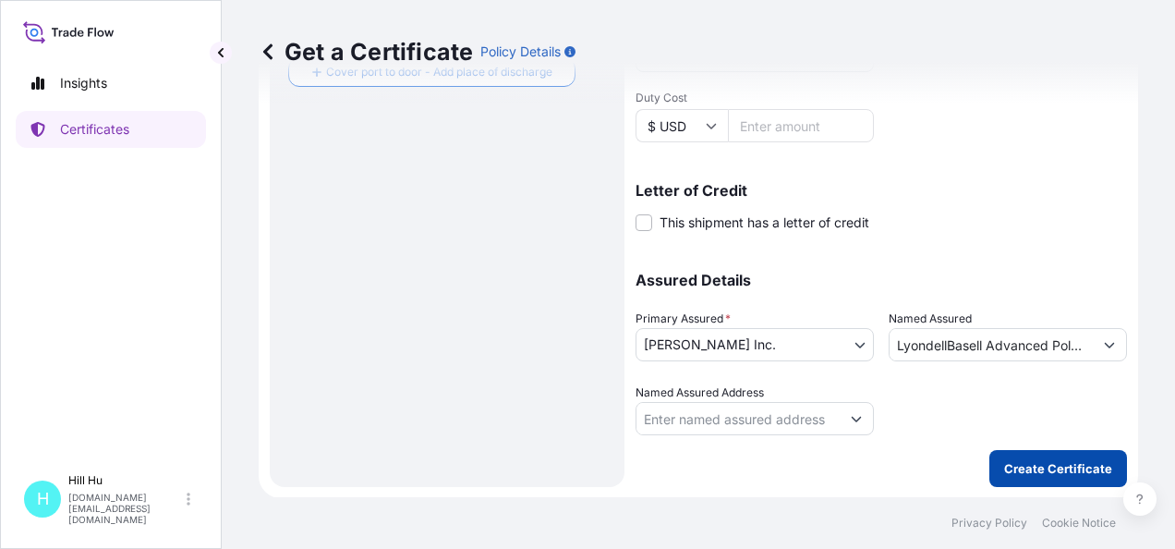
click at [1007, 460] on p "Create Certificate" at bounding box center [1058, 468] width 108 height 18
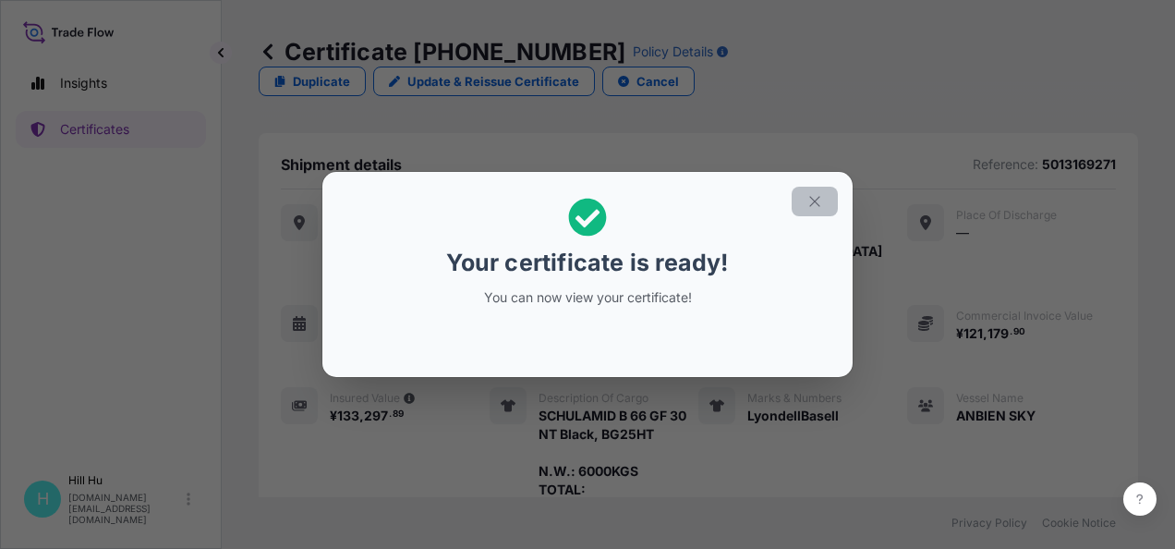
click at [826, 200] on button "button" at bounding box center [815, 202] width 46 height 30
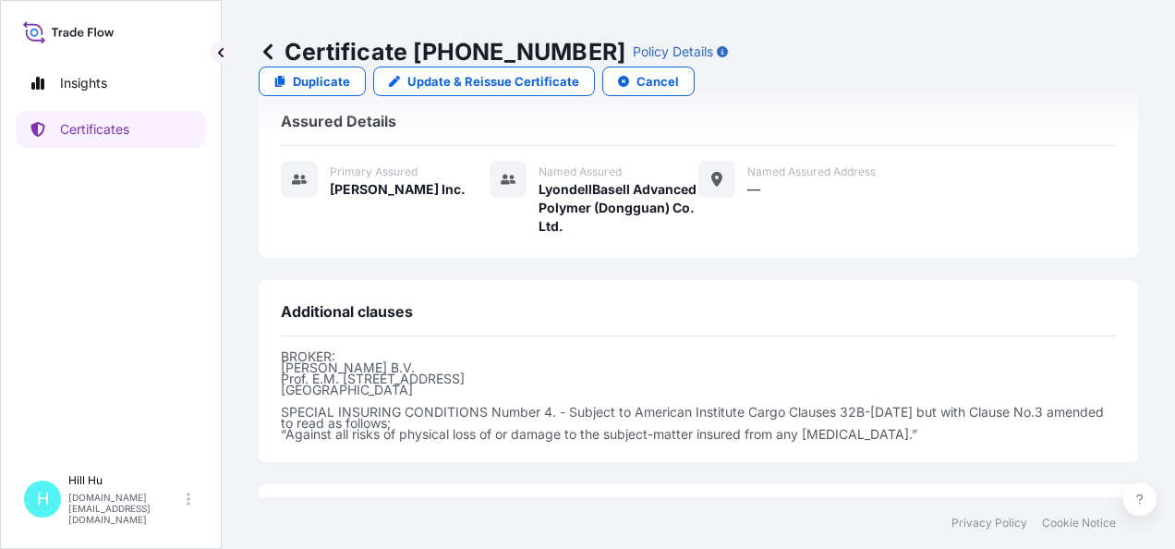
scroll to position [681, 0]
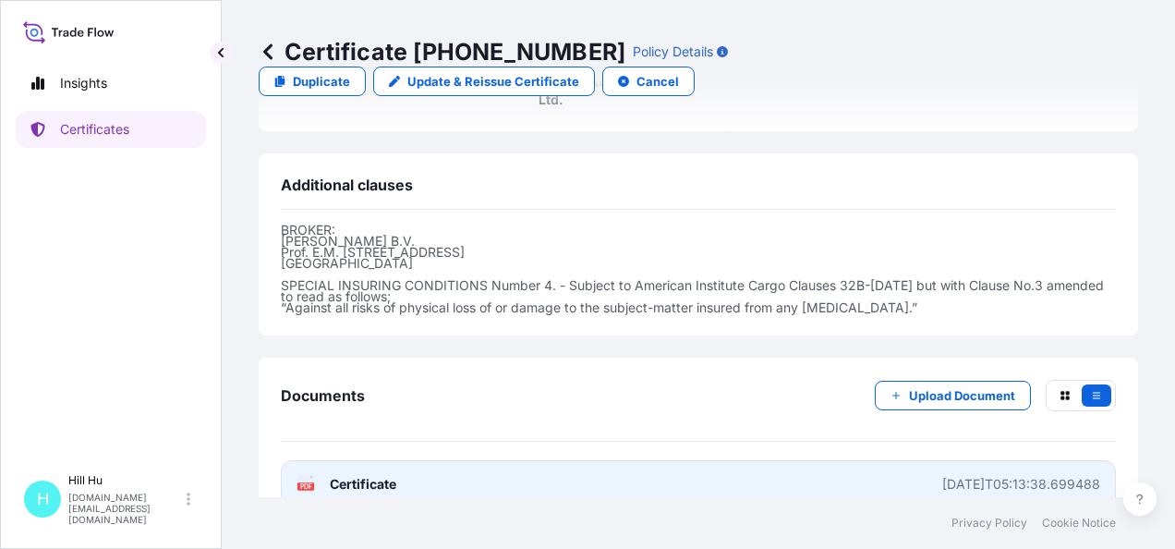
click at [381, 475] on span "Certificate" at bounding box center [363, 484] width 67 height 18
